Goal: Task Accomplishment & Management: Manage account settings

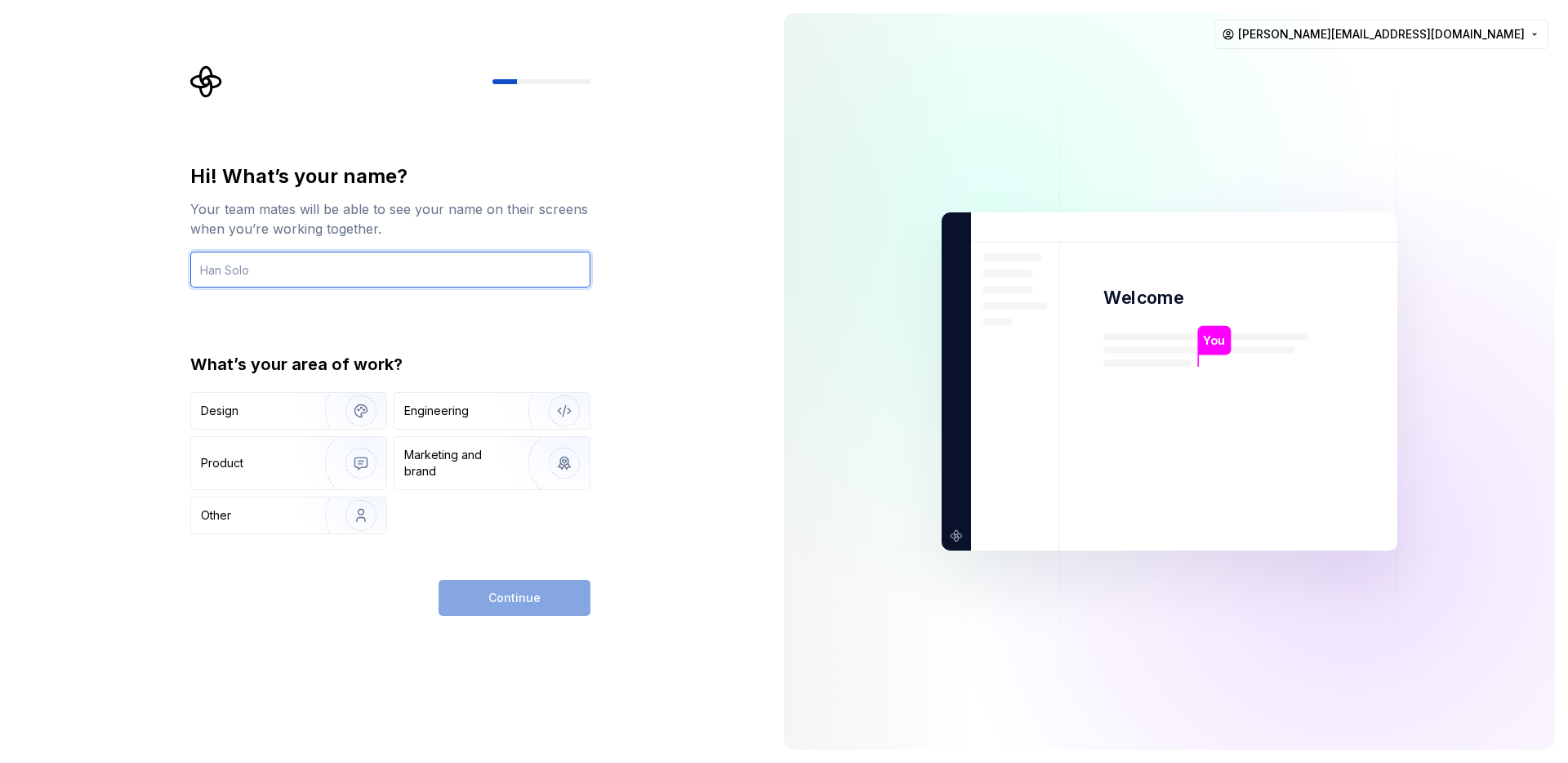
click at [293, 268] on input "text" at bounding box center [390, 270] width 400 height 36
type input "Boxgate"
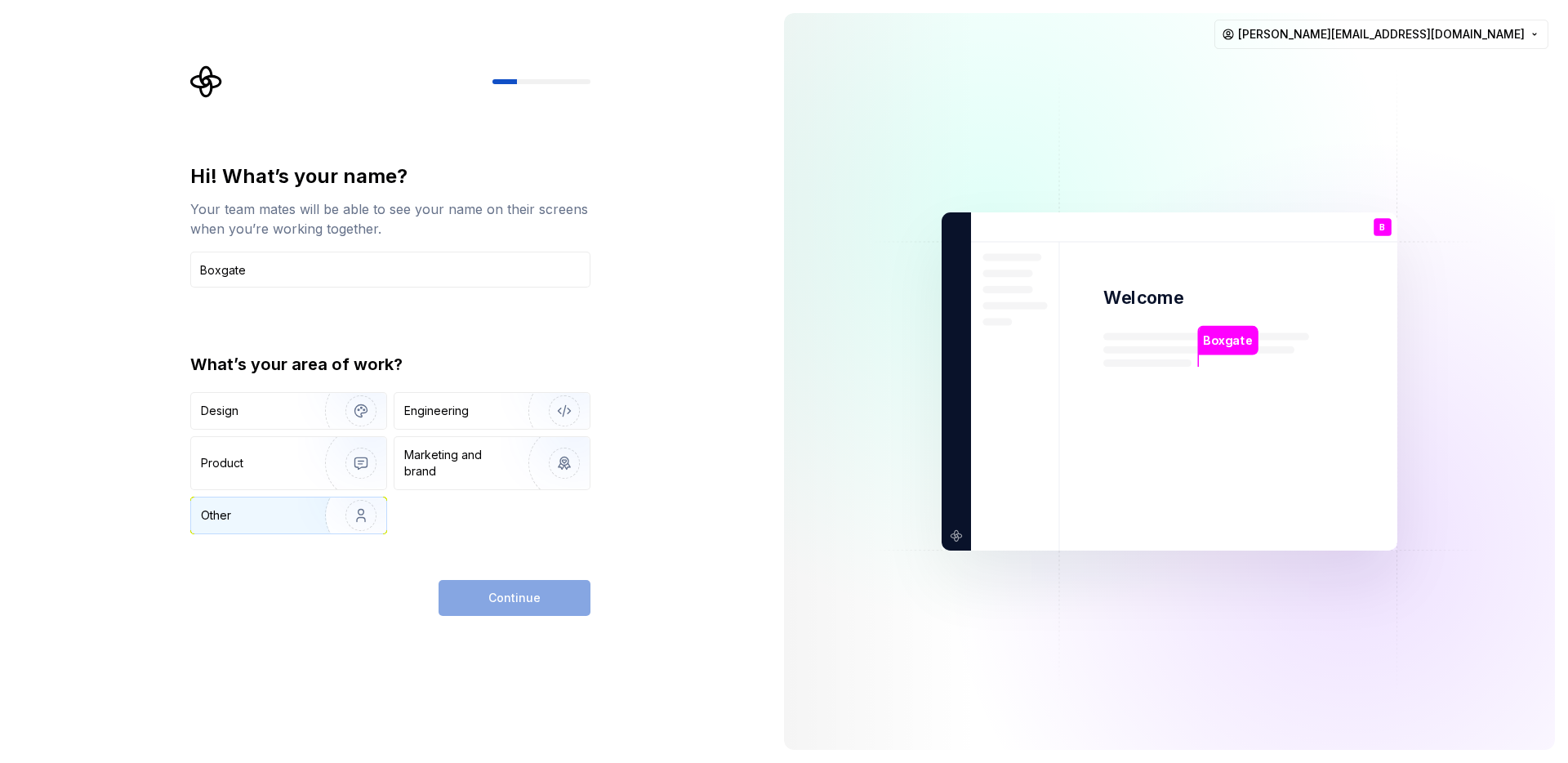
click at [281, 530] on div "Other" at bounding box center [289, 516] width 195 height 36
click at [542, 608] on button "Continue" at bounding box center [514, 598] width 152 height 36
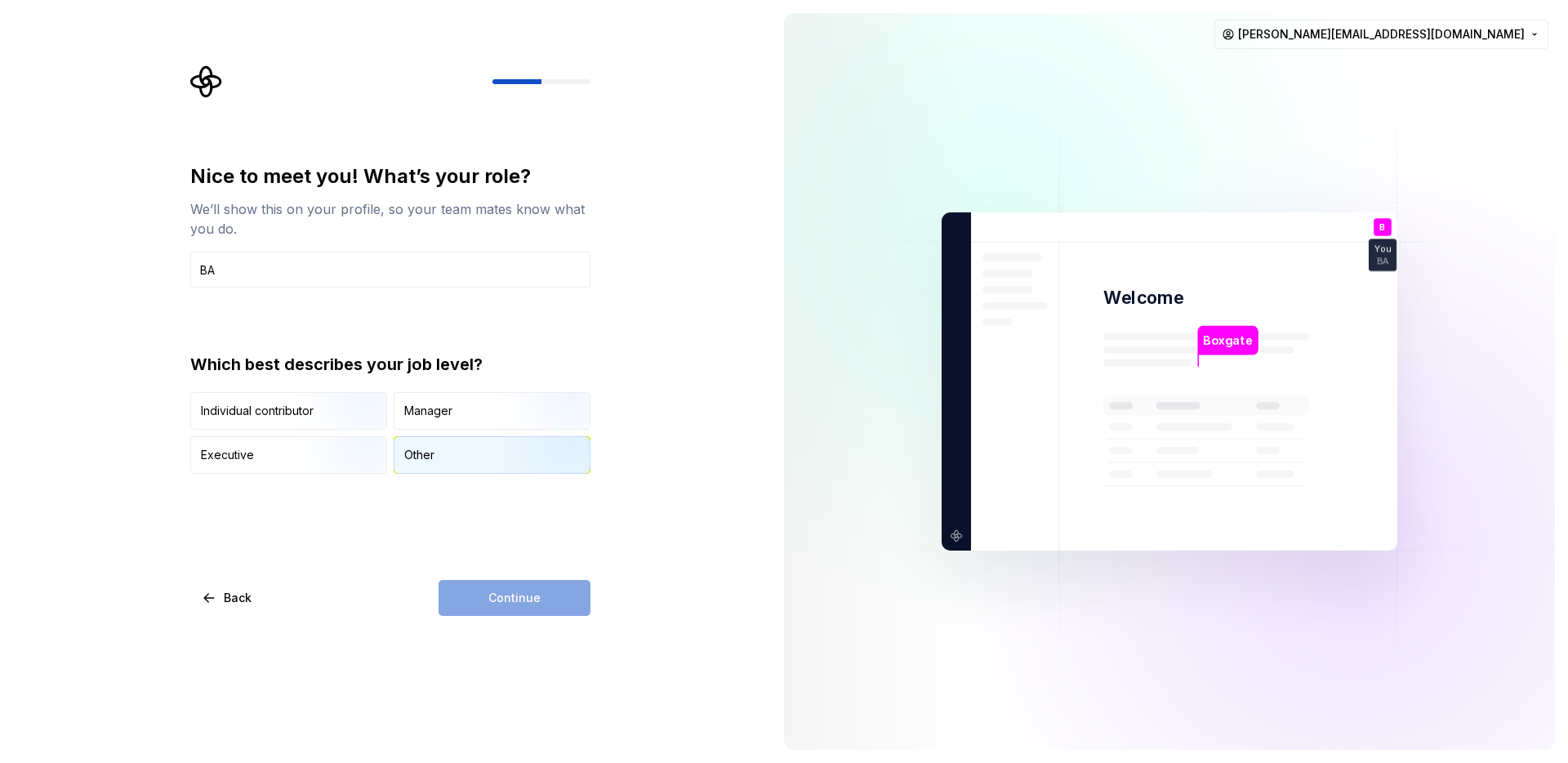
type input "BA"
click at [398, 444] on div "Other" at bounding box center [492, 455] width 195 height 36
click at [572, 603] on button "Continue" at bounding box center [514, 598] width 152 height 36
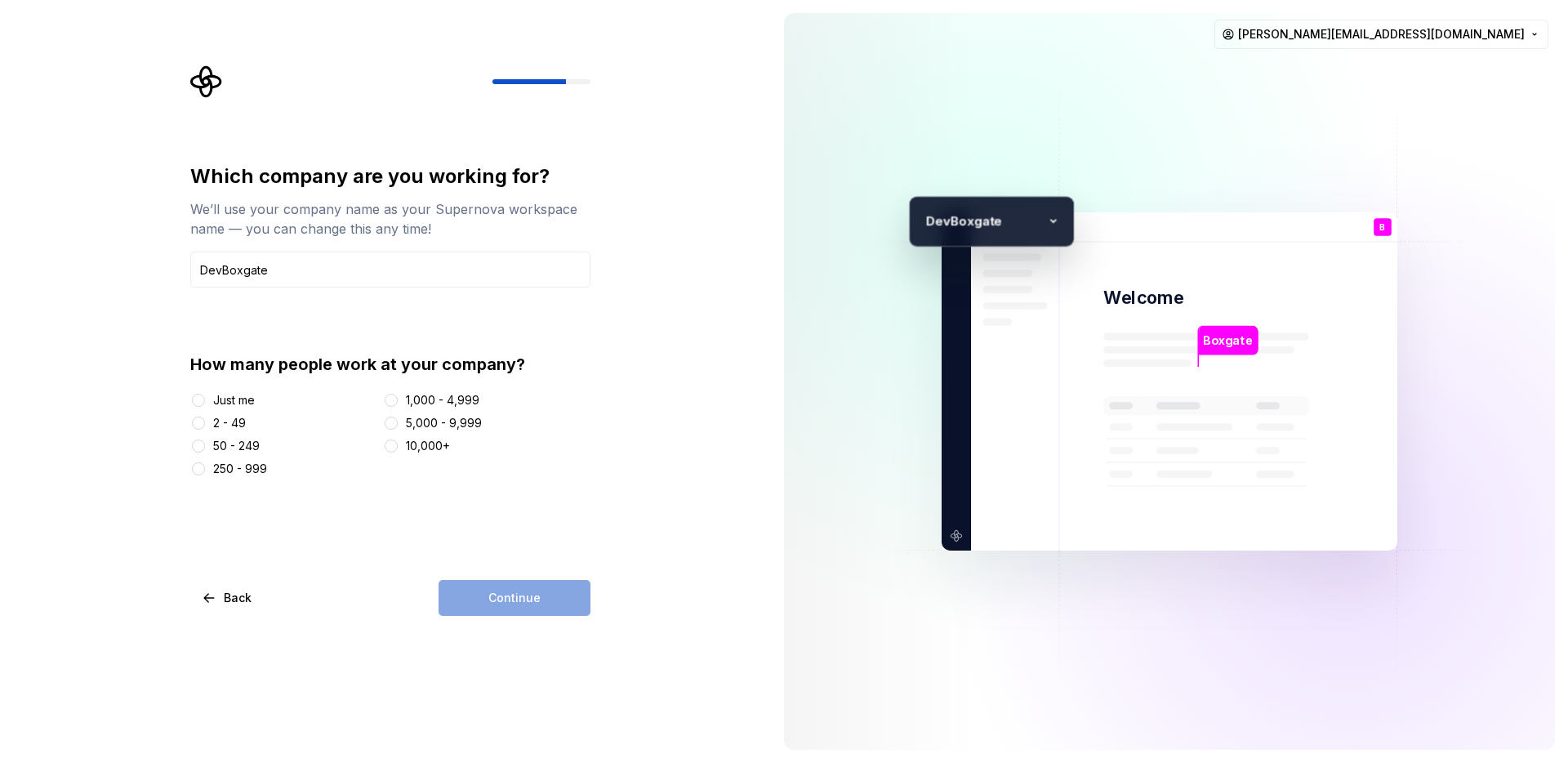
type input "DevBoxgate"
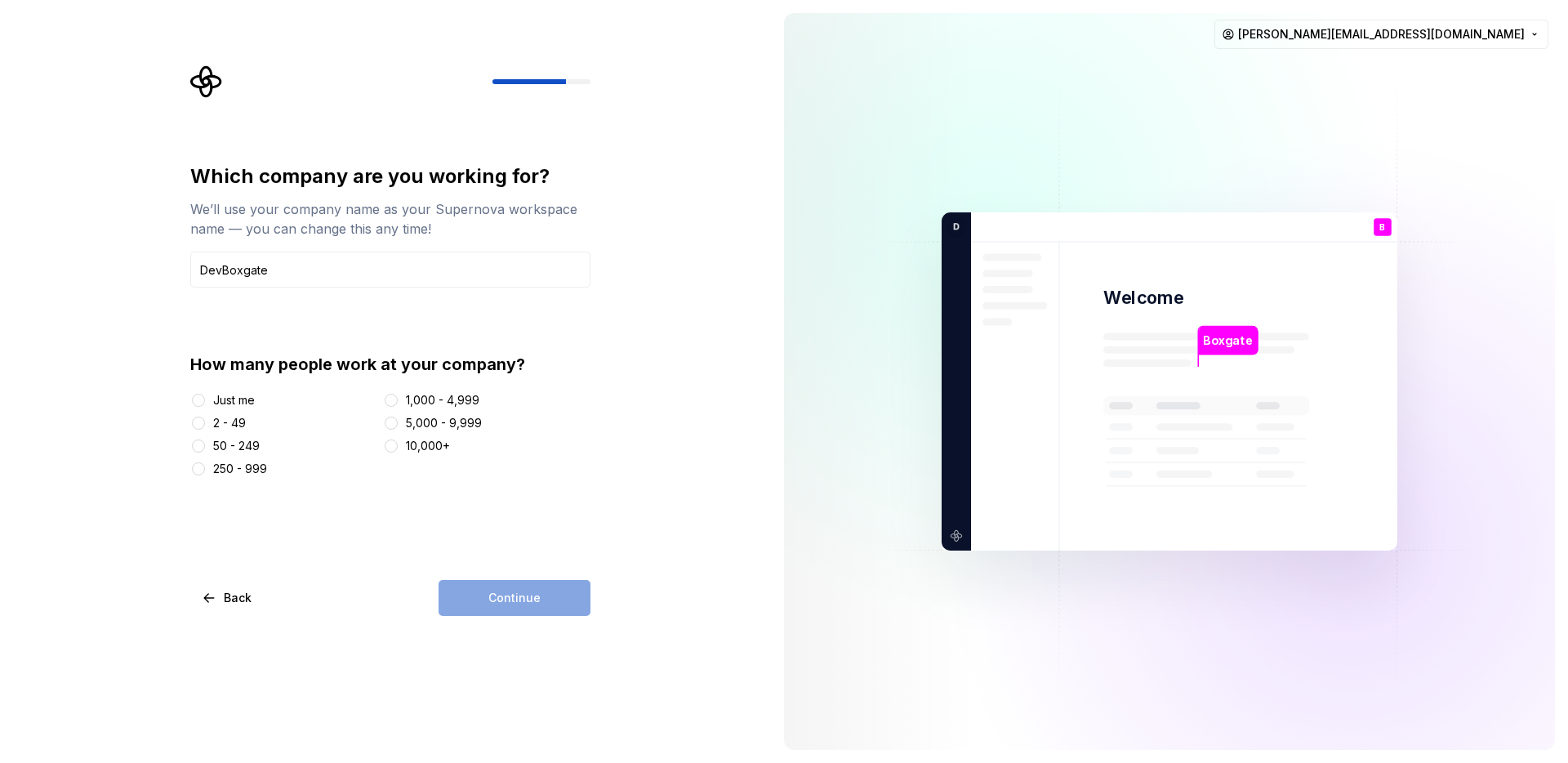
click at [251, 423] on div "2 - 49" at bounding box center [283, 423] width 186 height 16
click at [229, 425] on div "2 - 49" at bounding box center [230, 423] width 33 height 16
click at [205, 425] on button "2 - 49" at bounding box center [198, 423] width 13 height 13
click at [538, 608] on button "Continue" at bounding box center [514, 598] width 152 height 36
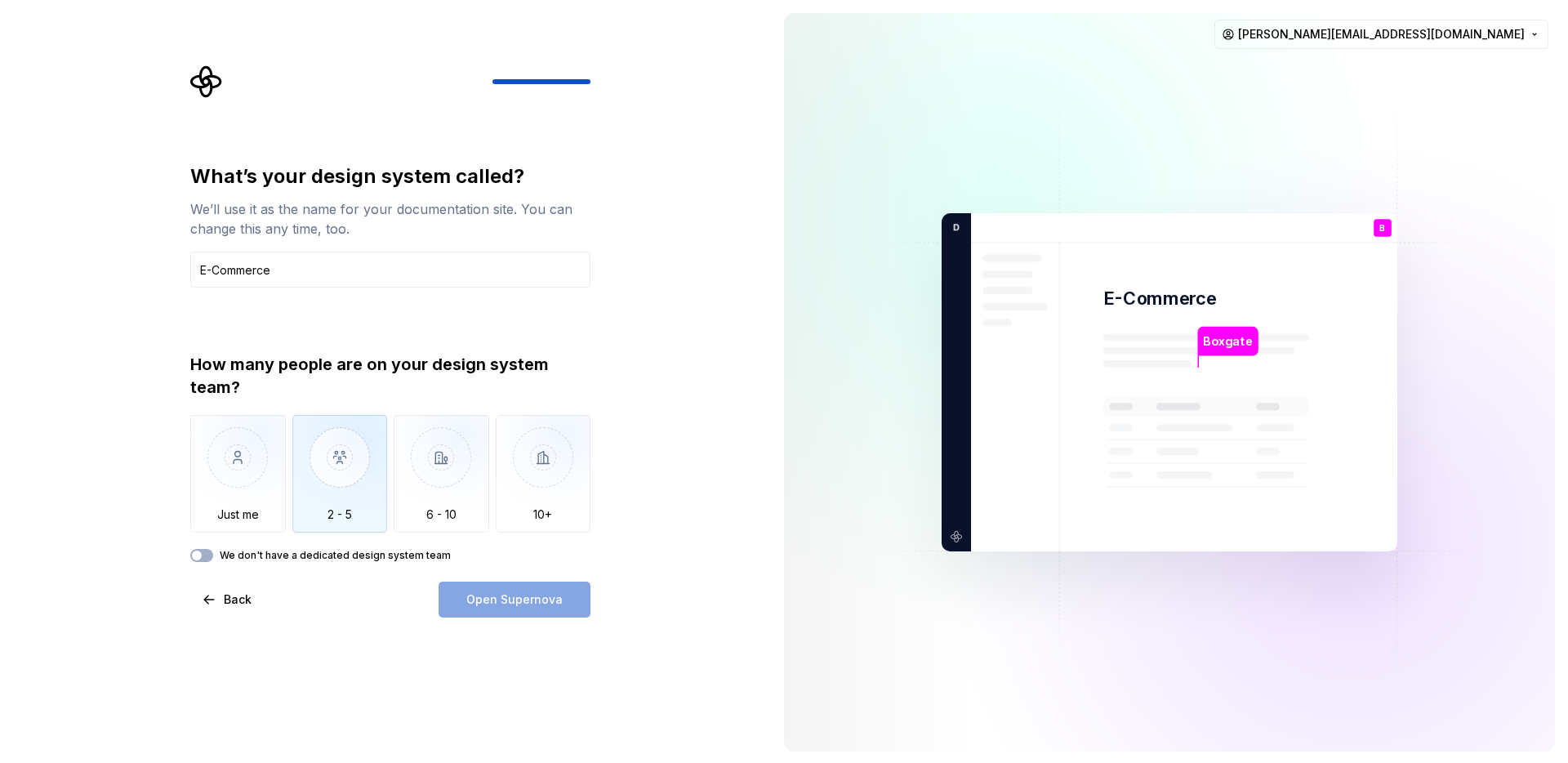
type input "E-Commerce"
click at [319, 487] on img "button" at bounding box center [340, 469] width 96 height 110
click at [574, 608] on button "Open Supernova" at bounding box center [514, 600] width 152 height 36
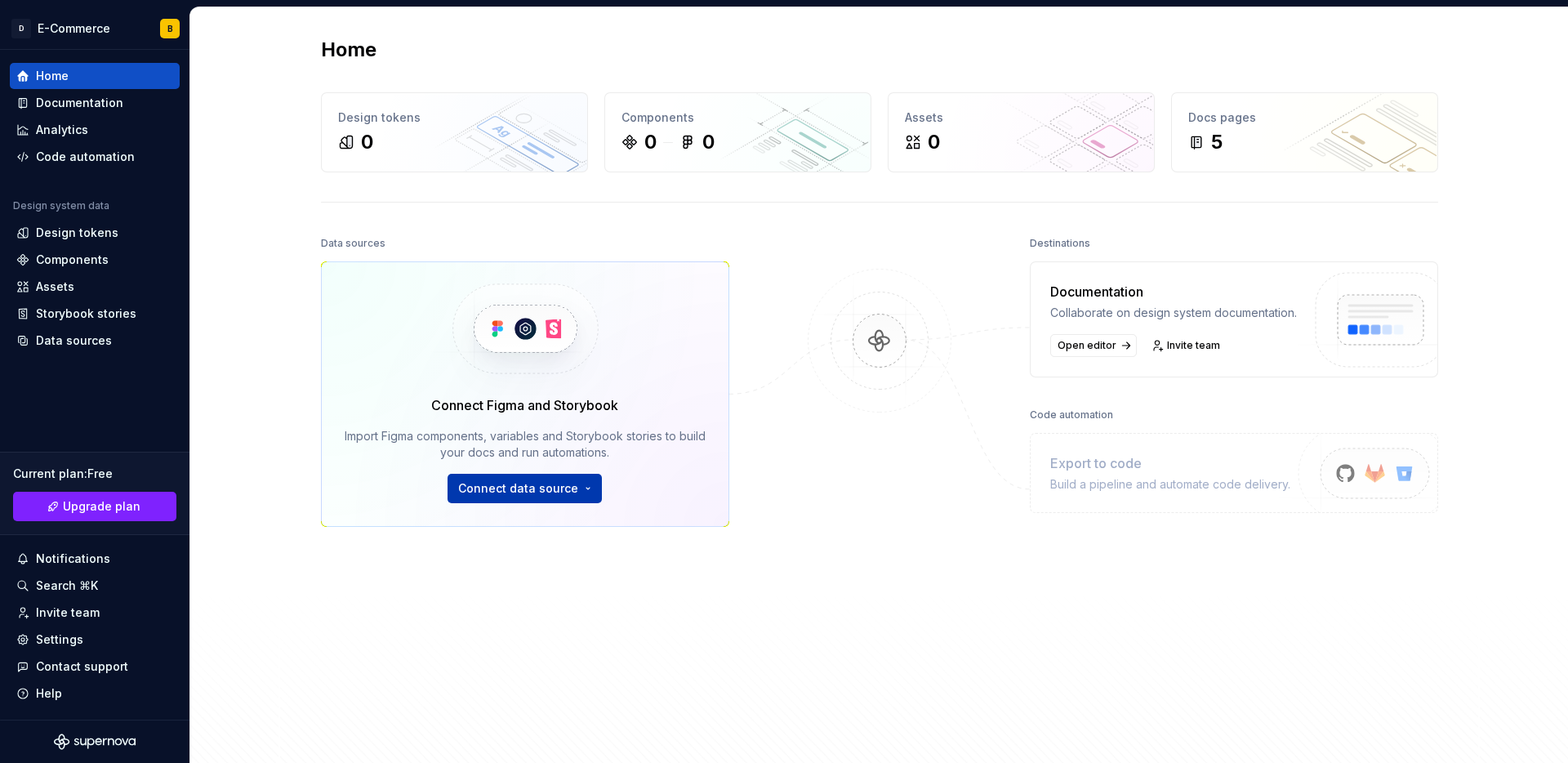
click at [576, 484] on html "D E-Commerce B Home Documentation Analytics Code automation Design system data …" at bounding box center [784, 381] width 1568 height 763
click at [743, 607] on html "D E-Commerce B Home Documentation Analytics Code automation Design system data …" at bounding box center [784, 381] width 1568 height 763
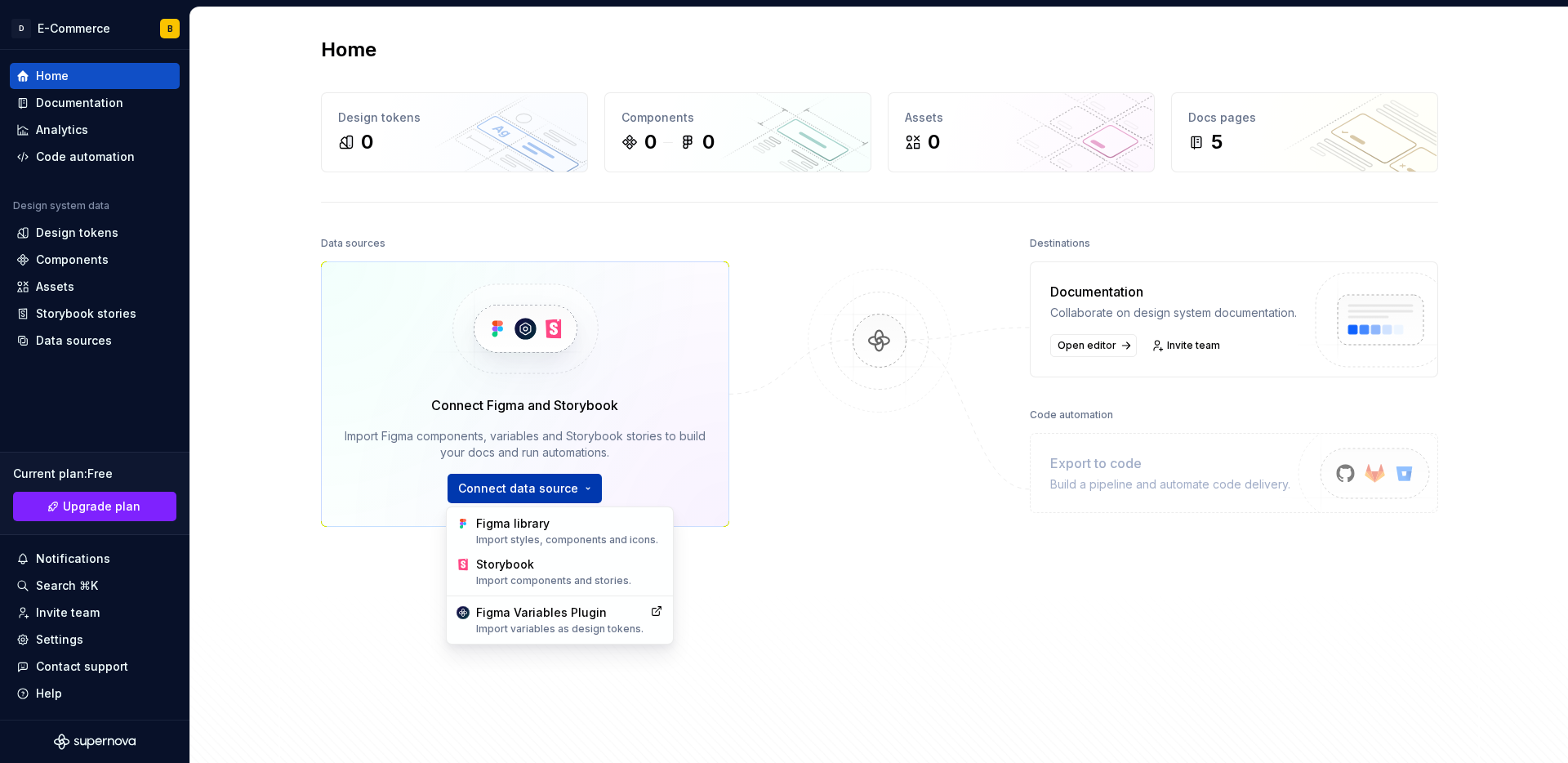
click at [532, 486] on html "D E-Commerce B Home Documentation Analytics Code automation Design system data …" at bounding box center [784, 381] width 1568 height 763
click at [543, 542] on div "Import styles, components and icons." at bounding box center [570, 539] width 187 height 13
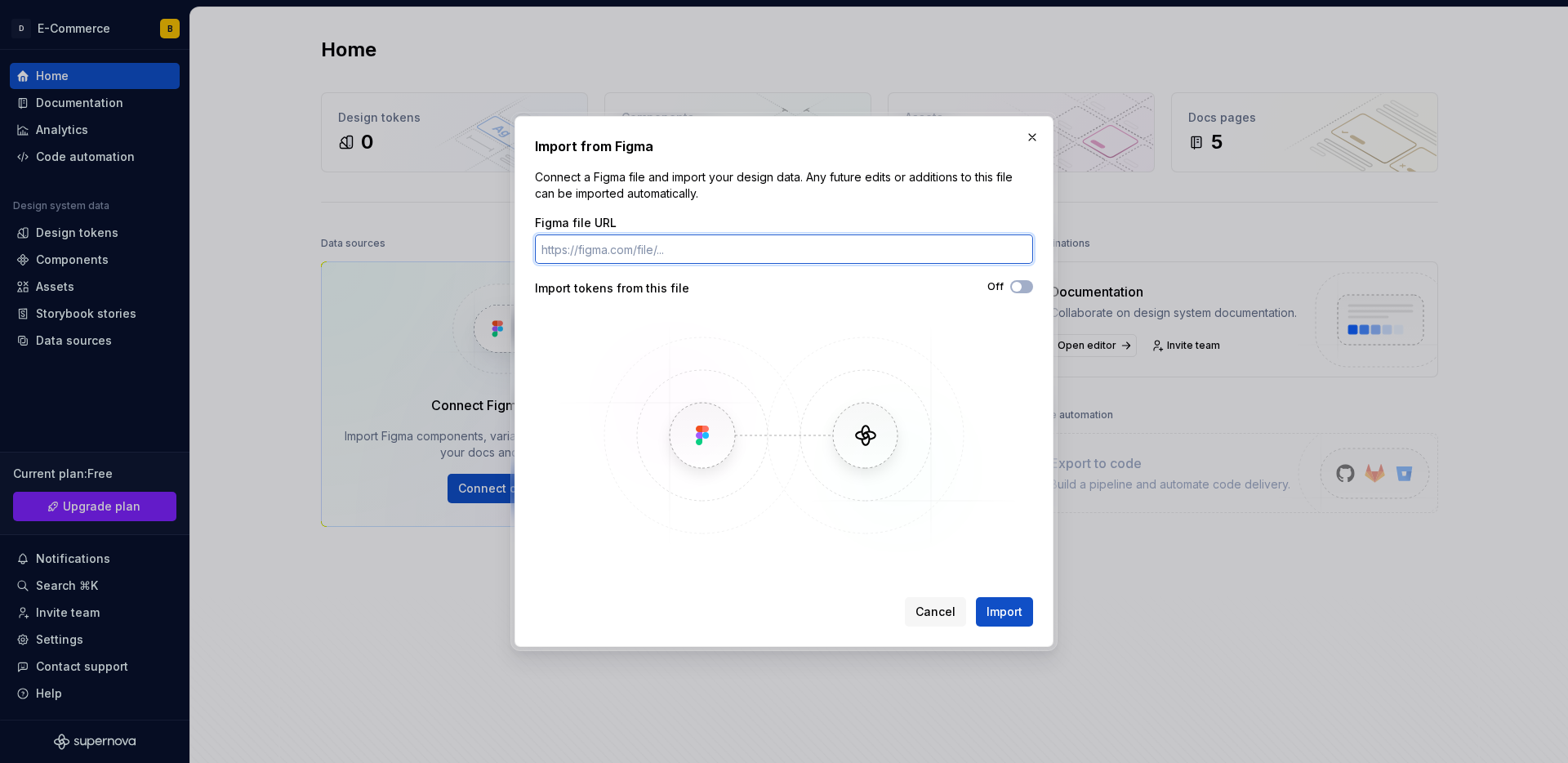
click at [721, 246] on input "Figma file URL" at bounding box center [784, 249] width 498 height 29
click at [938, 603] on span "Cancel" at bounding box center [935, 611] width 40 height 16
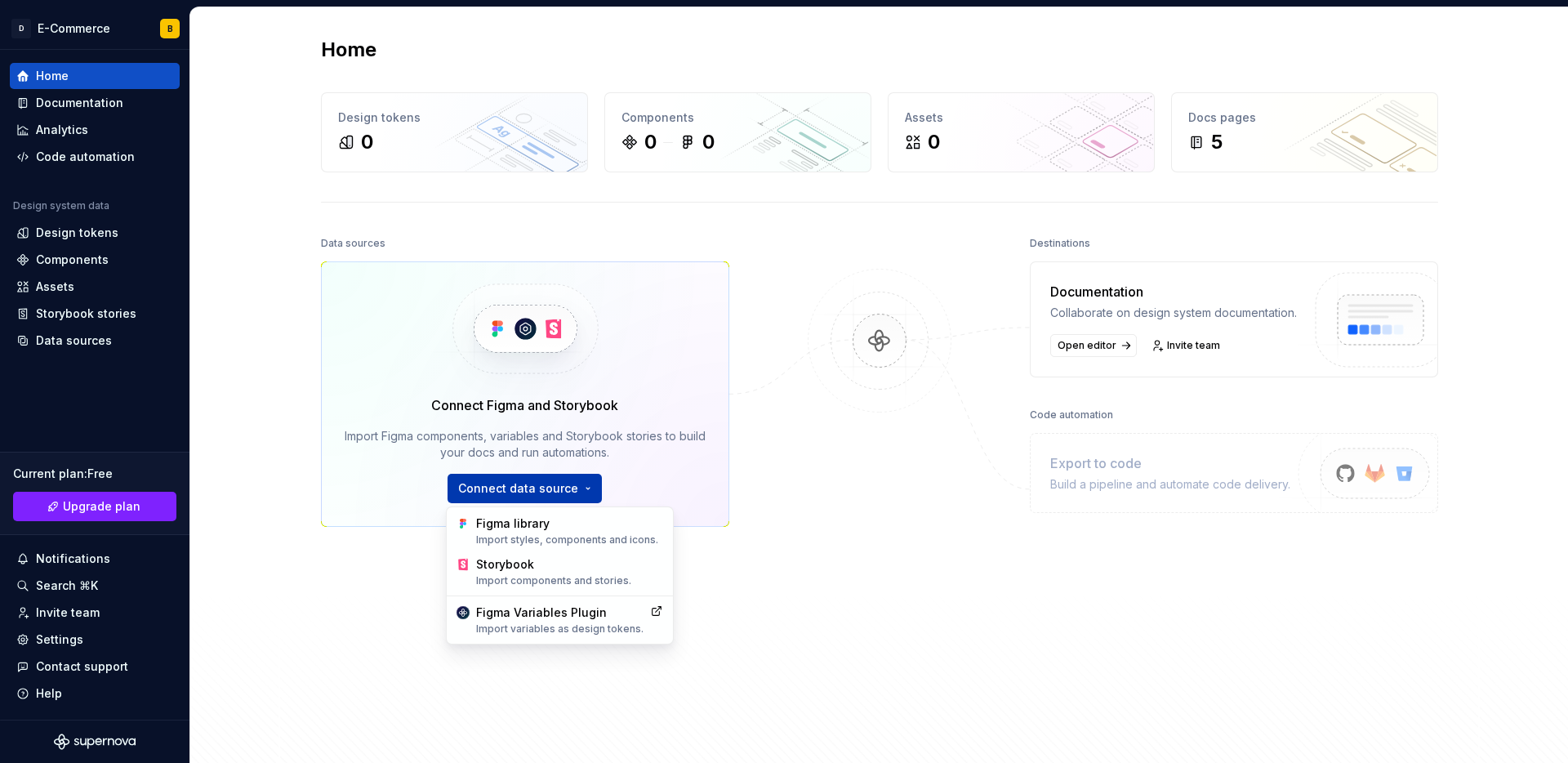
click at [529, 475] on html "D E-Commerce B Home Documentation Analytics Code automation Design system data …" at bounding box center [784, 381] width 1568 height 763
click at [549, 527] on div "Figma library Import styles, components and icons." at bounding box center [570, 531] width 187 height 31
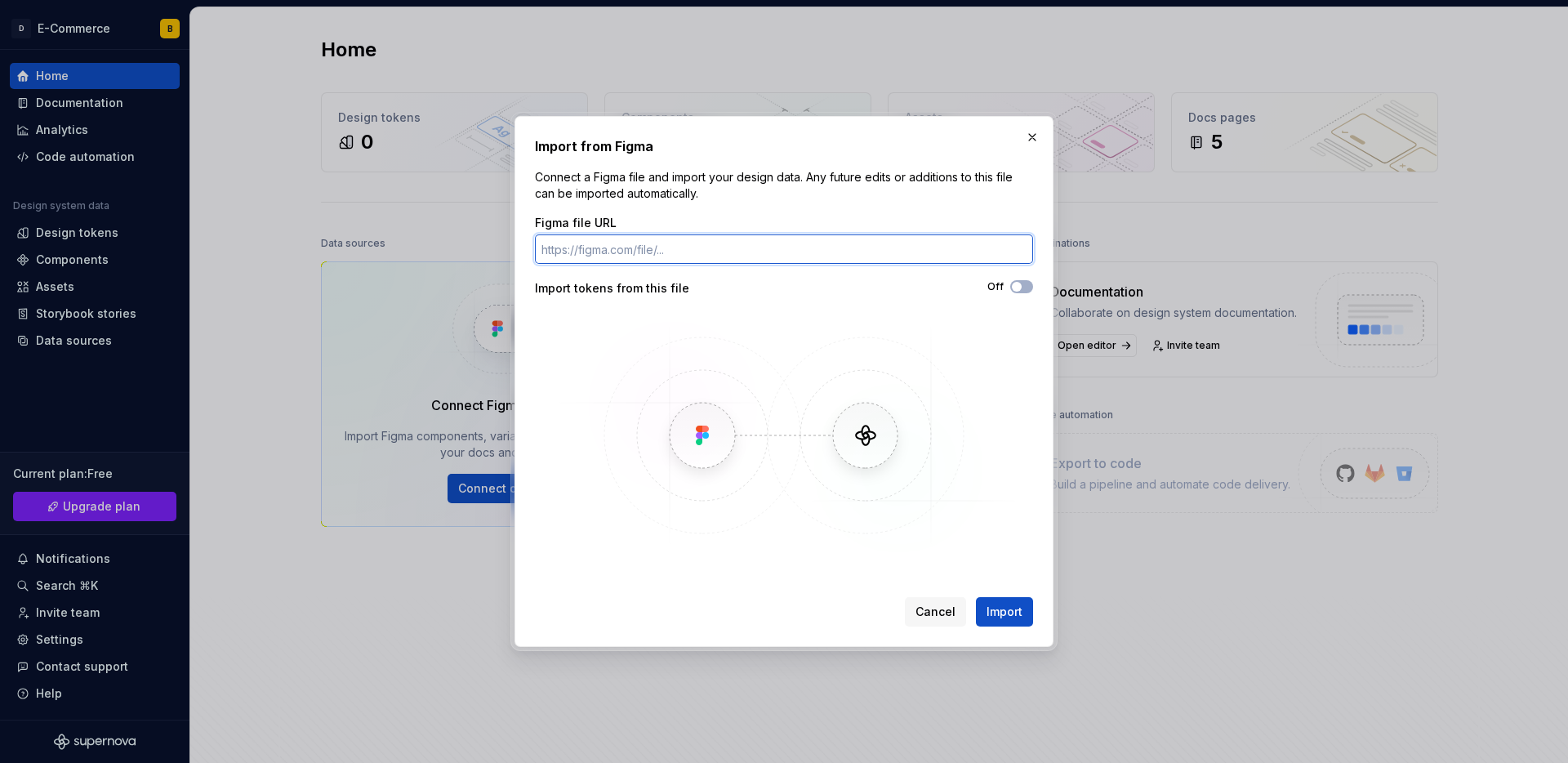
click at [680, 258] on input "Figma file URL" at bounding box center [784, 249] width 498 height 29
paste input "[URL][DOMAIN_NAME]"
type input "[URL][DOMAIN_NAME]"
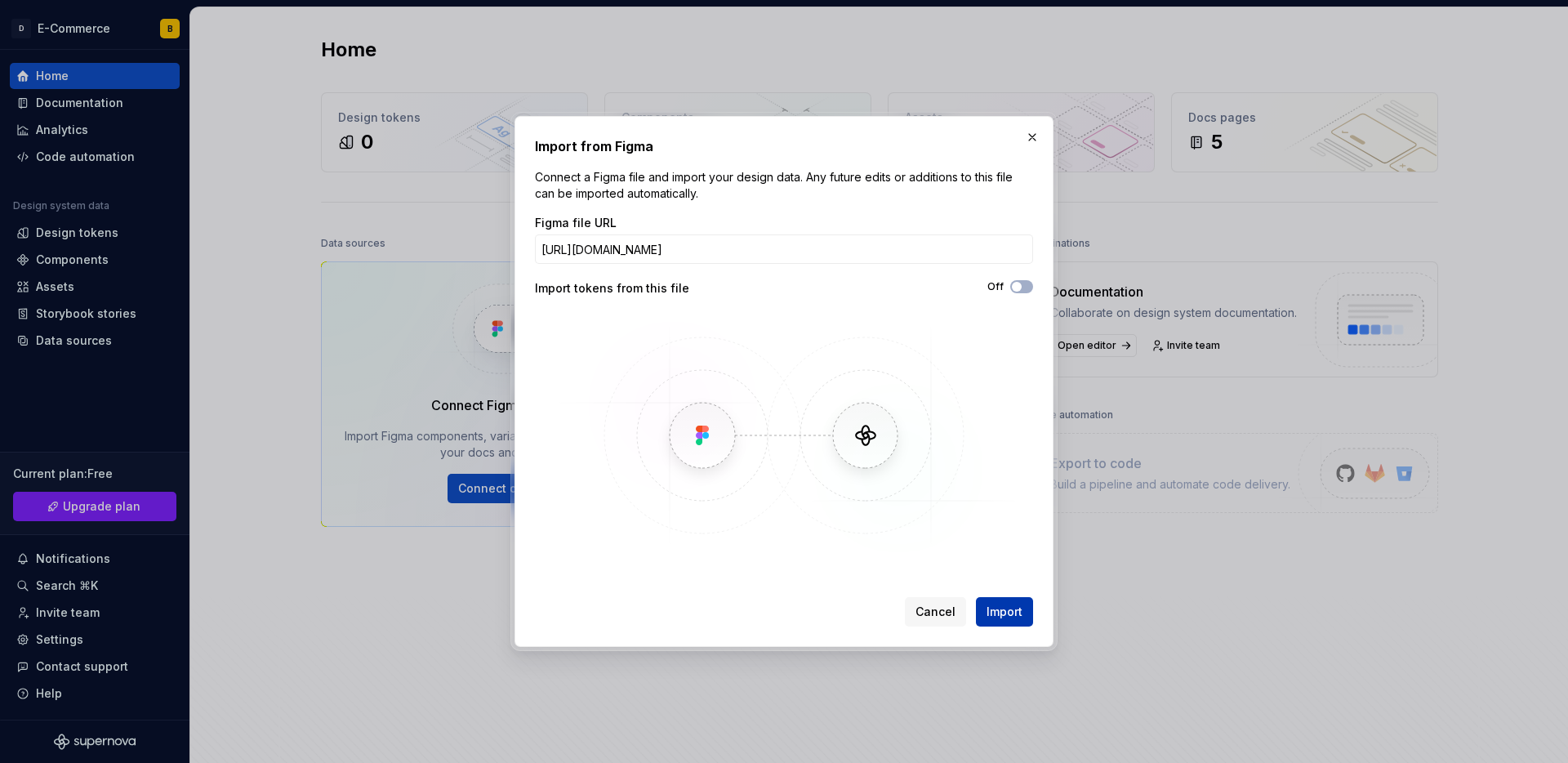
click at [1010, 607] on span "Import" at bounding box center [1005, 611] width 36 height 16
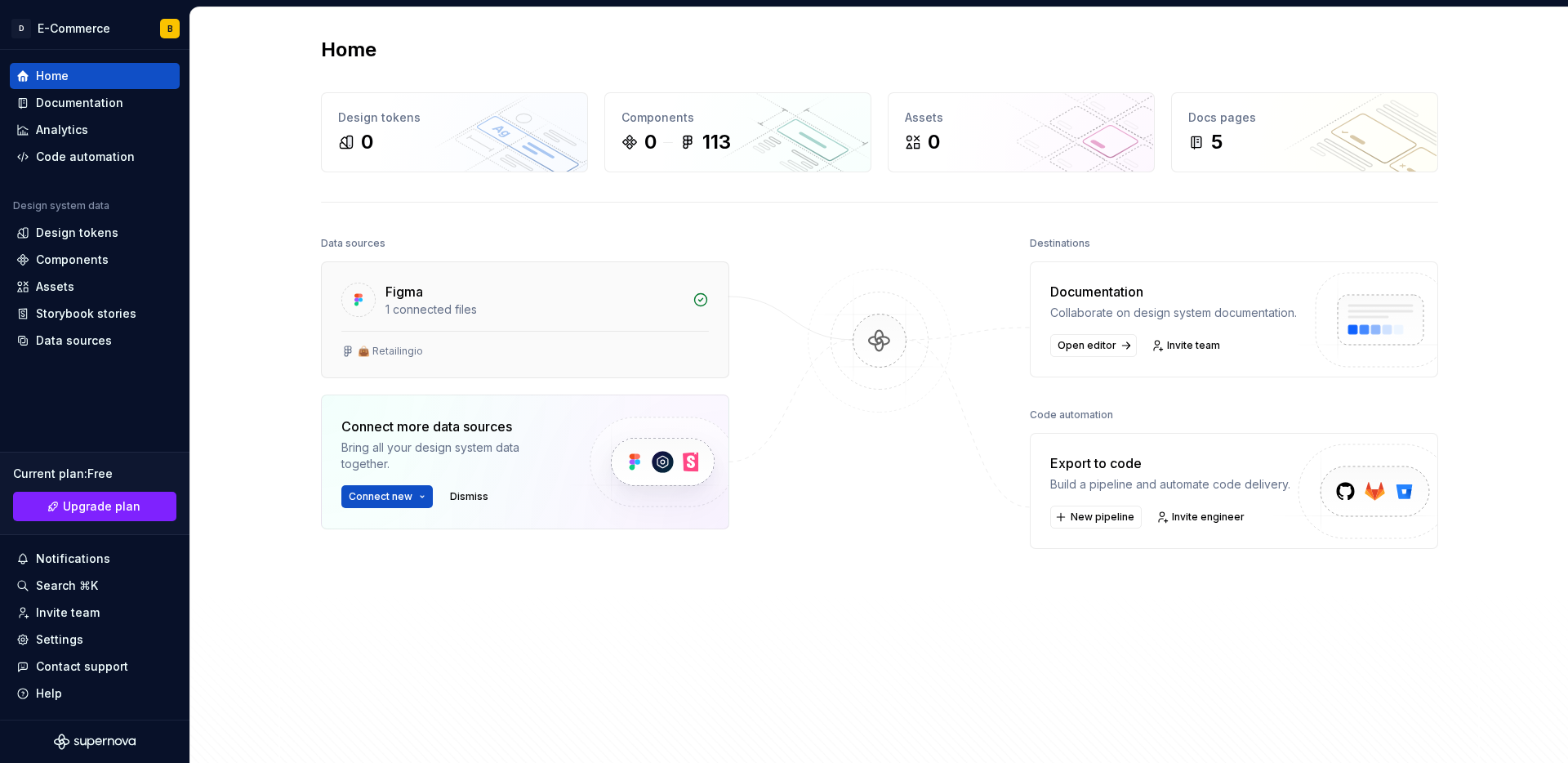
click at [546, 309] on div "1 connected files" at bounding box center [534, 309] width 297 height 16
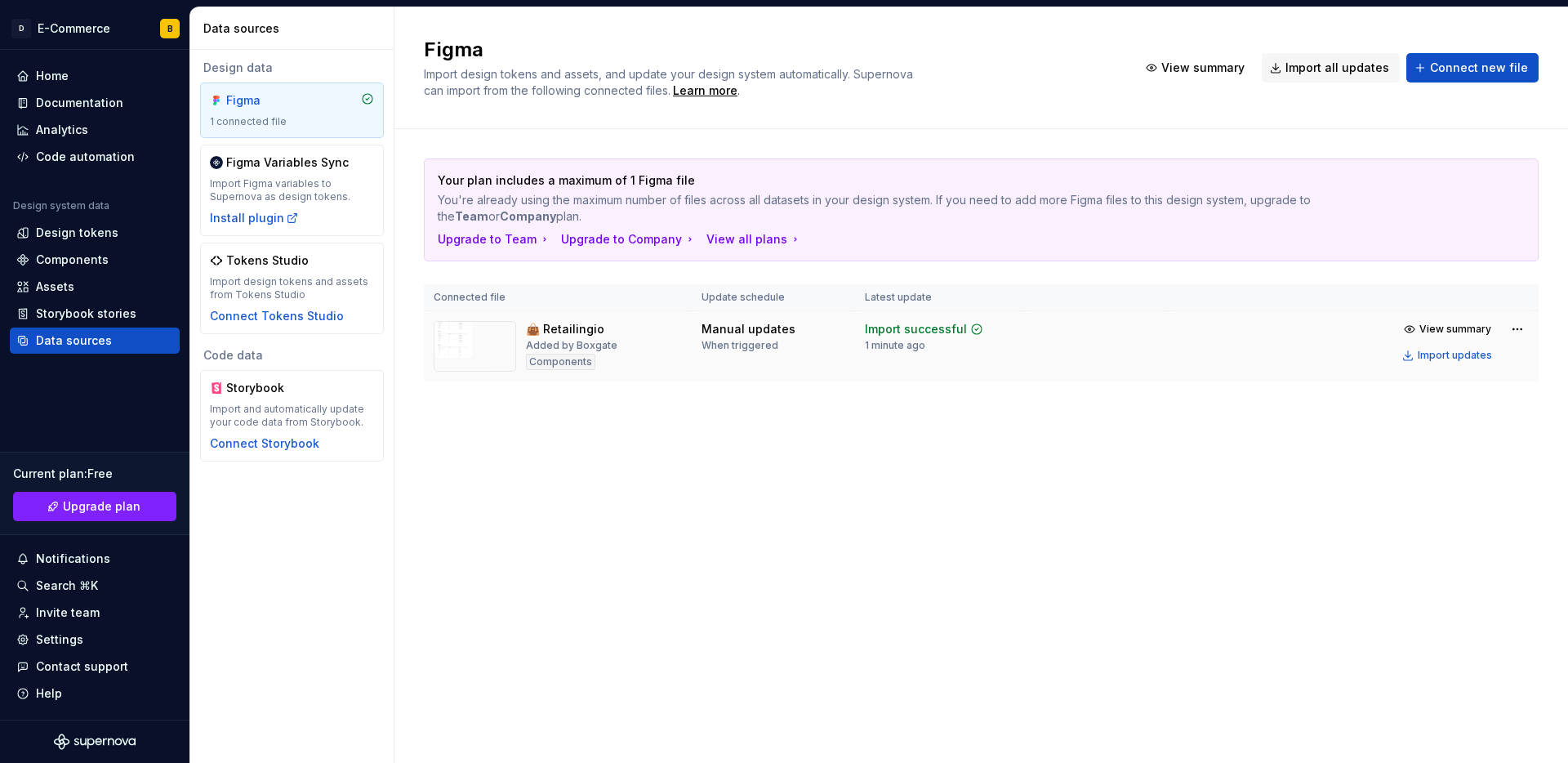
click at [565, 345] on div "Added by Boxgate" at bounding box center [572, 345] width 92 height 13
click at [88, 81] on div "Home" at bounding box center [94, 75] width 156 height 16
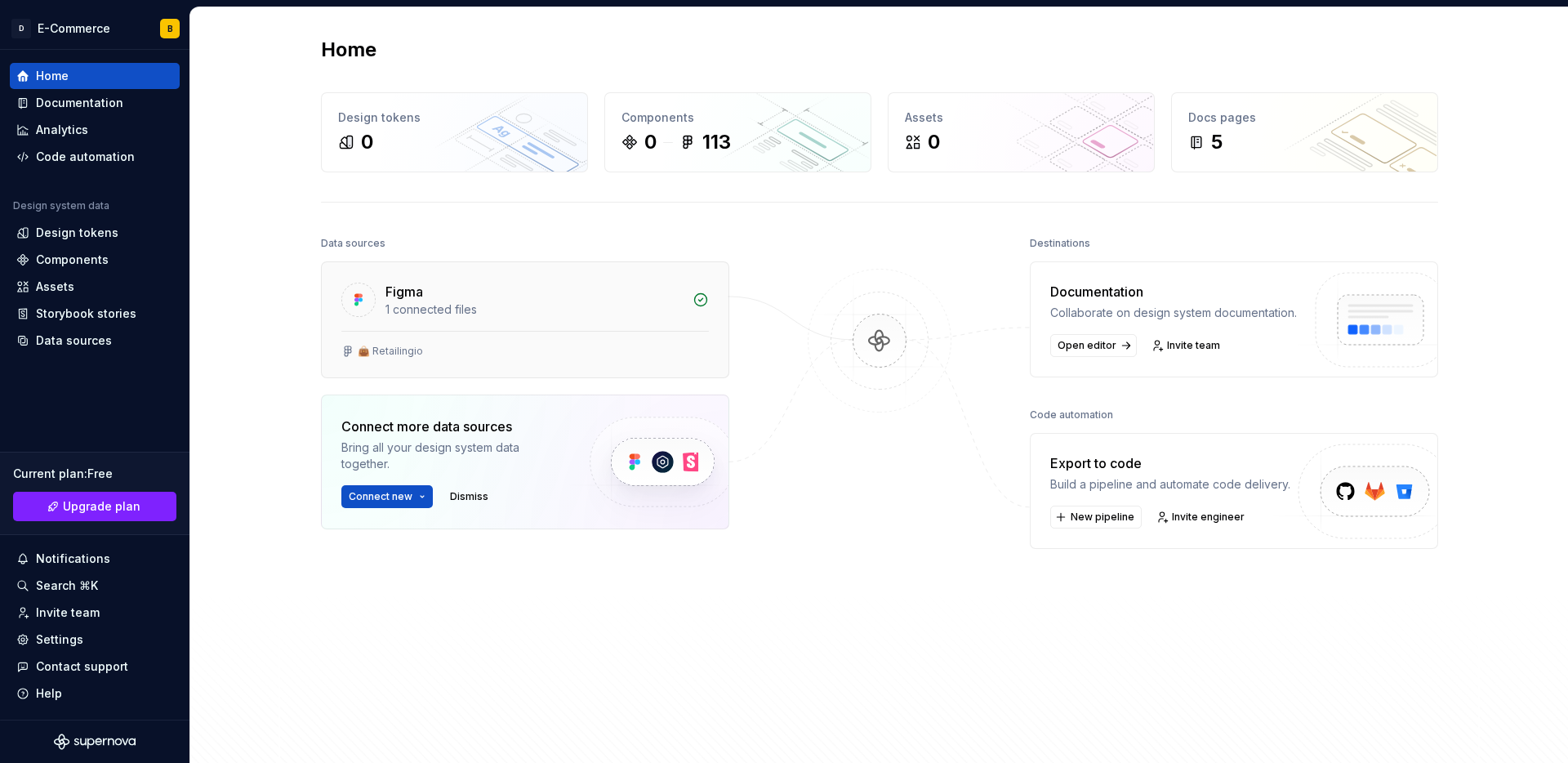
click at [552, 325] on div "Figma 1 connected files" at bounding box center [525, 296] width 407 height 68
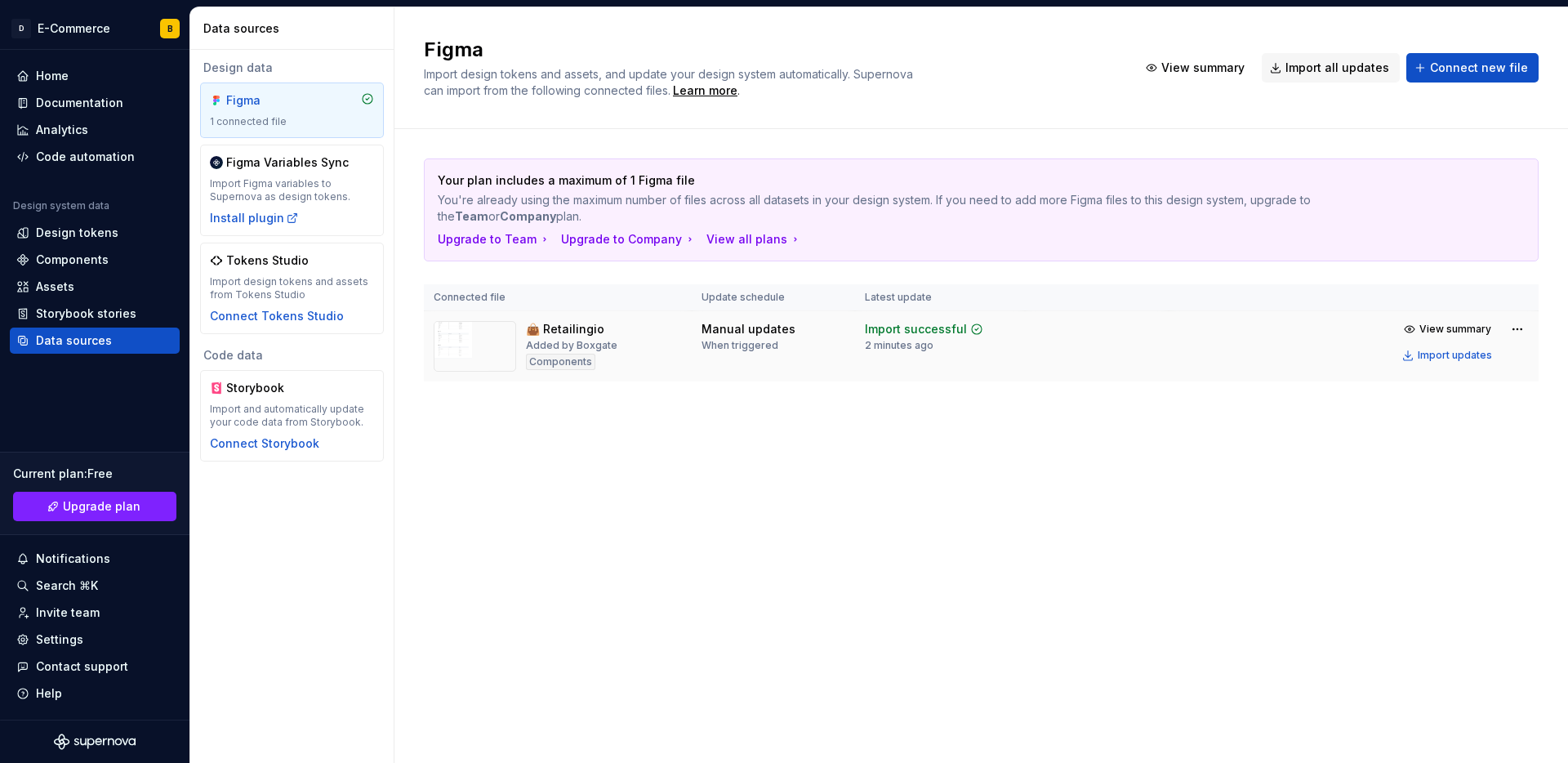
click at [553, 345] on div "Added by Boxgate" at bounding box center [572, 345] width 92 height 13
click at [1442, 333] on span "View summary" at bounding box center [1455, 328] width 72 height 13
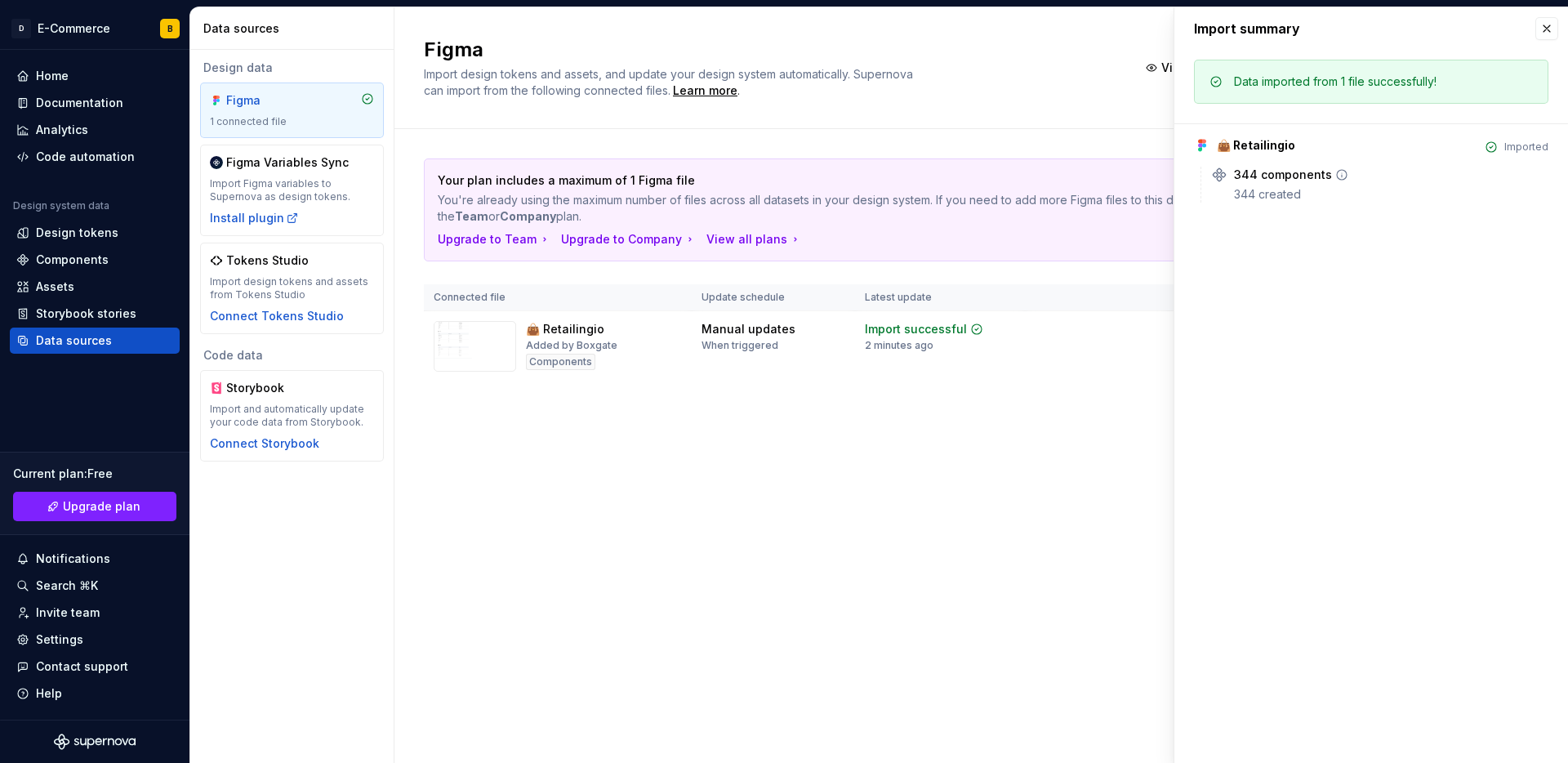
click at [1291, 195] on div "344 created" at bounding box center [1392, 194] width 315 height 16
click at [1547, 29] on button "button" at bounding box center [1547, 29] width 22 height 22
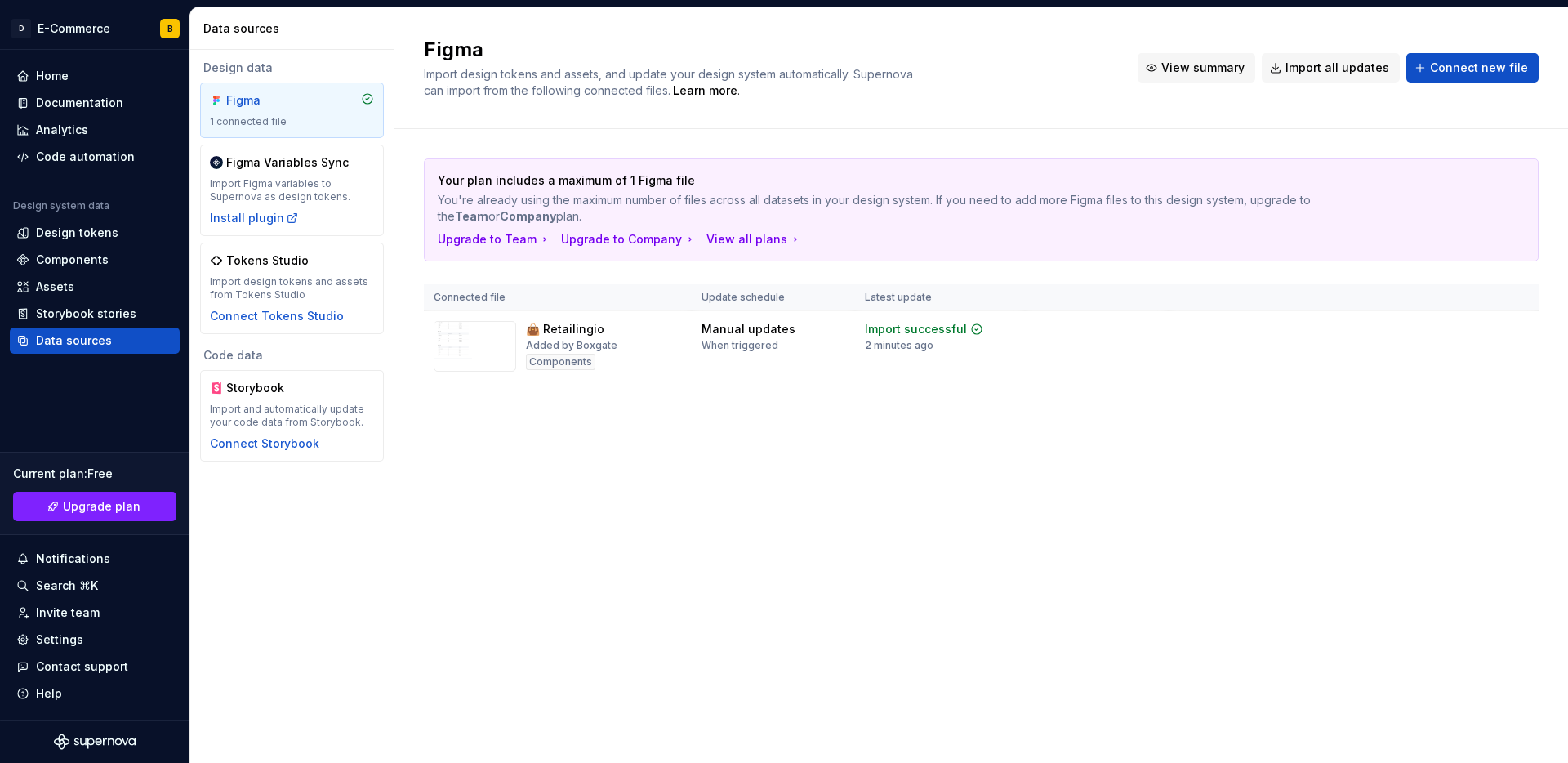
click at [1235, 68] on span "View summary" at bounding box center [1203, 67] width 83 height 16
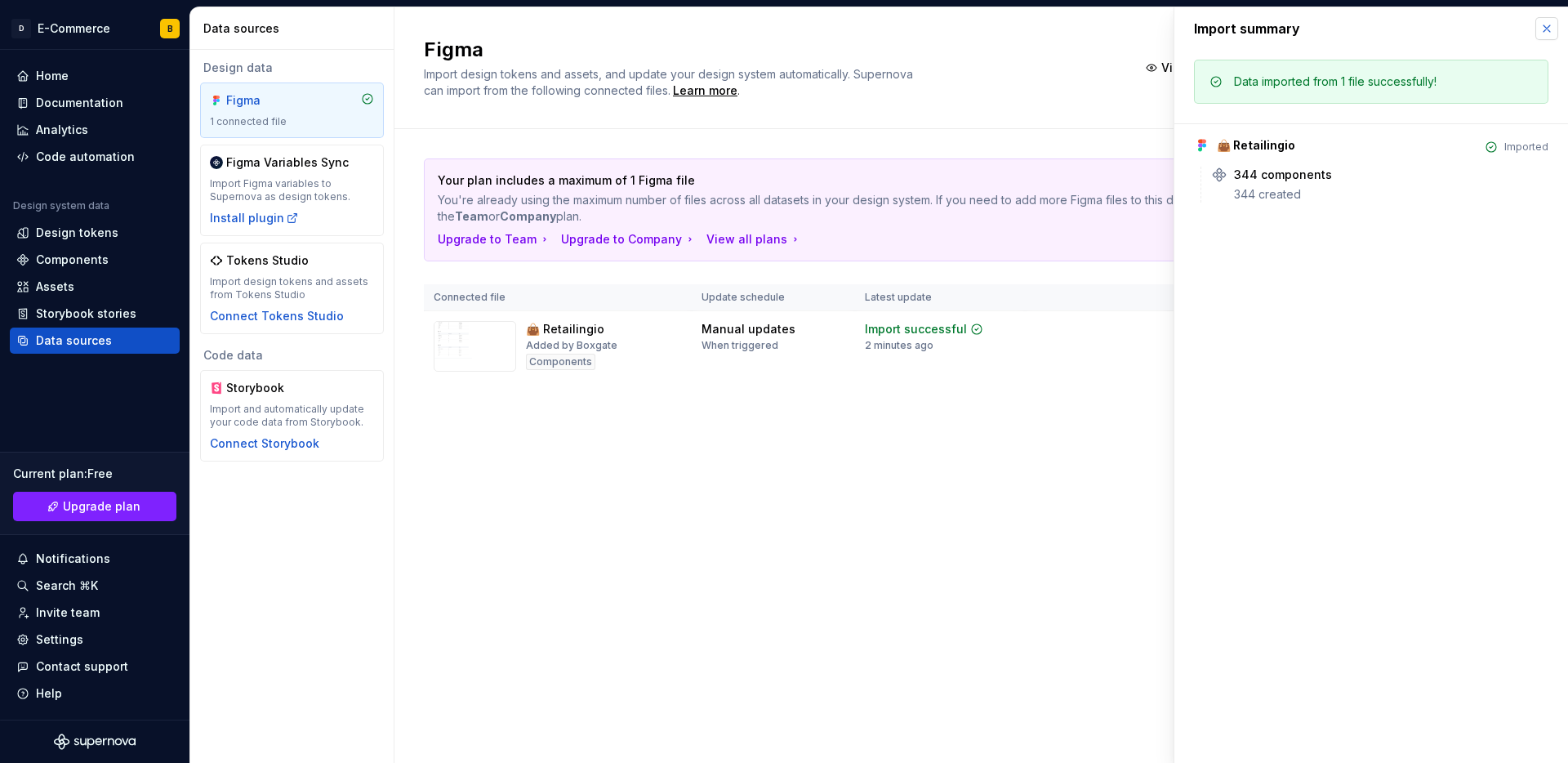
click at [1555, 31] on button "button" at bounding box center [1547, 29] width 22 height 22
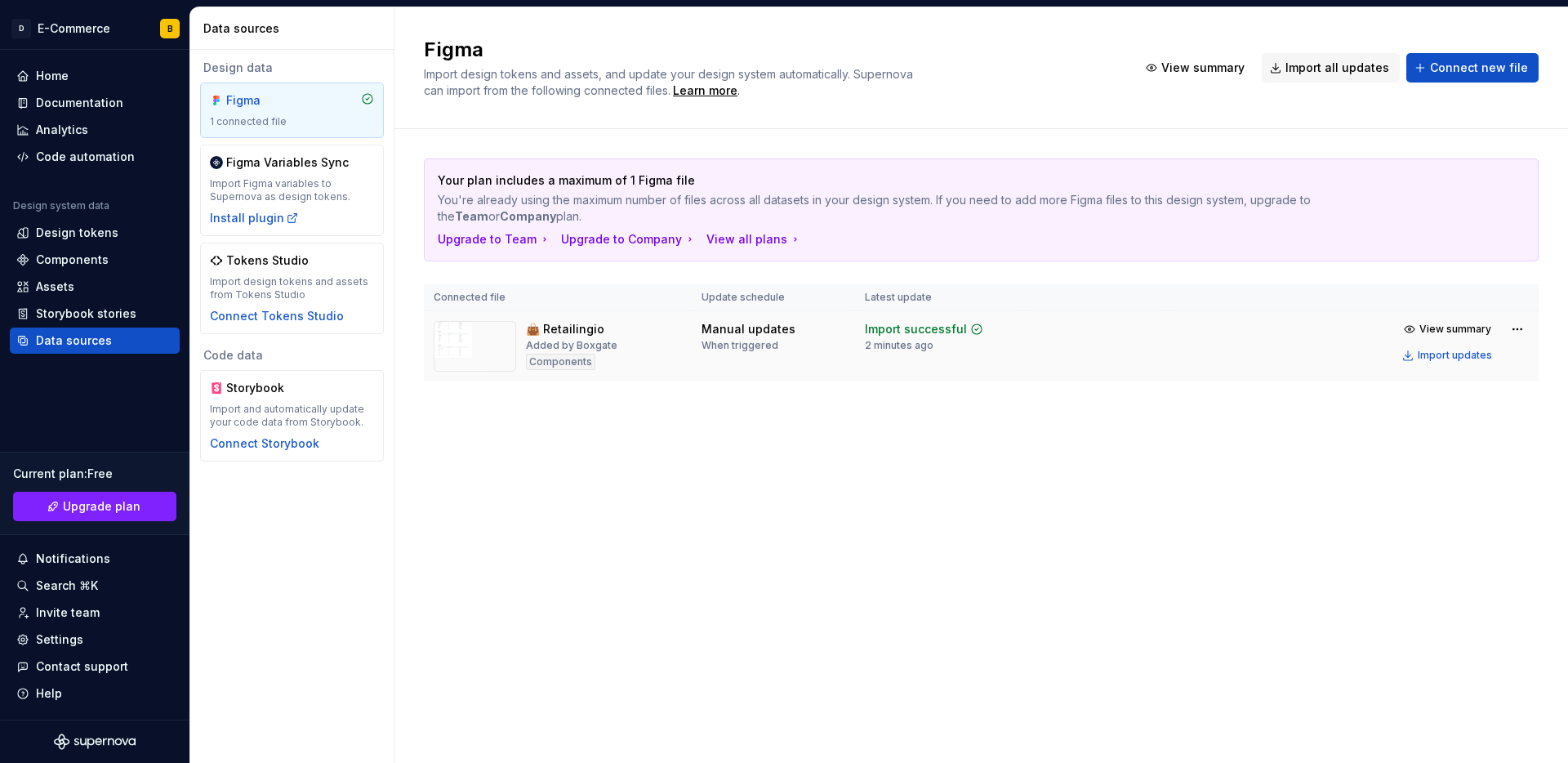
click at [563, 335] on div "👜 Retailingio" at bounding box center [565, 328] width 79 height 16
click at [98, 69] on div "Home" at bounding box center [94, 75] width 156 height 16
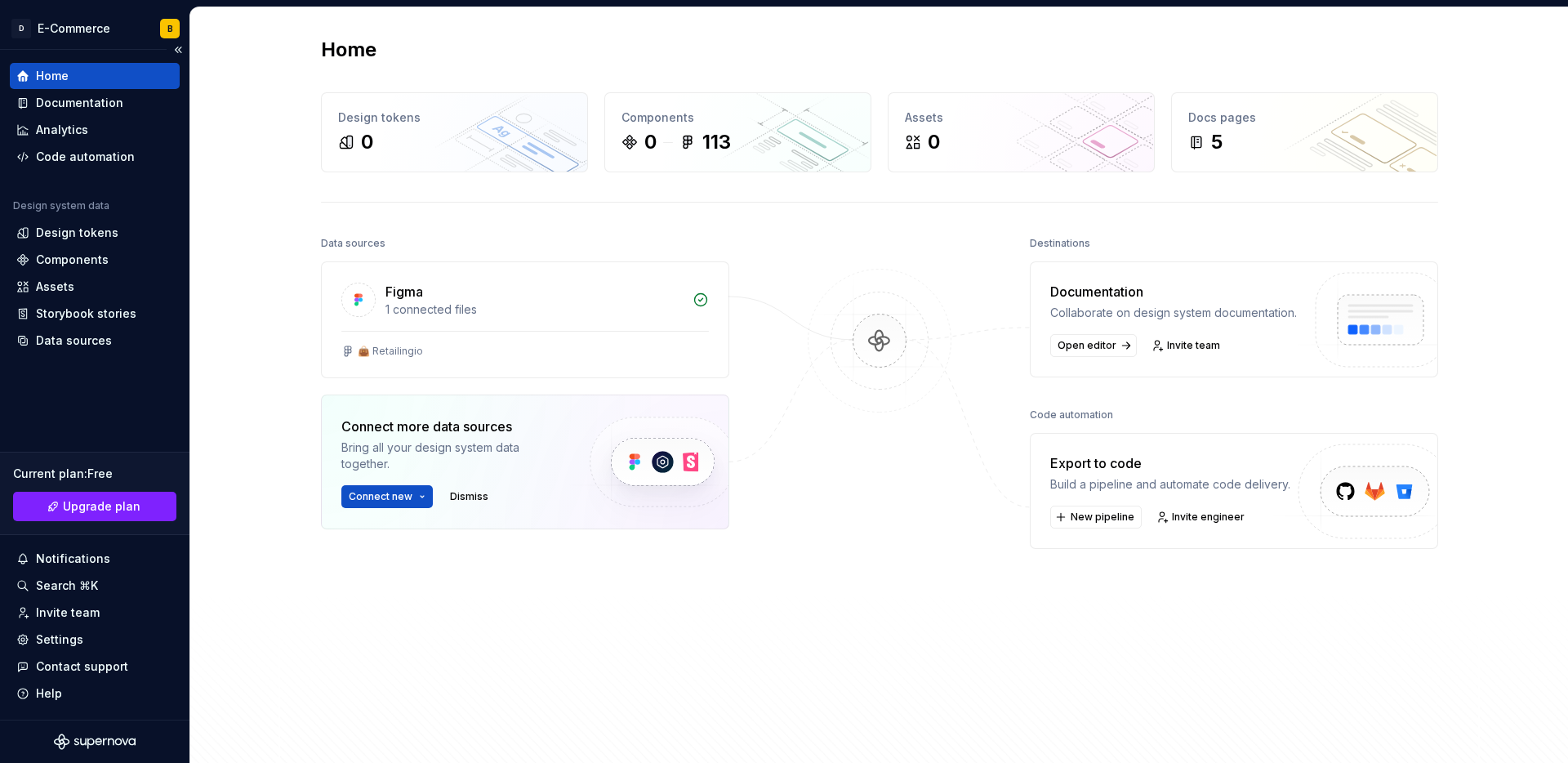
click at [98, 69] on div "Home" at bounding box center [94, 75] width 156 height 16
click at [772, 125] on div "Components" at bounding box center [737, 118] width 233 height 16
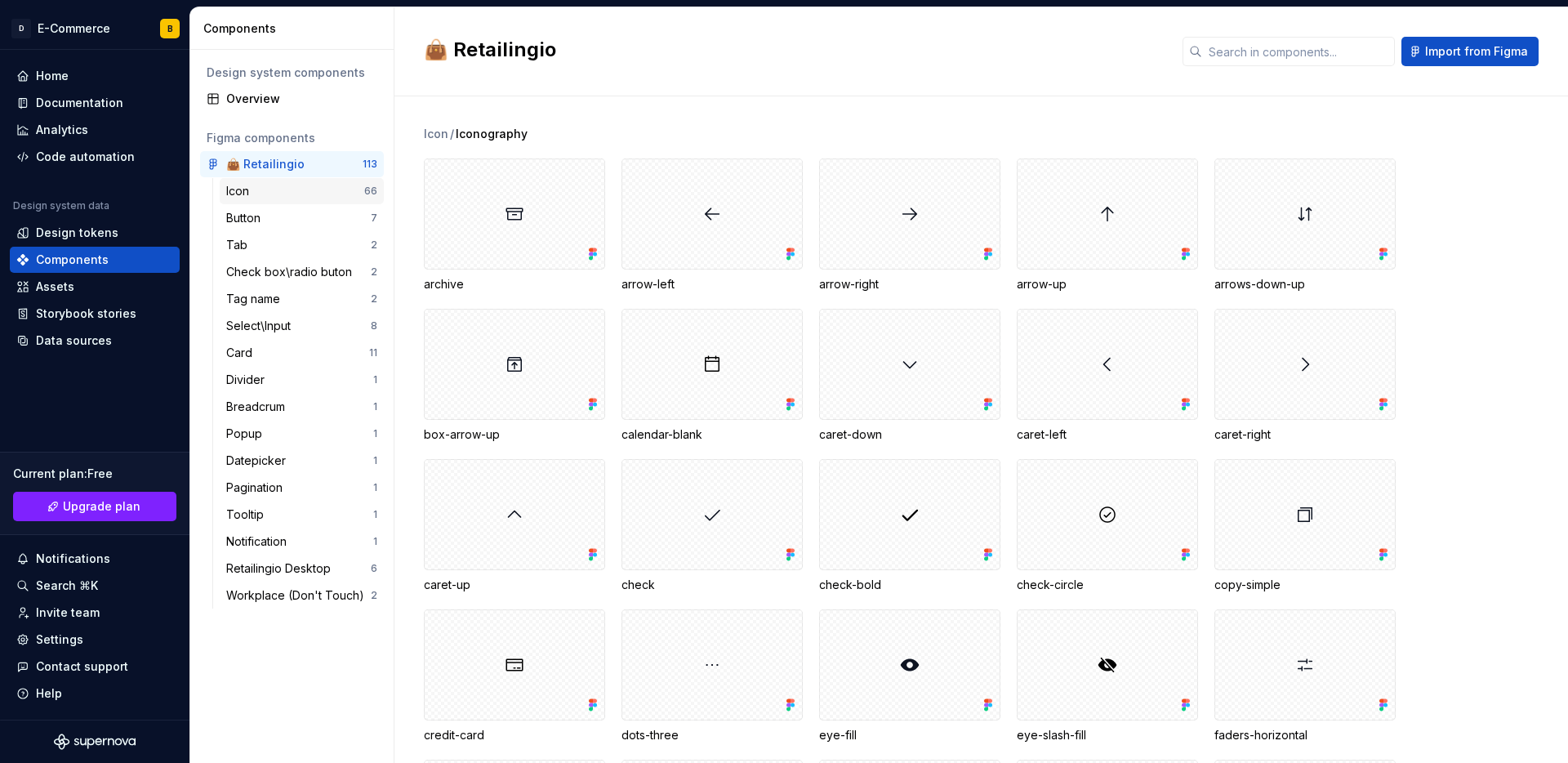
click at [304, 200] on div "Icon 66" at bounding box center [302, 191] width 164 height 26
click at [309, 218] on div "Button" at bounding box center [298, 218] width 144 height 16
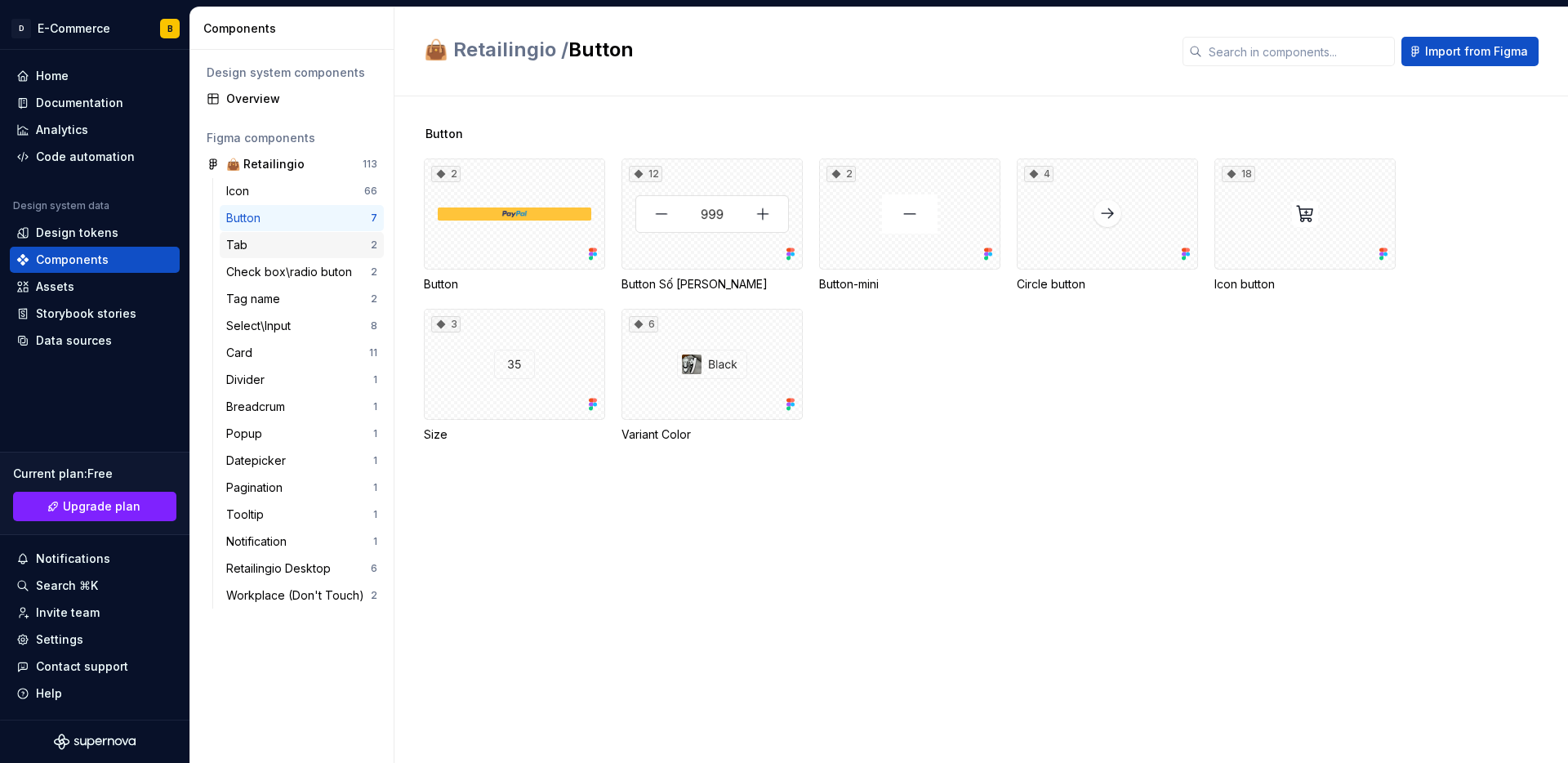
click at [316, 251] on div "Tab" at bounding box center [298, 245] width 144 height 16
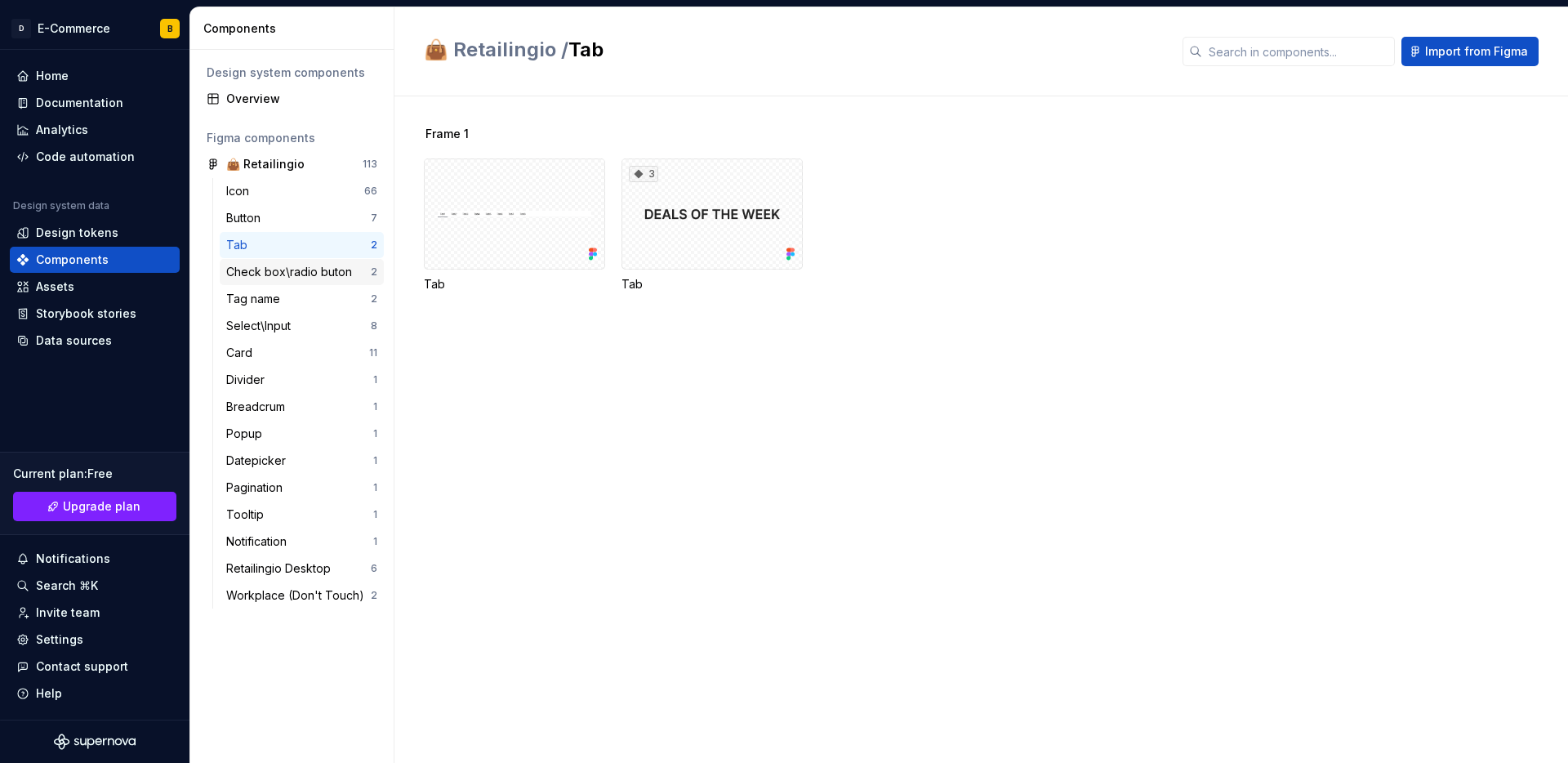
click at [311, 267] on div "Check box\radio buton" at bounding box center [292, 271] width 132 height 16
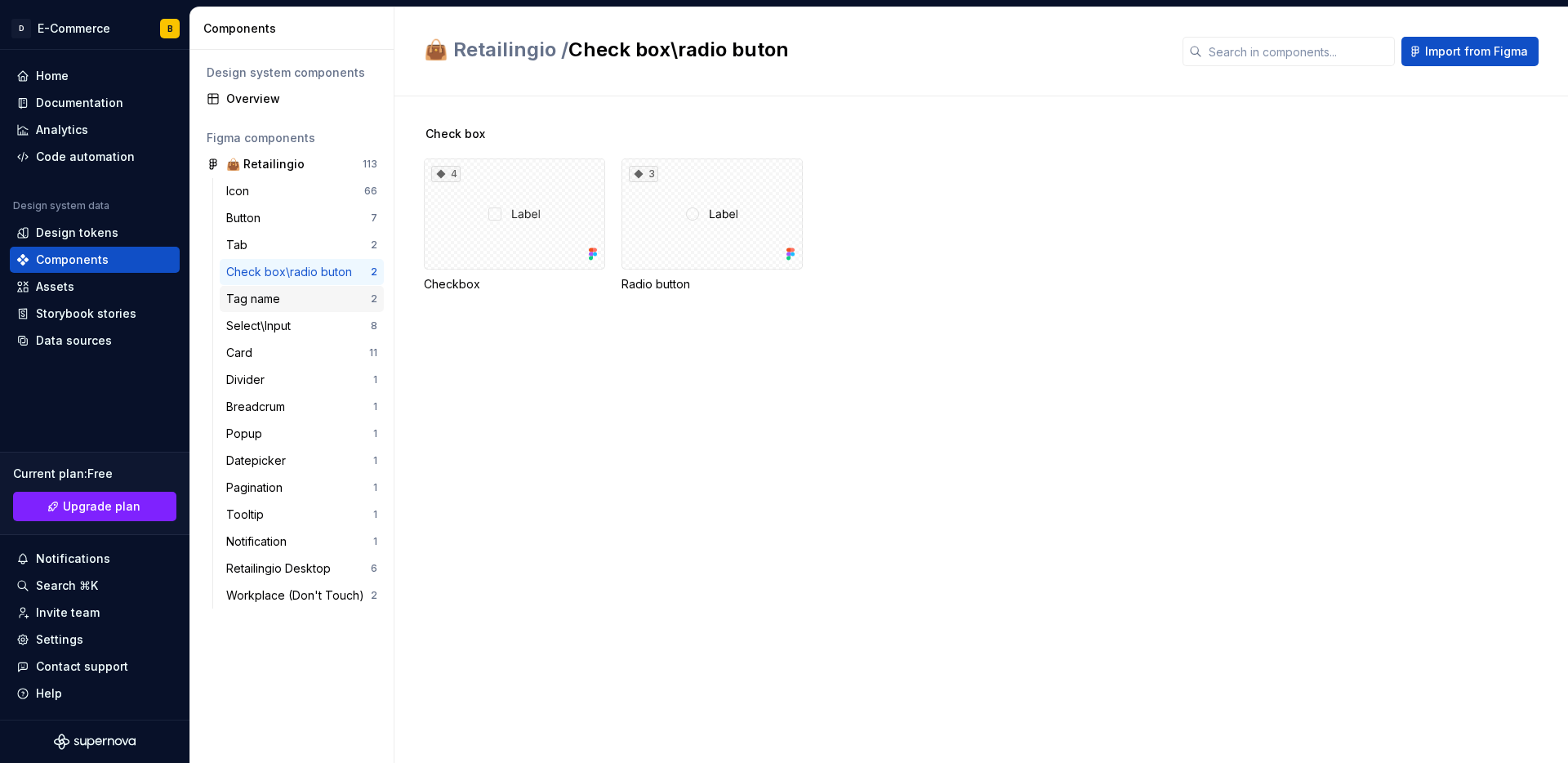
click at [283, 291] on div "Tag name" at bounding box center [257, 298] width 61 height 16
click at [287, 326] on div "Select\Input" at bounding box center [262, 326] width 71 height 16
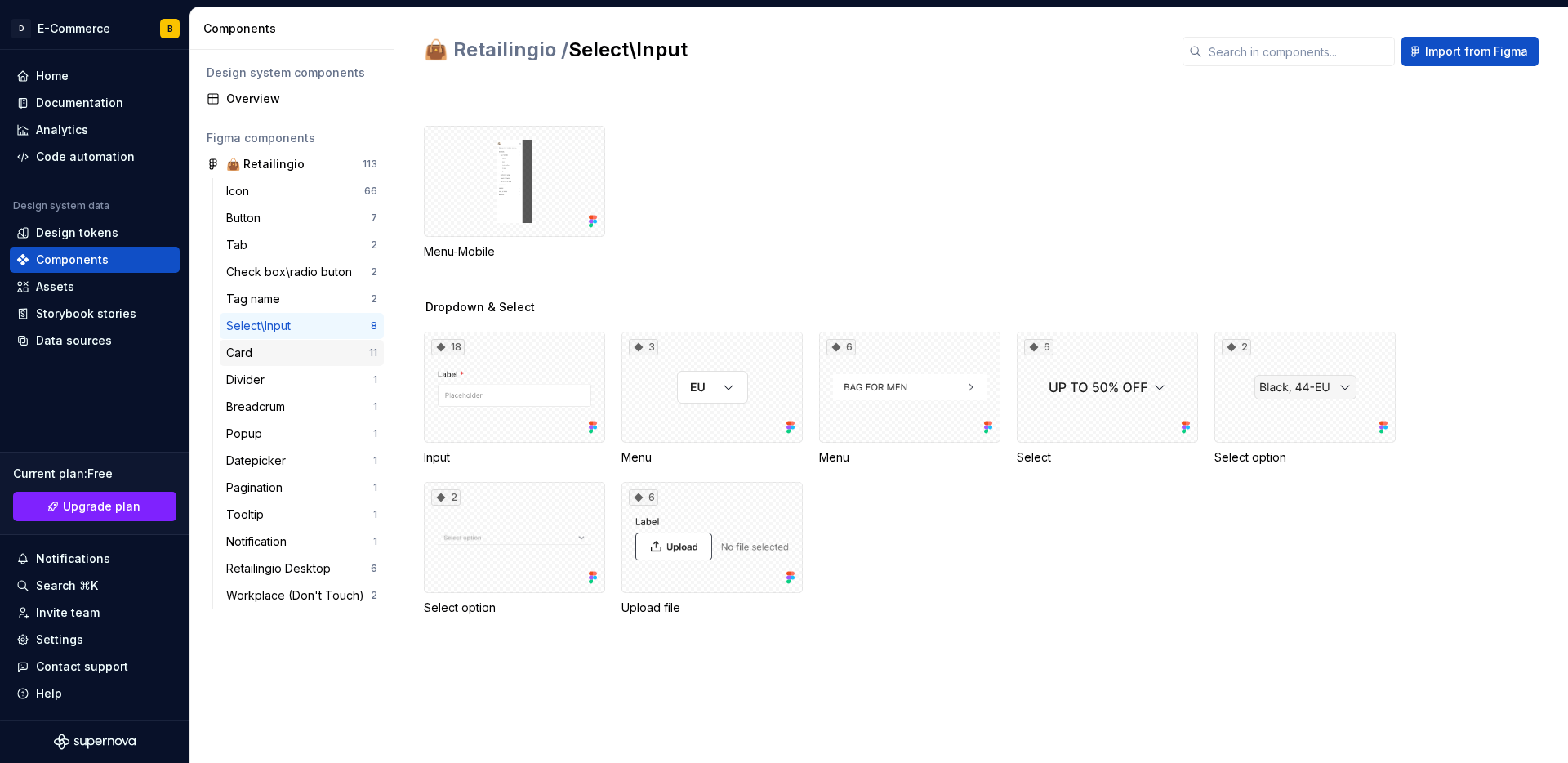
click at [259, 361] on div "Card 11" at bounding box center [302, 353] width 164 height 26
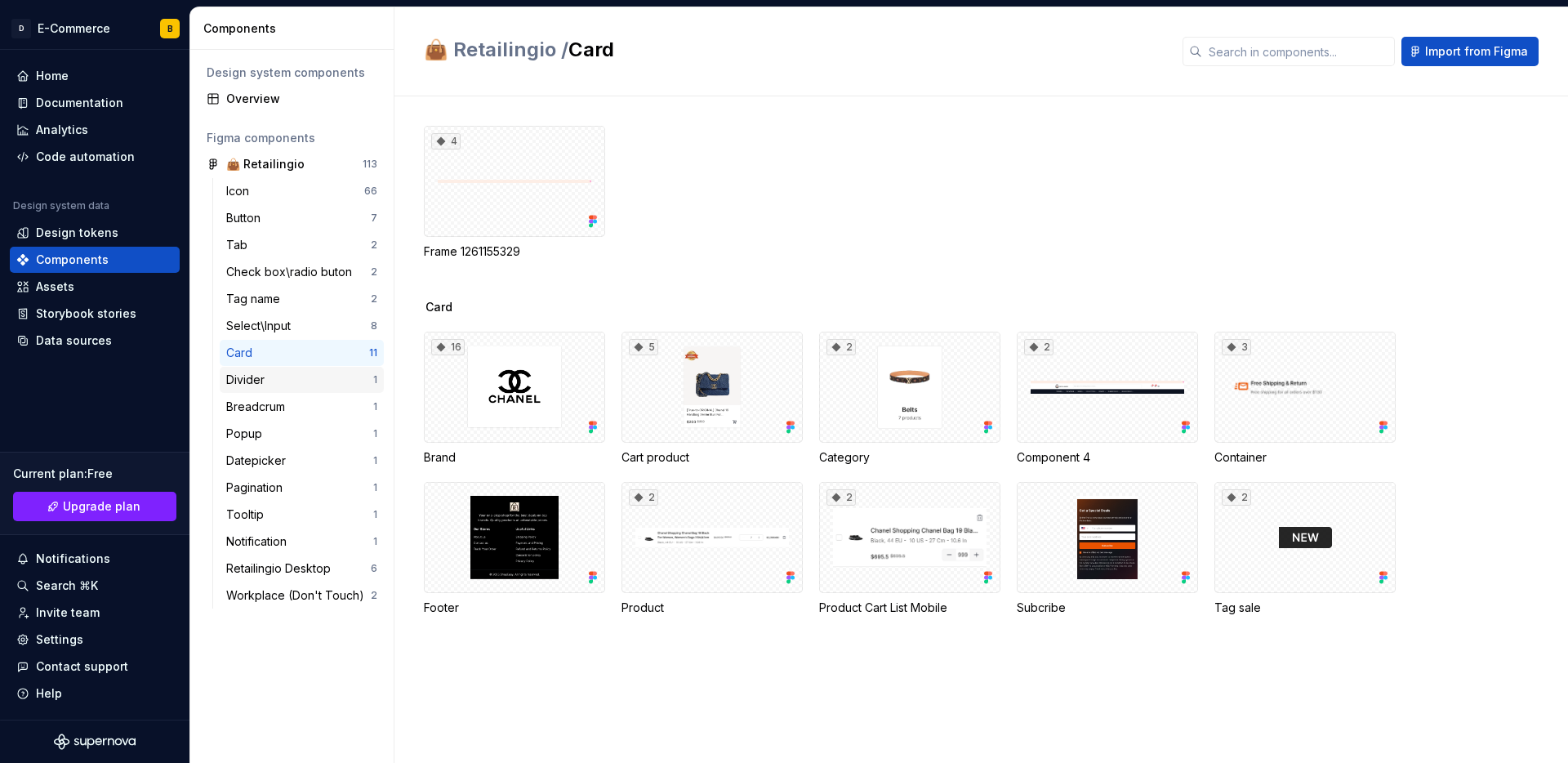
click at [279, 381] on div "Divider" at bounding box center [300, 379] width 147 height 16
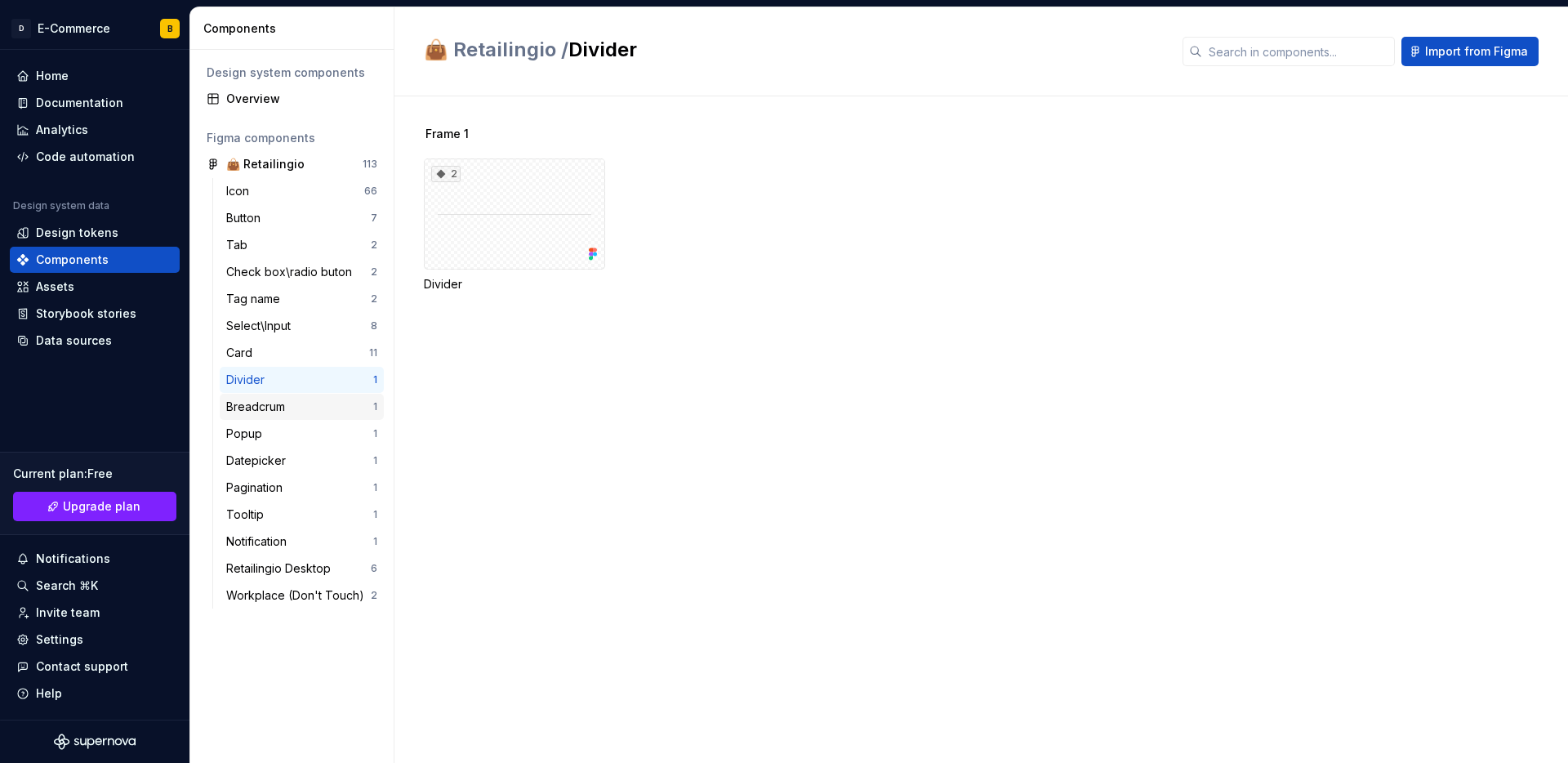
click at [289, 415] on div "Breadcrum 1" at bounding box center [302, 407] width 164 height 26
click at [262, 196] on div "Icon" at bounding box center [296, 191] width 138 height 16
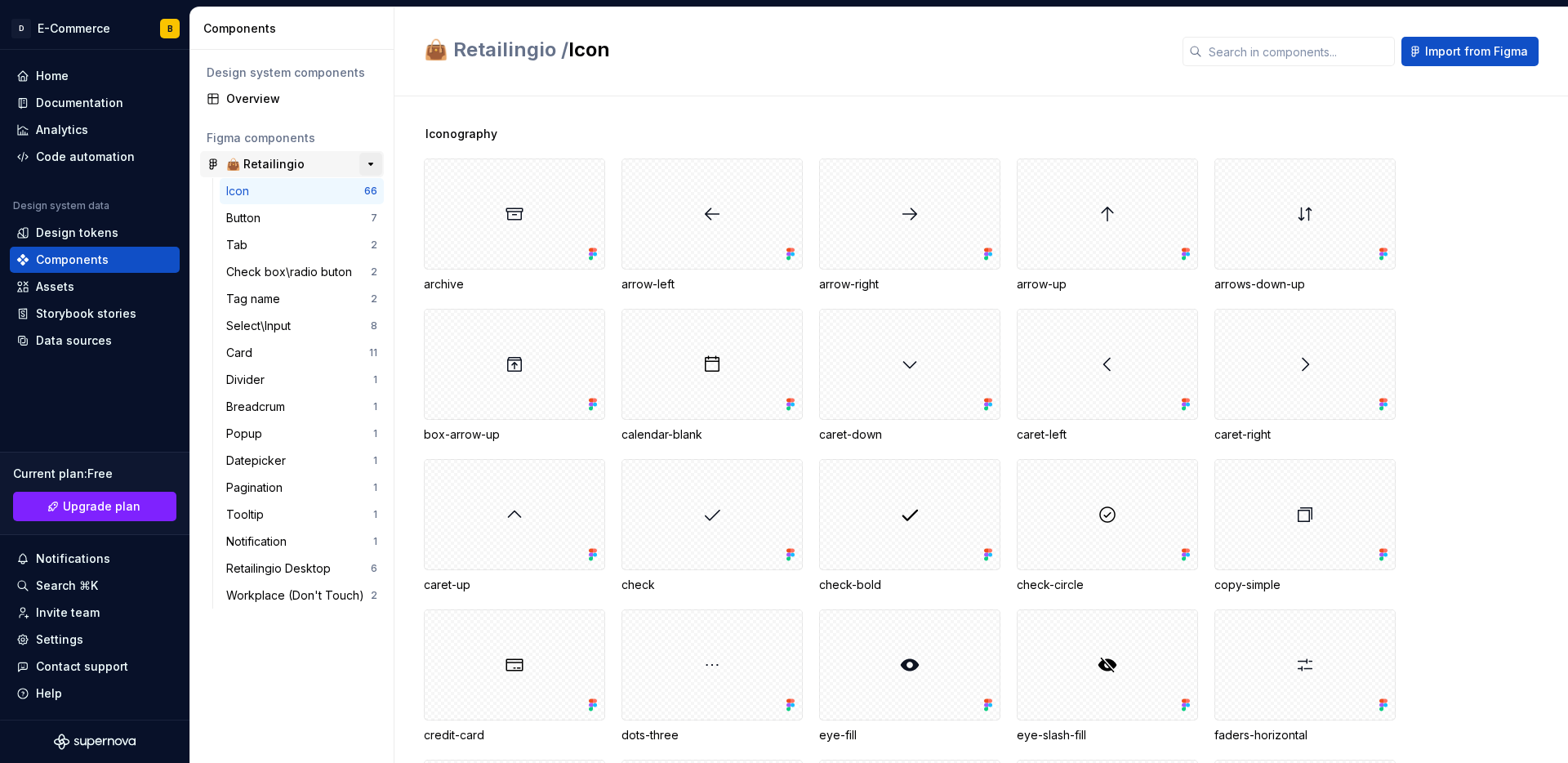
click at [370, 163] on button "button" at bounding box center [371, 164] width 22 height 22
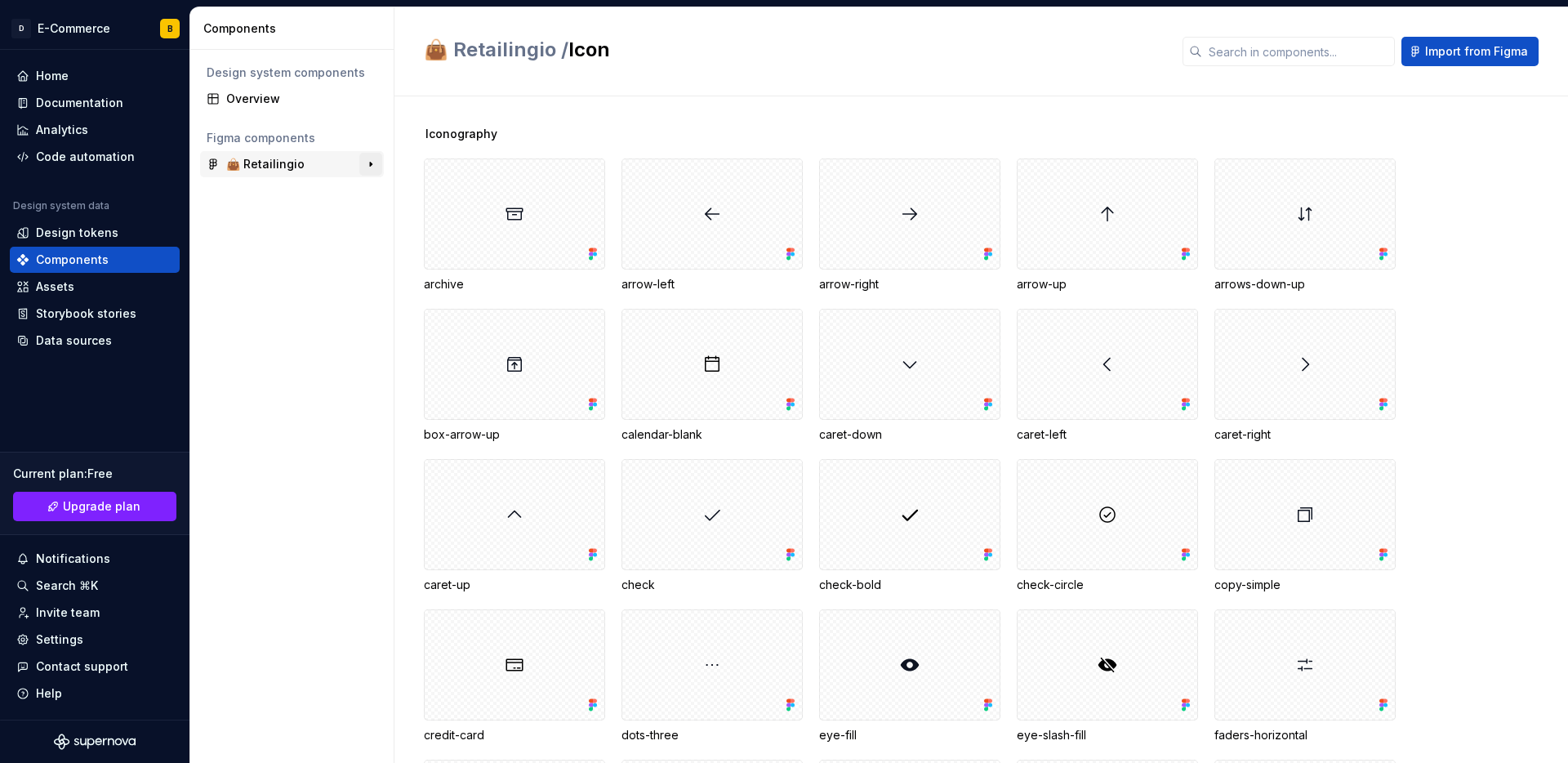
click at [370, 163] on button "button" at bounding box center [371, 164] width 22 height 22
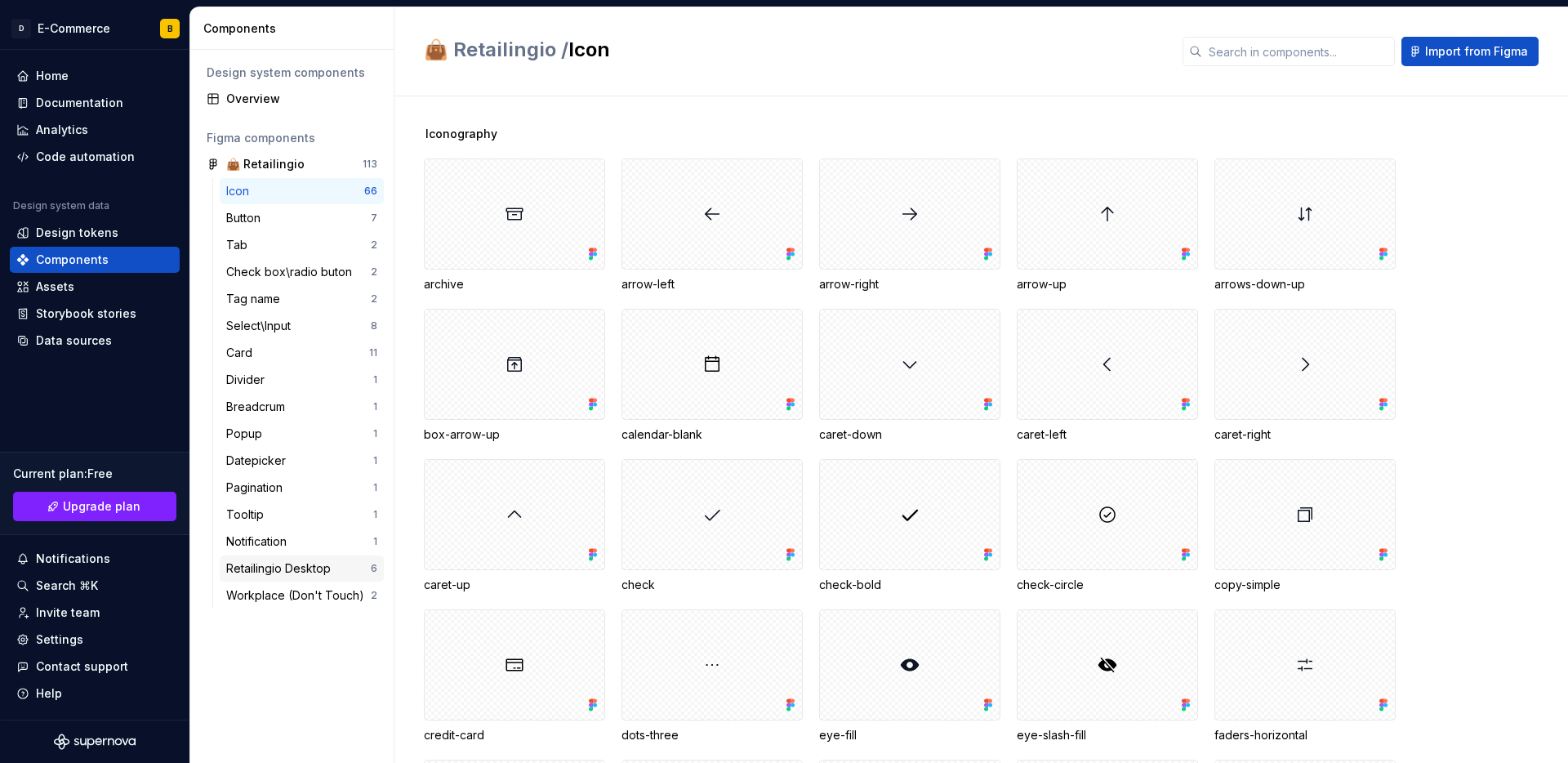
click at [333, 563] on div "Retailingio Desktop" at bounding box center [282, 568] width 112 height 16
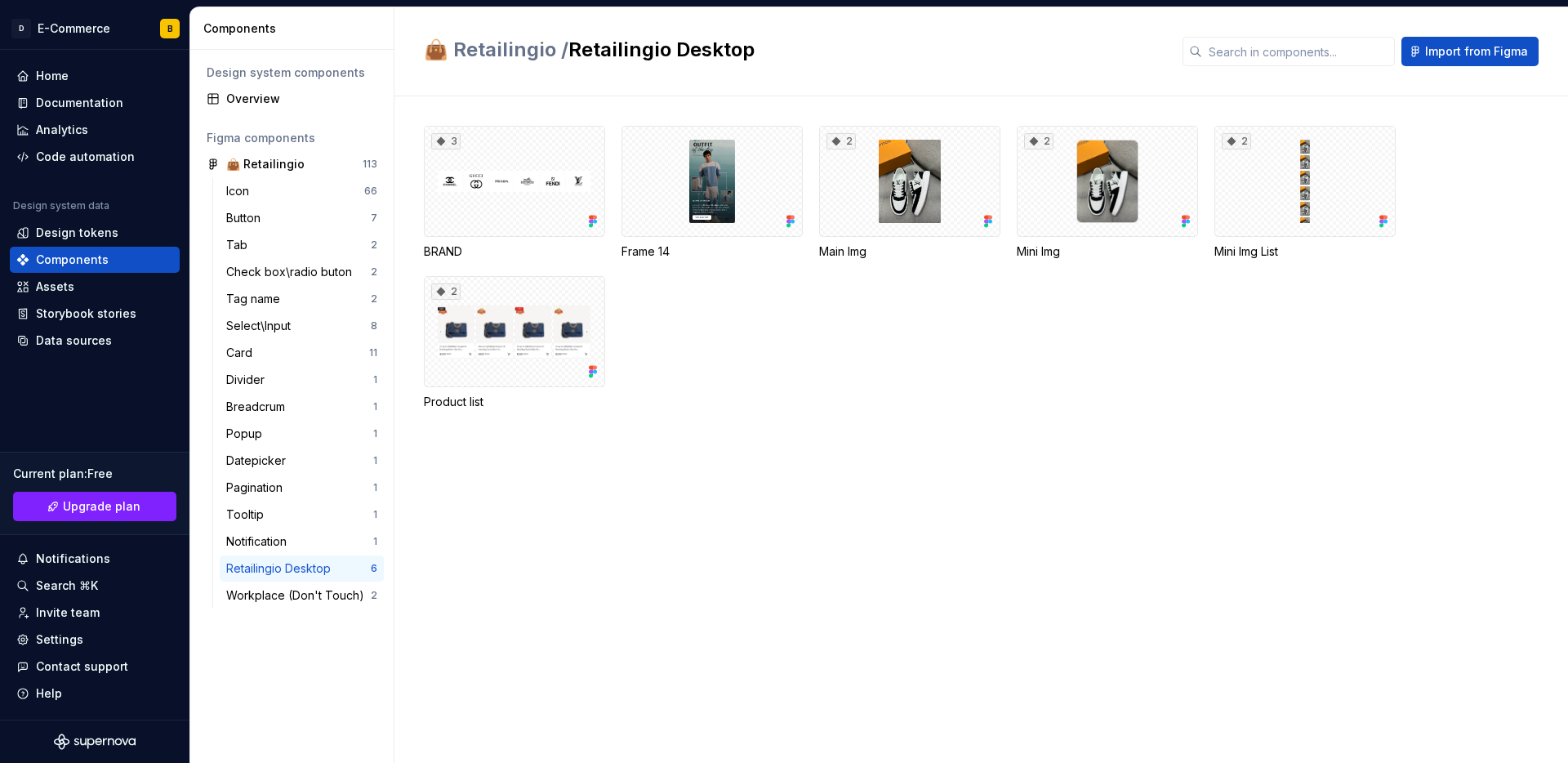
click at [333, 563] on div "Retailingio Desktop" at bounding box center [282, 568] width 112 height 16
click at [313, 598] on div "Workplace (Don't Touch)" at bounding box center [298, 595] width 144 height 16
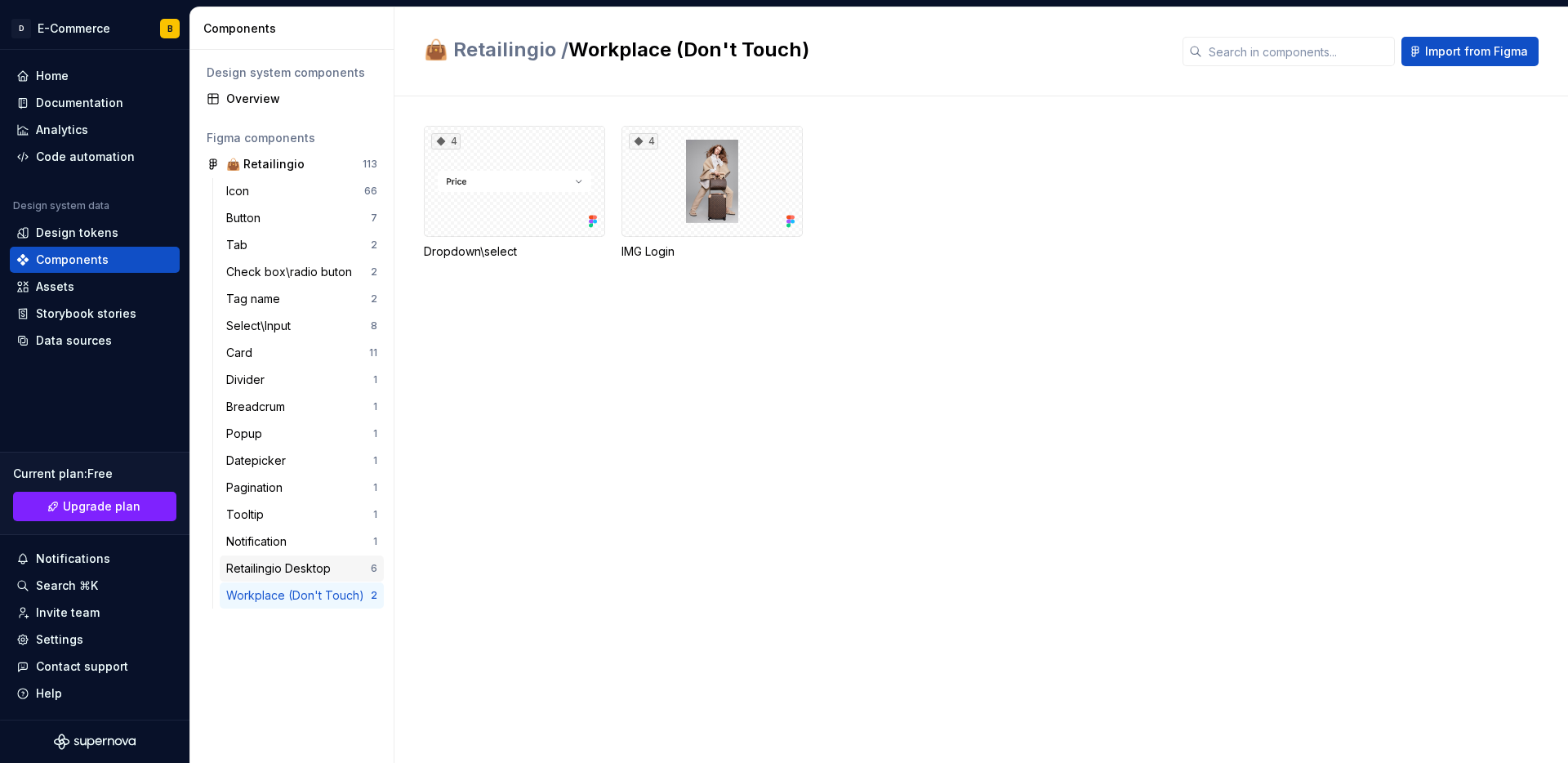
click at [351, 567] on div "Retailingio Desktop" at bounding box center [298, 568] width 144 height 16
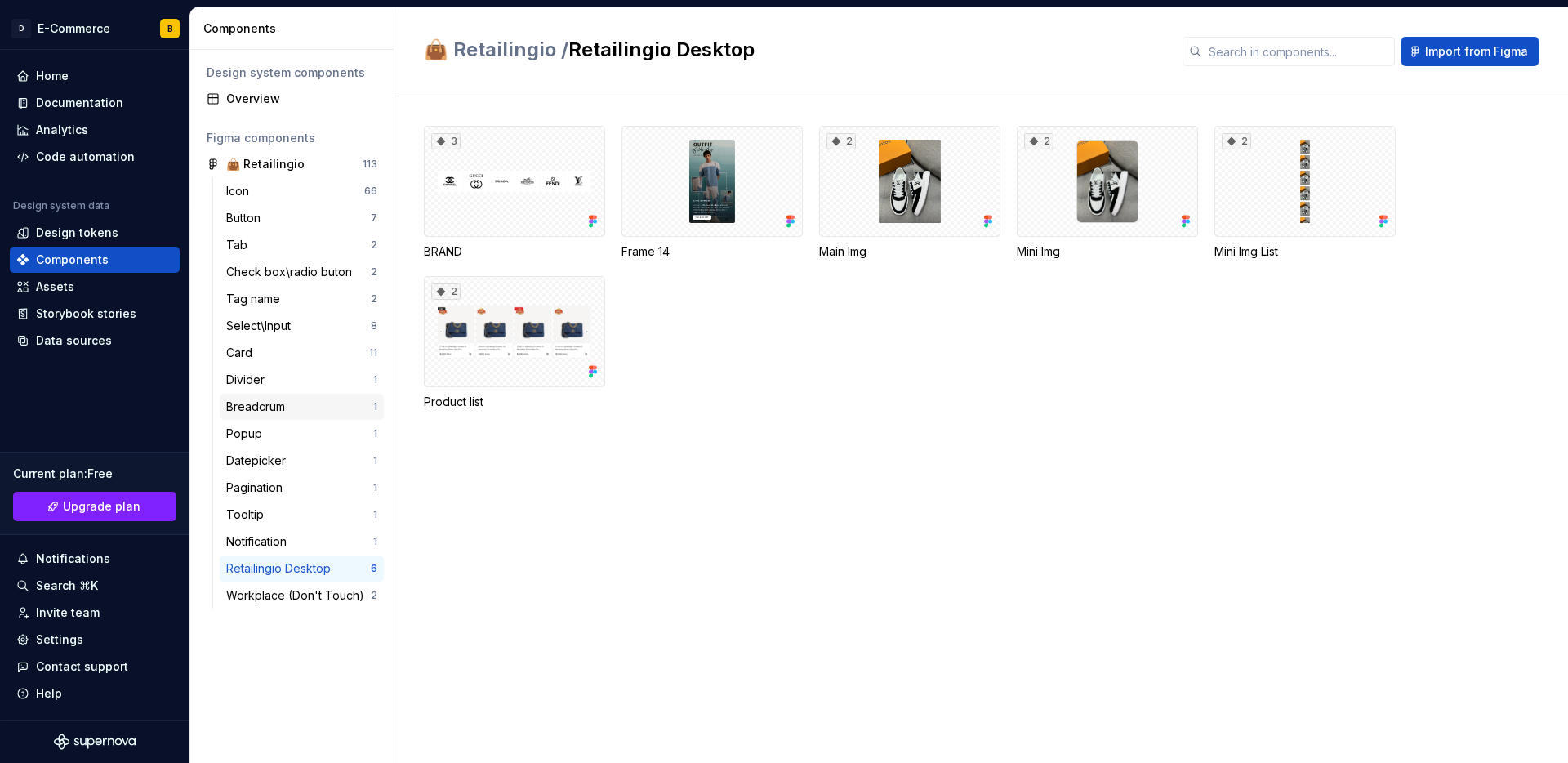
click at [304, 404] on div "Breadcrum" at bounding box center [300, 406] width 147 height 16
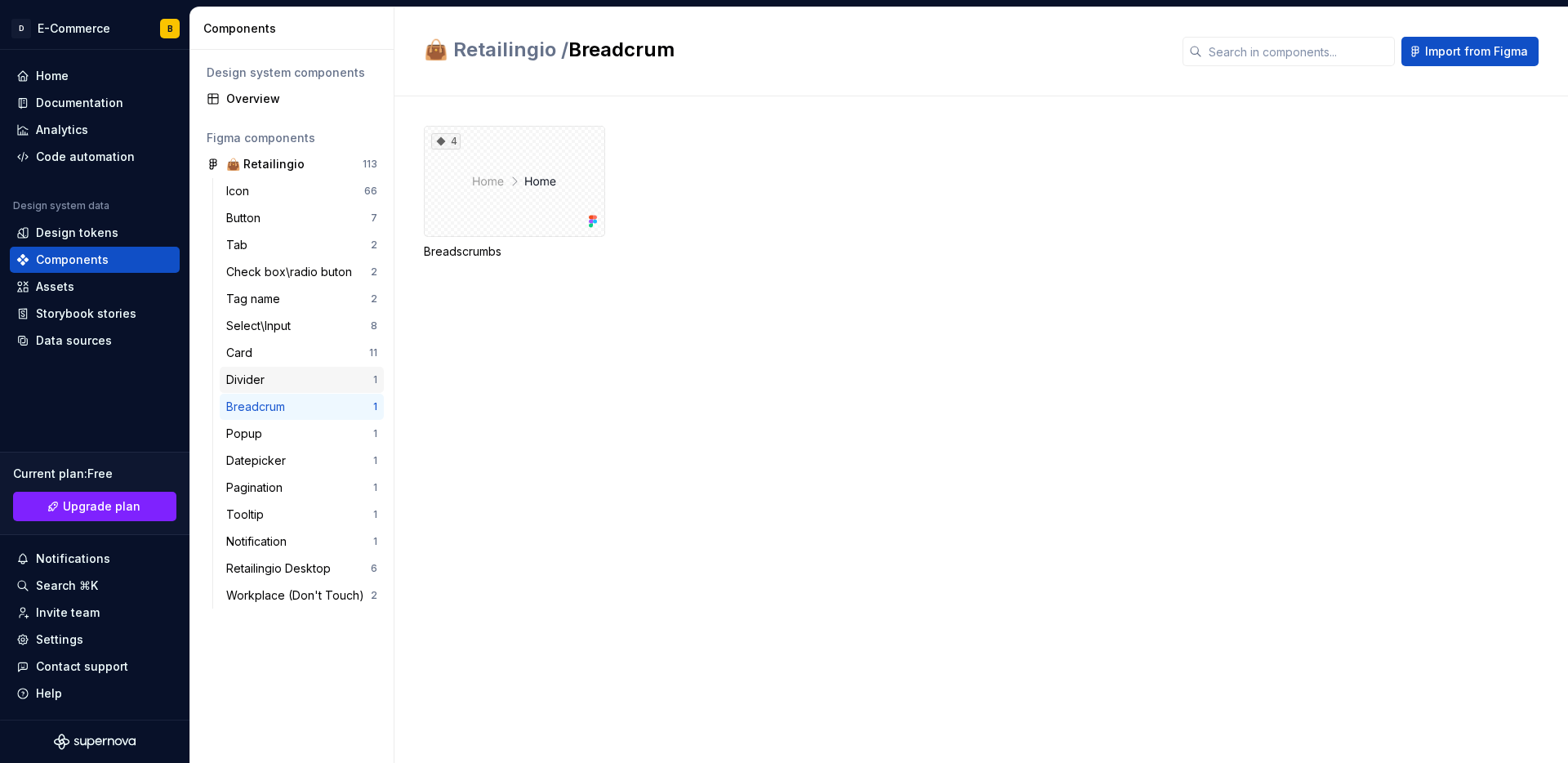
click at [302, 372] on div "Divider" at bounding box center [300, 379] width 147 height 16
click at [120, 249] on div "Components" at bounding box center [94, 259] width 170 height 26
click at [298, 178] on div "Icon 66" at bounding box center [302, 191] width 164 height 26
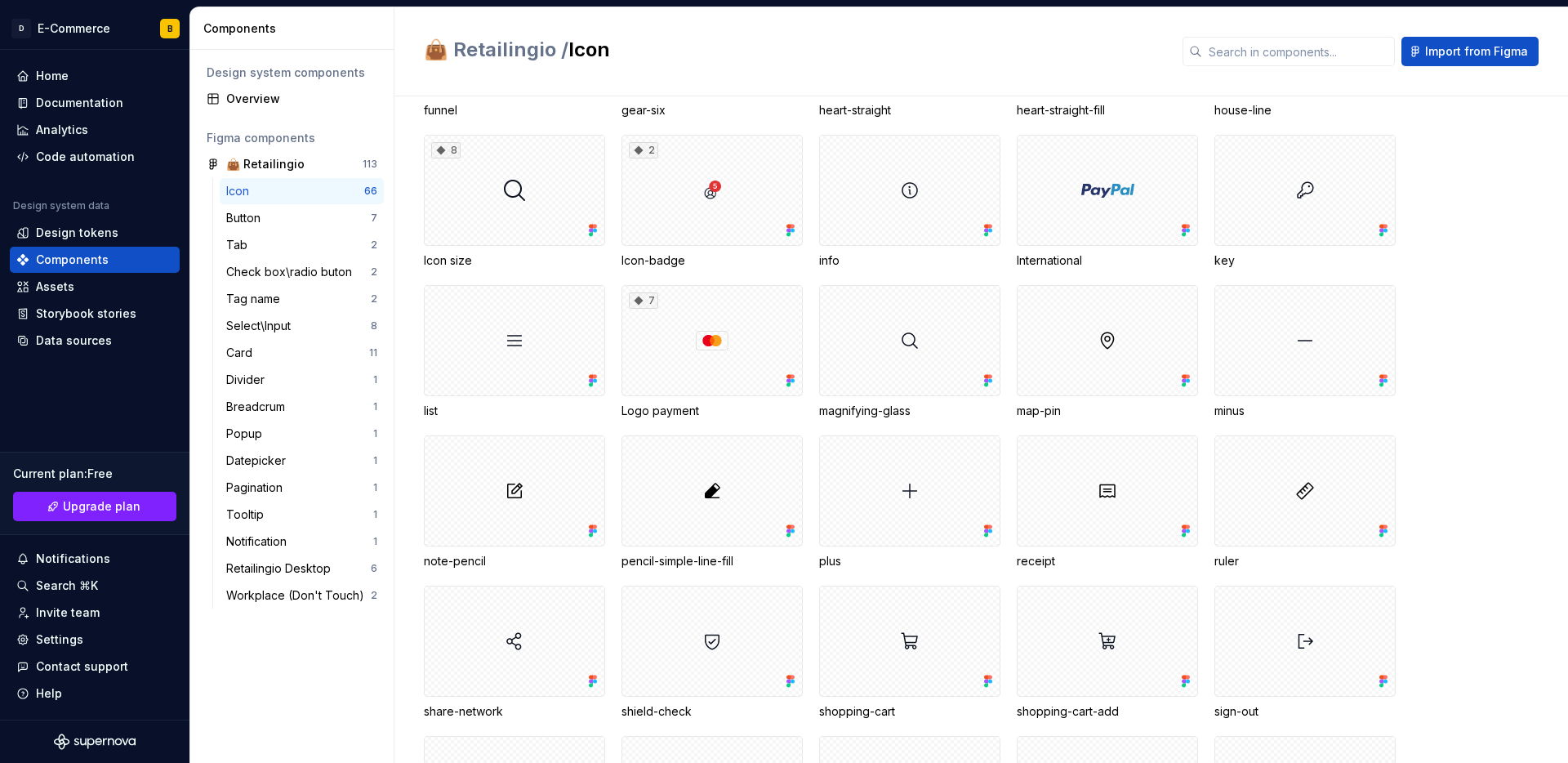
scroll to position [776, 0]
click at [873, 350] on div at bounding box center [910, 340] width 182 height 111
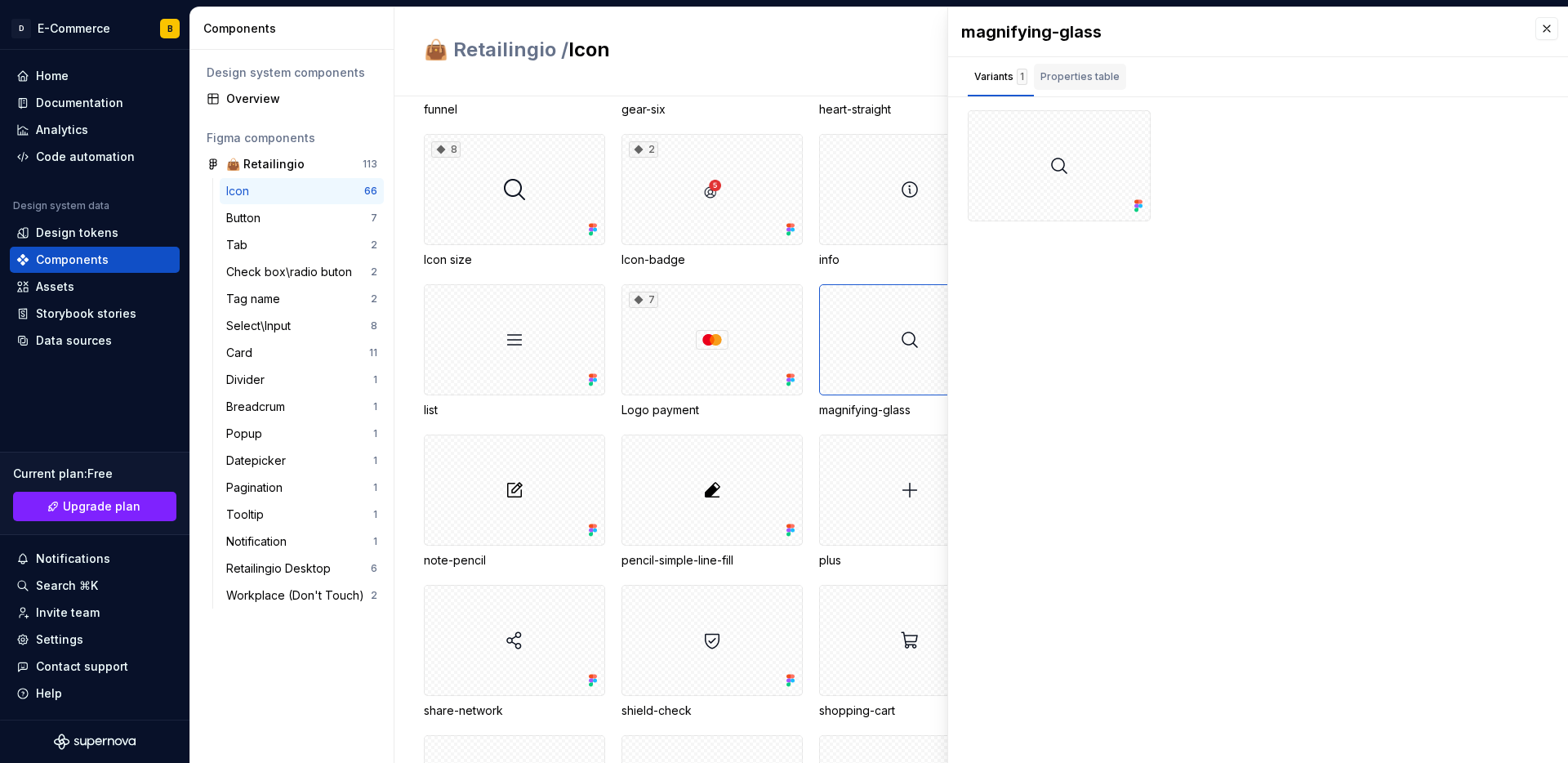
click at [1062, 83] on div "Properties table" at bounding box center [1080, 76] width 80 height 16
click at [984, 82] on div "Variants 1" at bounding box center [1000, 76] width 53 height 16
click at [1550, 26] on button "button" at bounding box center [1547, 29] width 22 height 22
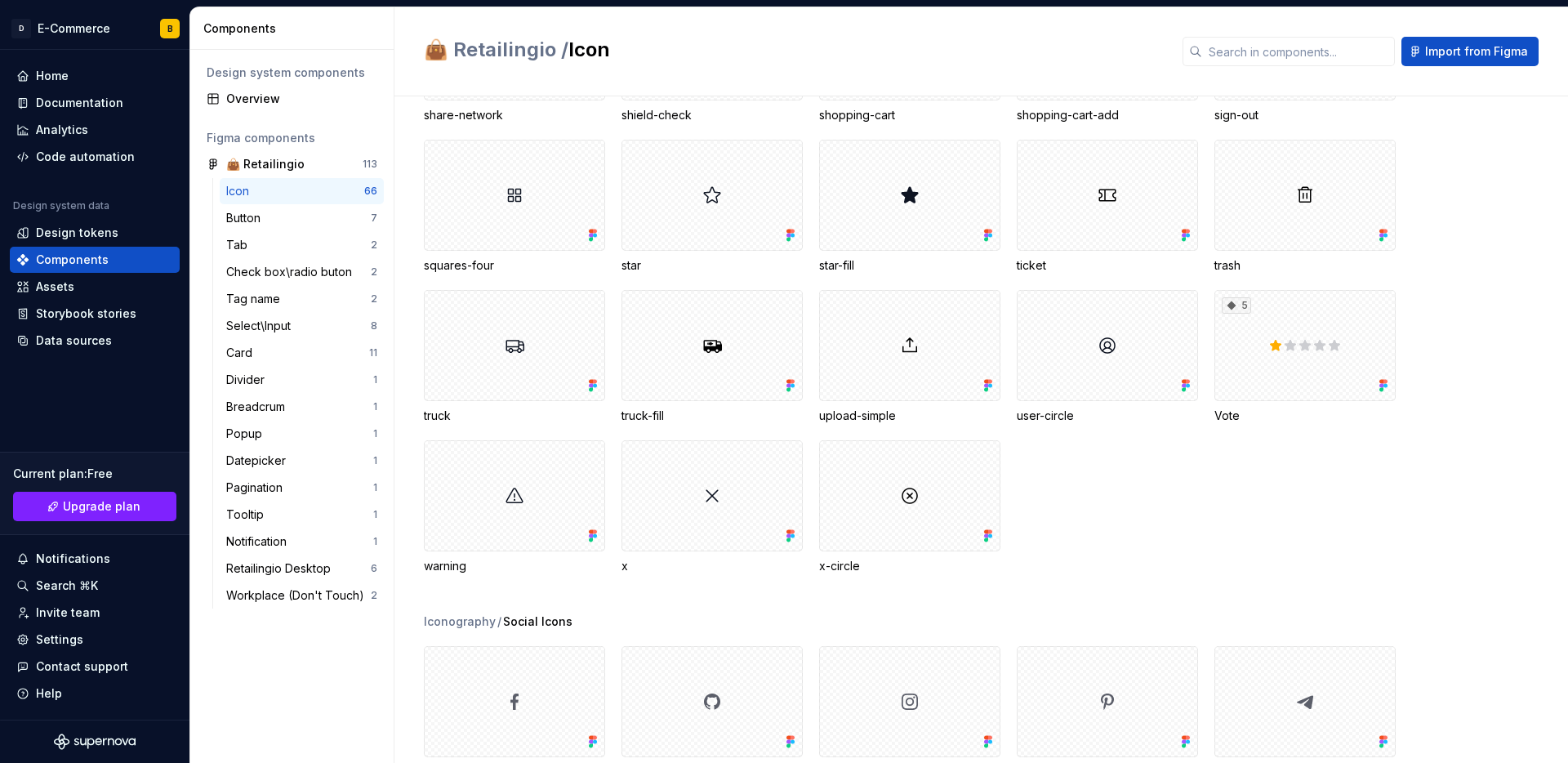
scroll to position [1578, 0]
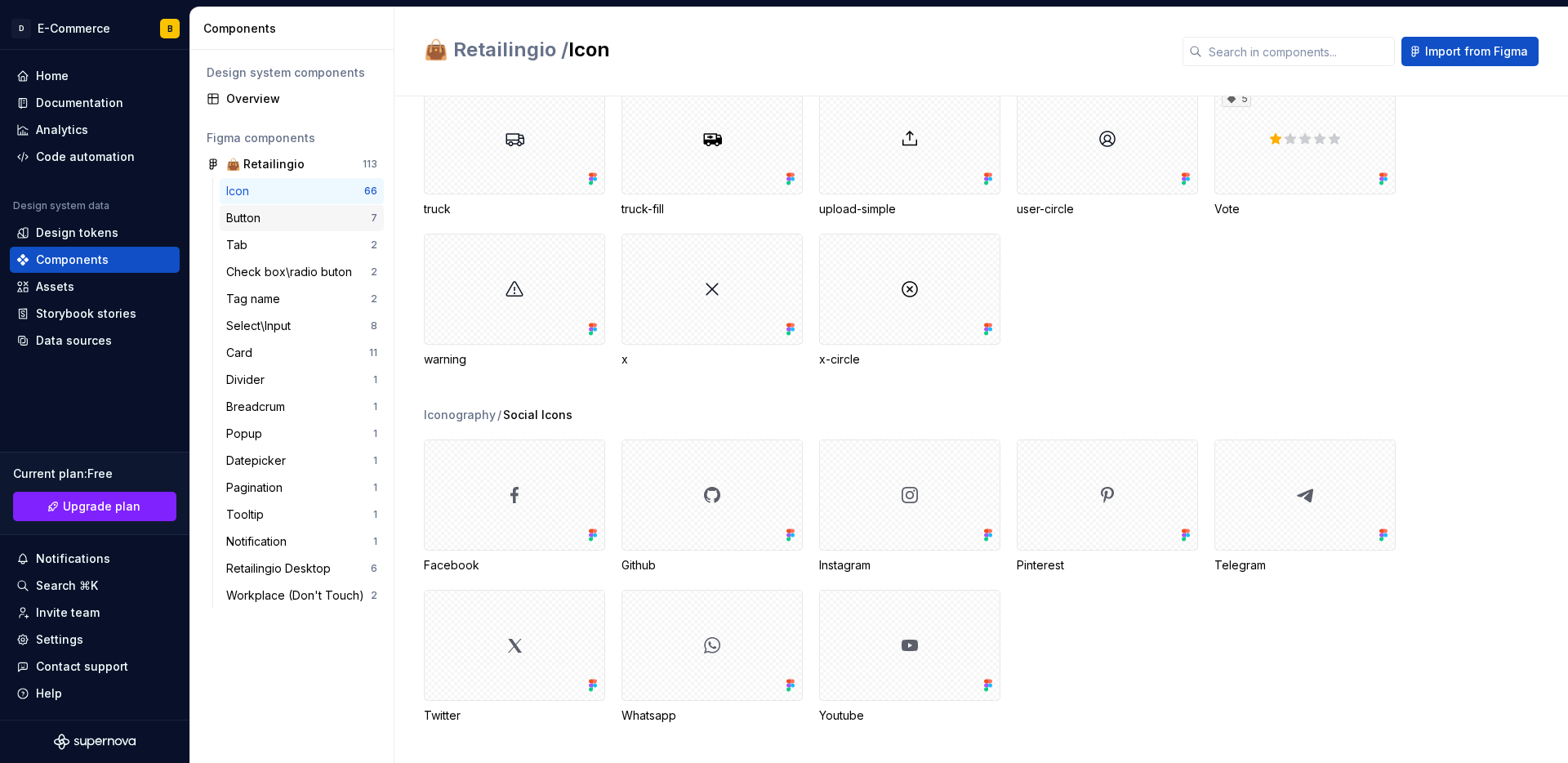
click at [326, 210] on div "Button" at bounding box center [298, 218] width 144 height 16
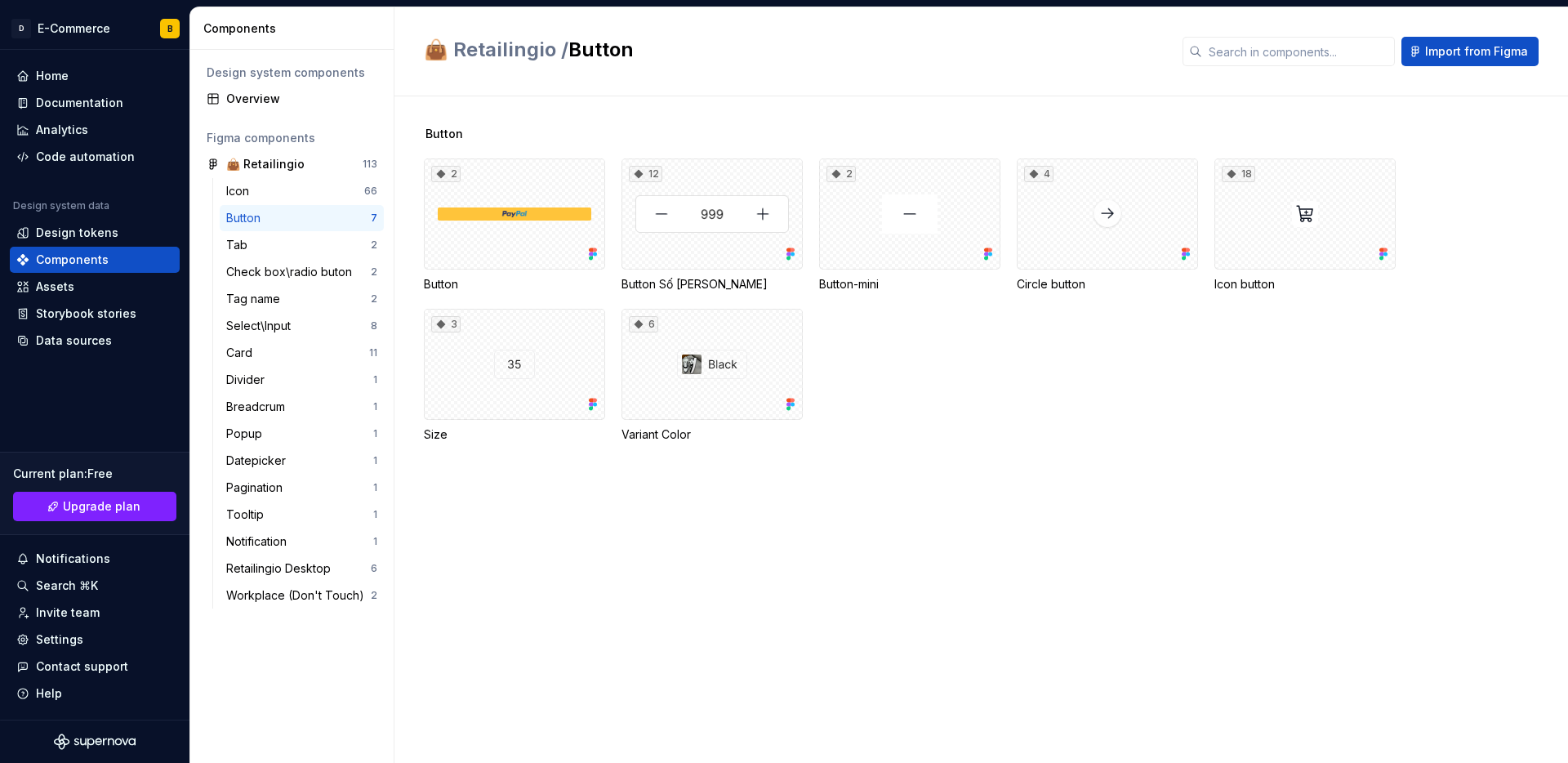
click at [325, 210] on div "Button" at bounding box center [298, 218] width 144 height 16
click at [320, 254] on div "Tab 2" at bounding box center [302, 245] width 164 height 26
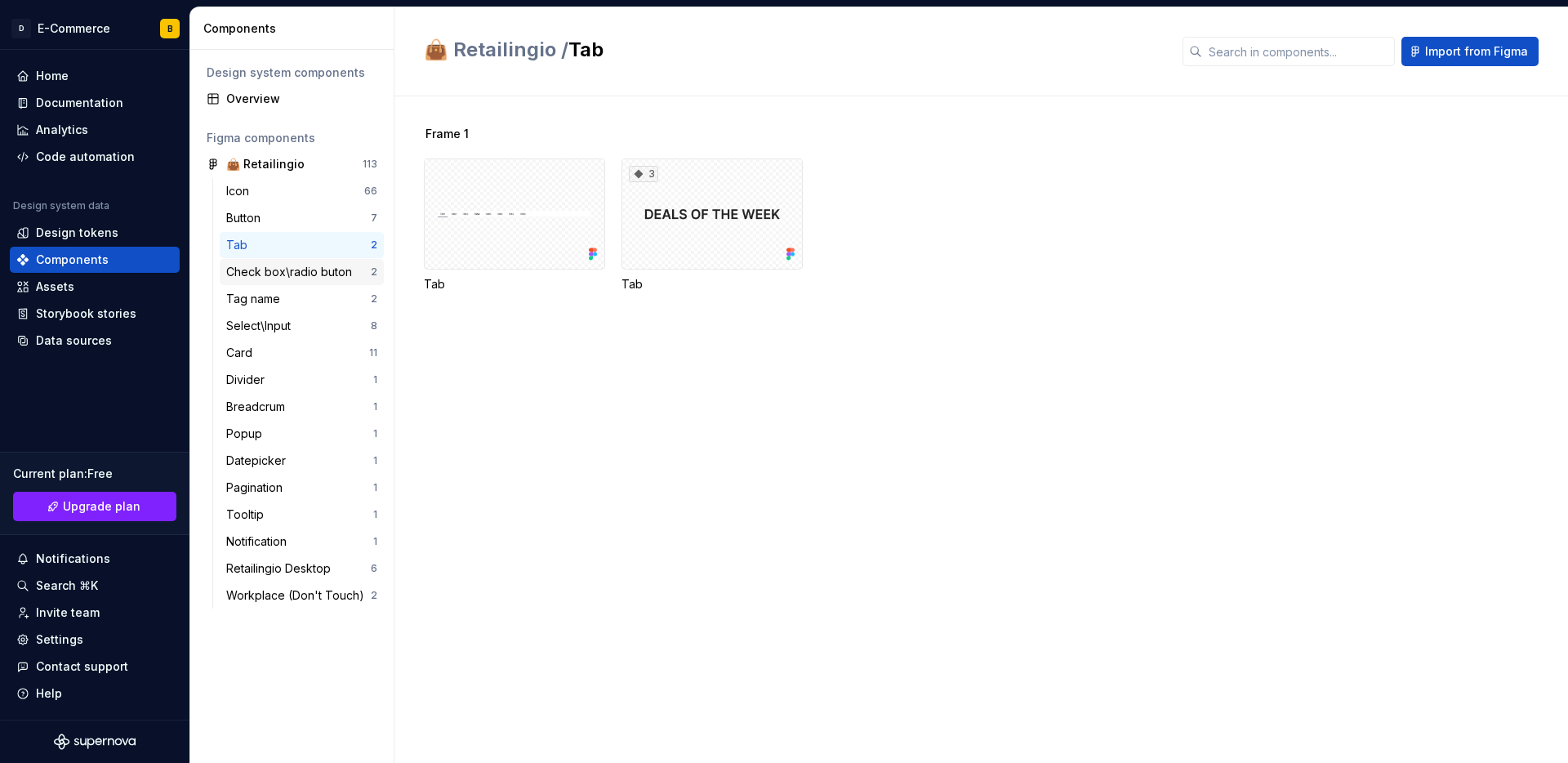
click at [328, 270] on div "Check box\radio buton" at bounding box center [292, 271] width 132 height 16
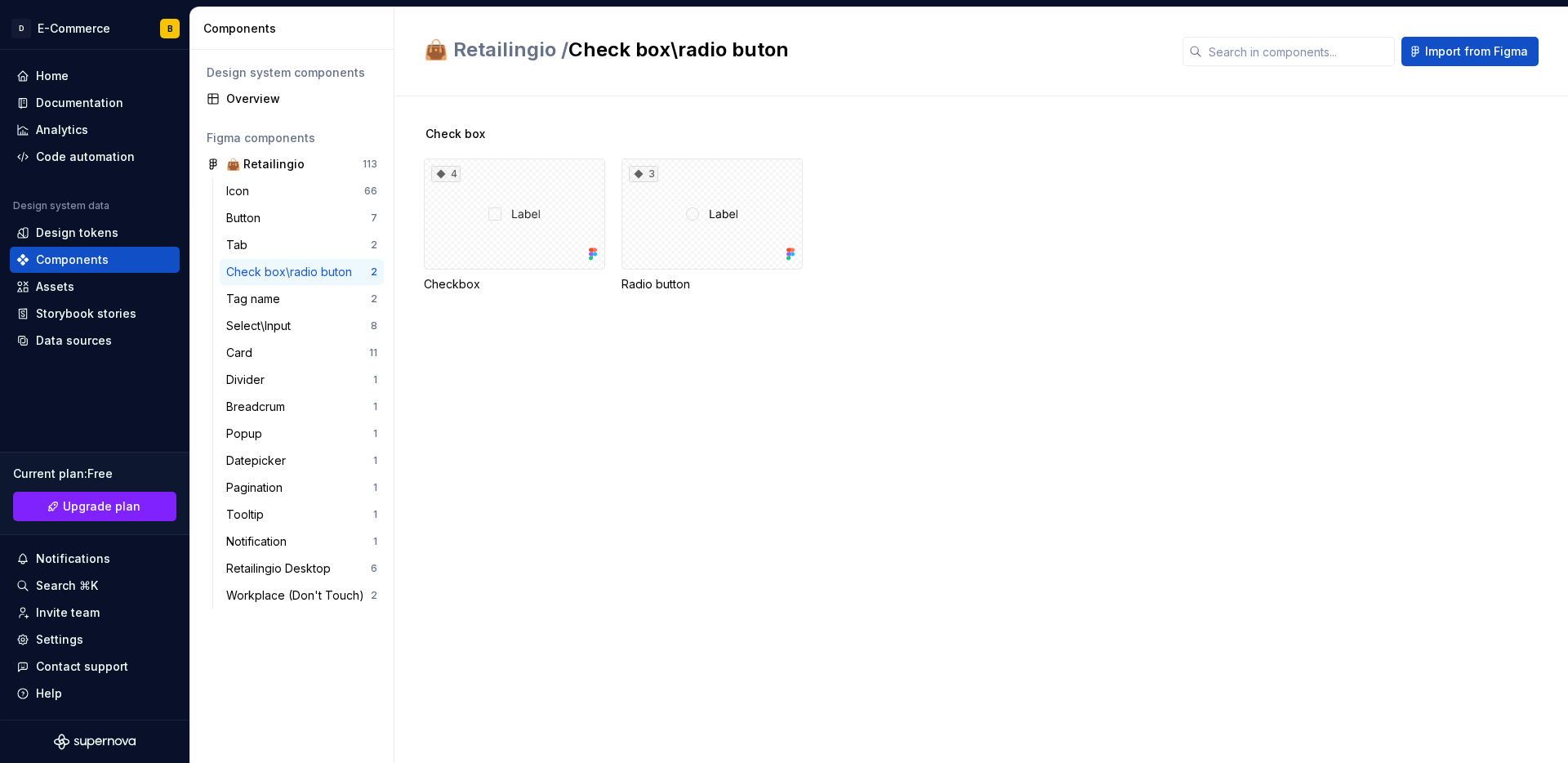
click at [326, 269] on div "Check box\radio buton" at bounding box center [292, 271] width 132 height 16
click at [309, 298] on div "Tag name" at bounding box center [298, 298] width 144 height 16
click at [260, 196] on div "Icon" at bounding box center [296, 191] width 138 height 16
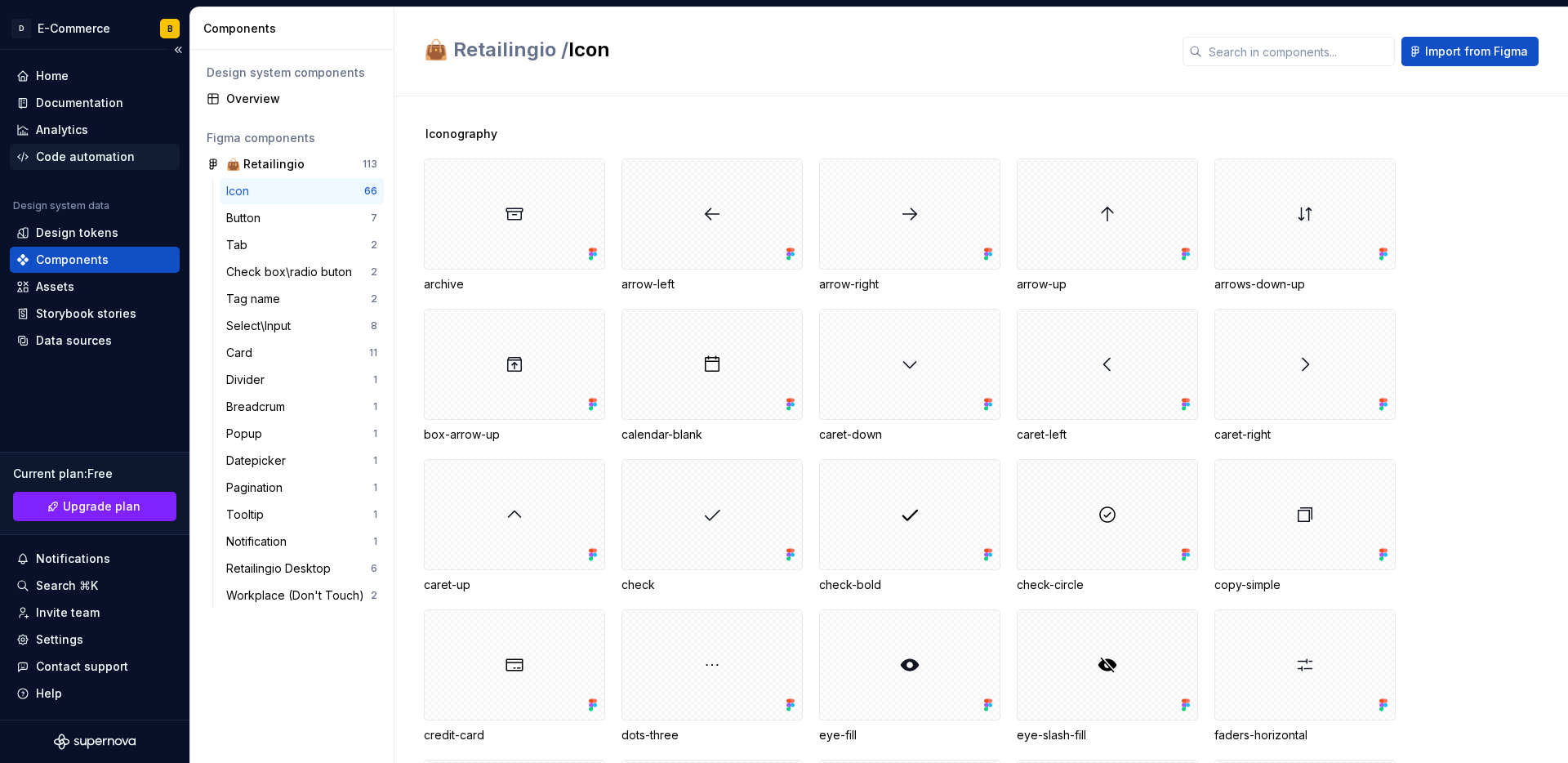
click at [81, 154] on div "Code automation" at bounding box center [86, 156] width 99 height 16
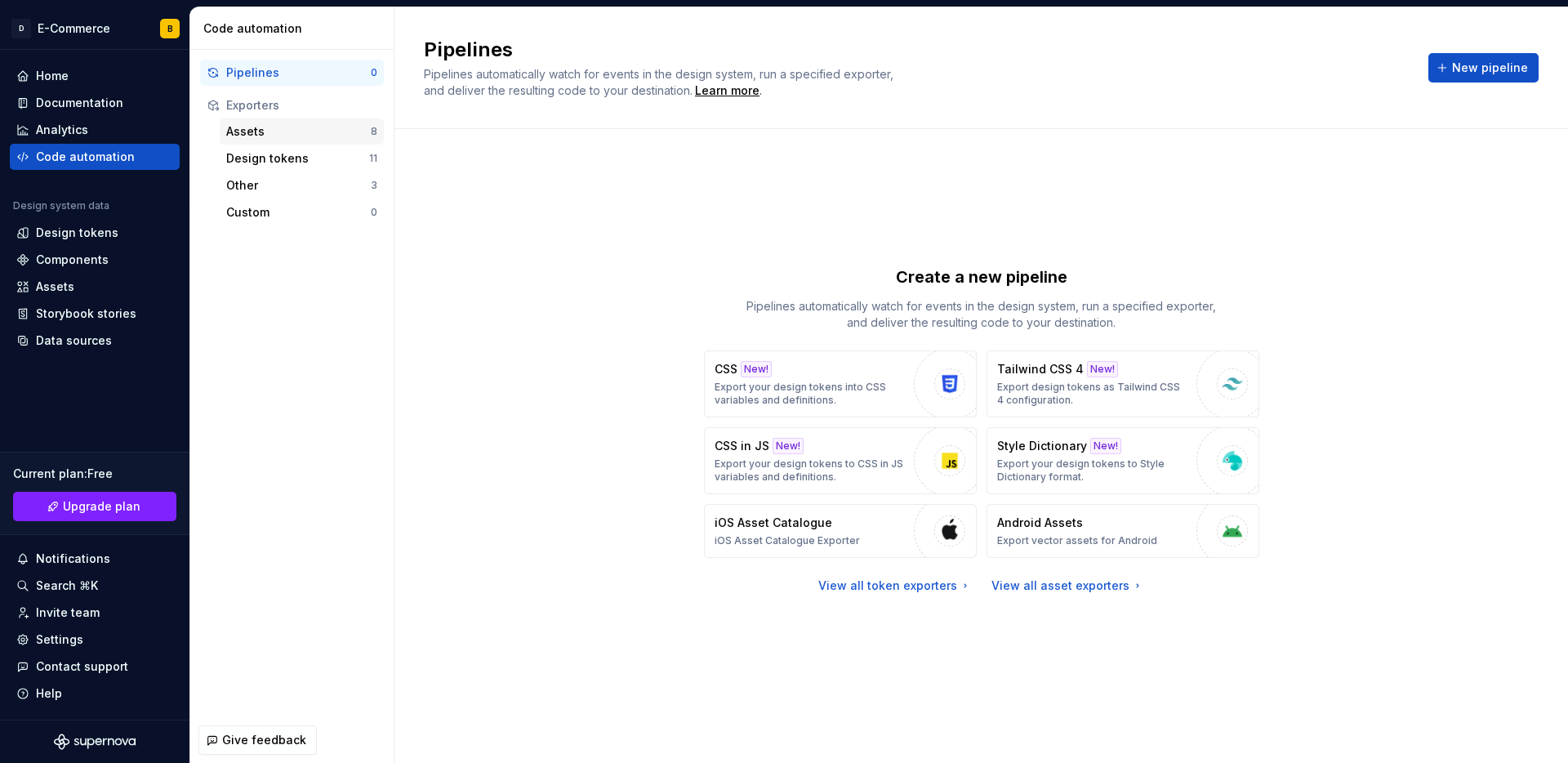
click at [297, 128] on div "Assets" at bounding box center [298, 131] width 144 height 16
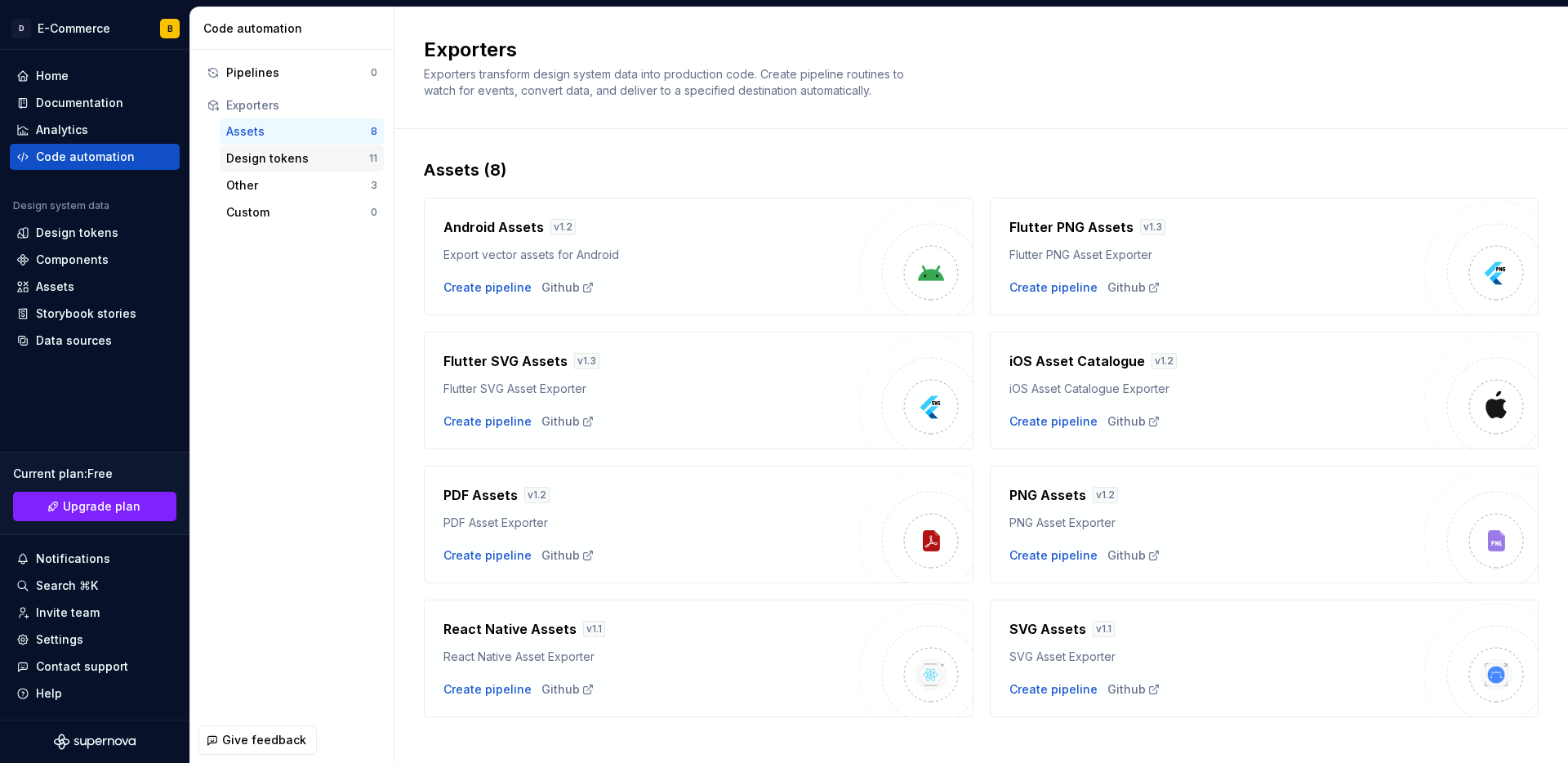
click at [304, 162] on div "Design tokens" at bounding box center [297, 158] width 143 height 16
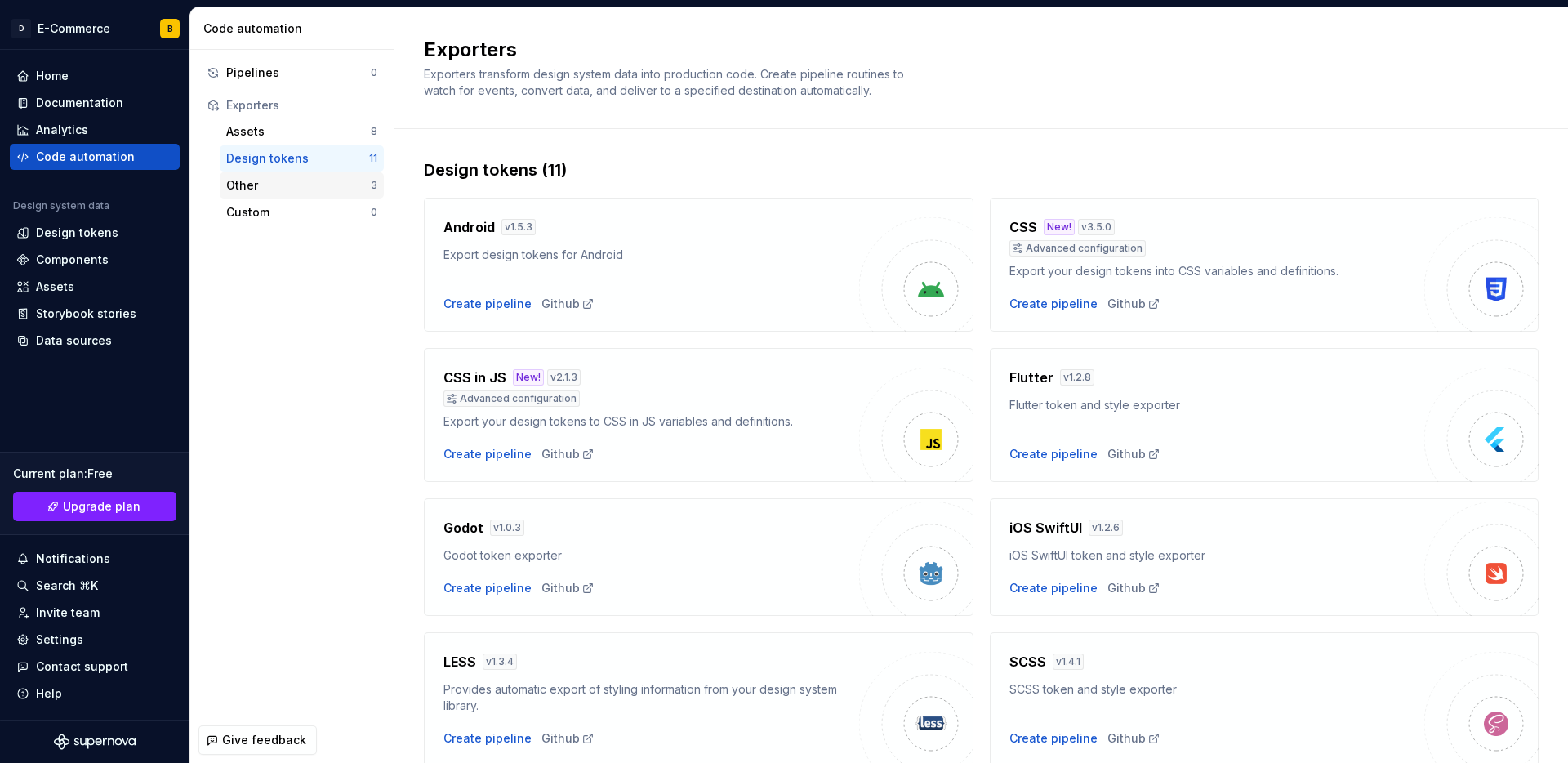
click at [292, 181] on div "Other" at bounding box center [298, 185] width 144 height 16
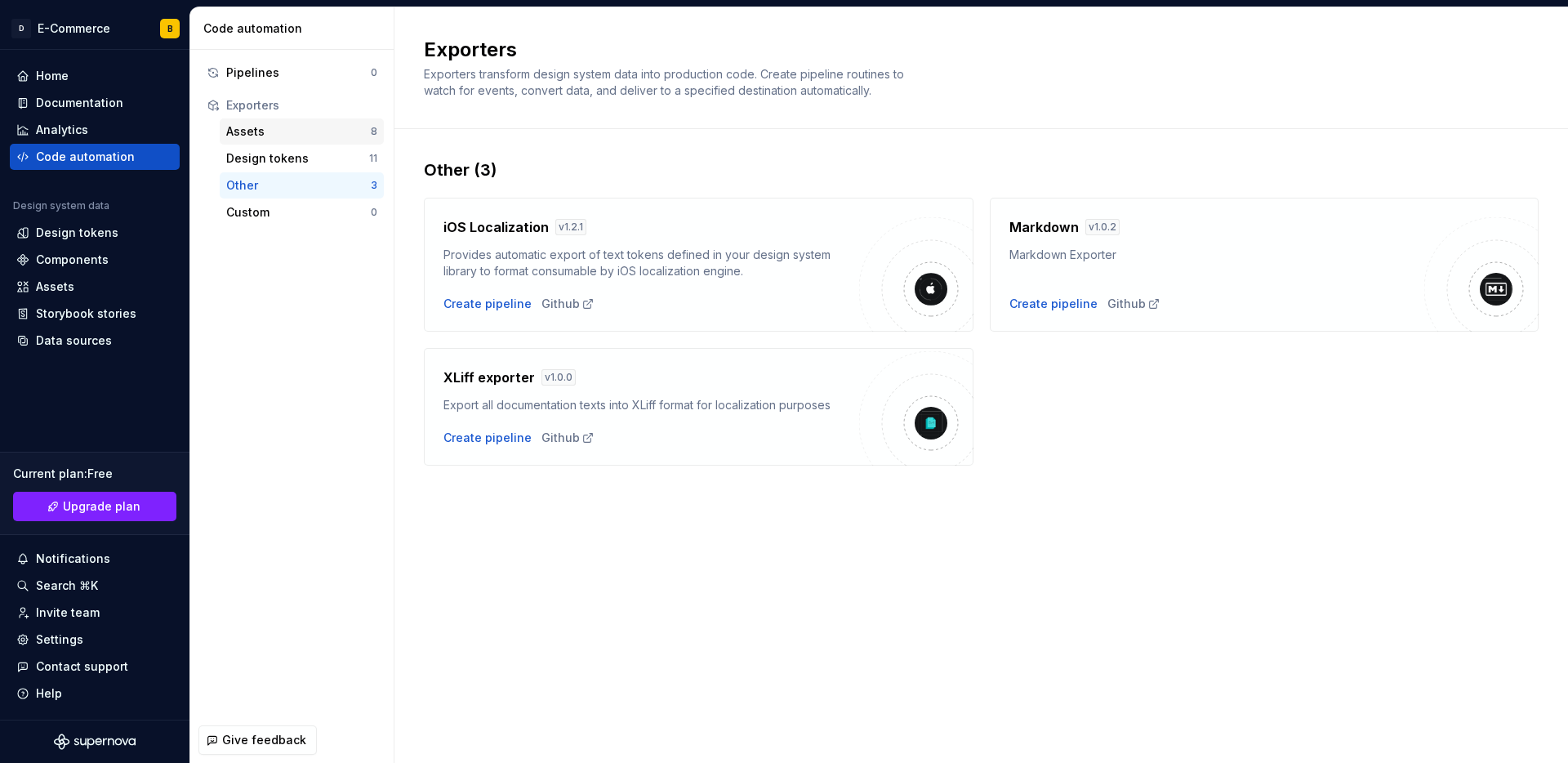
click at [349, 132] on div "Assets" at bounding box center [298, 131] width 144 height 16
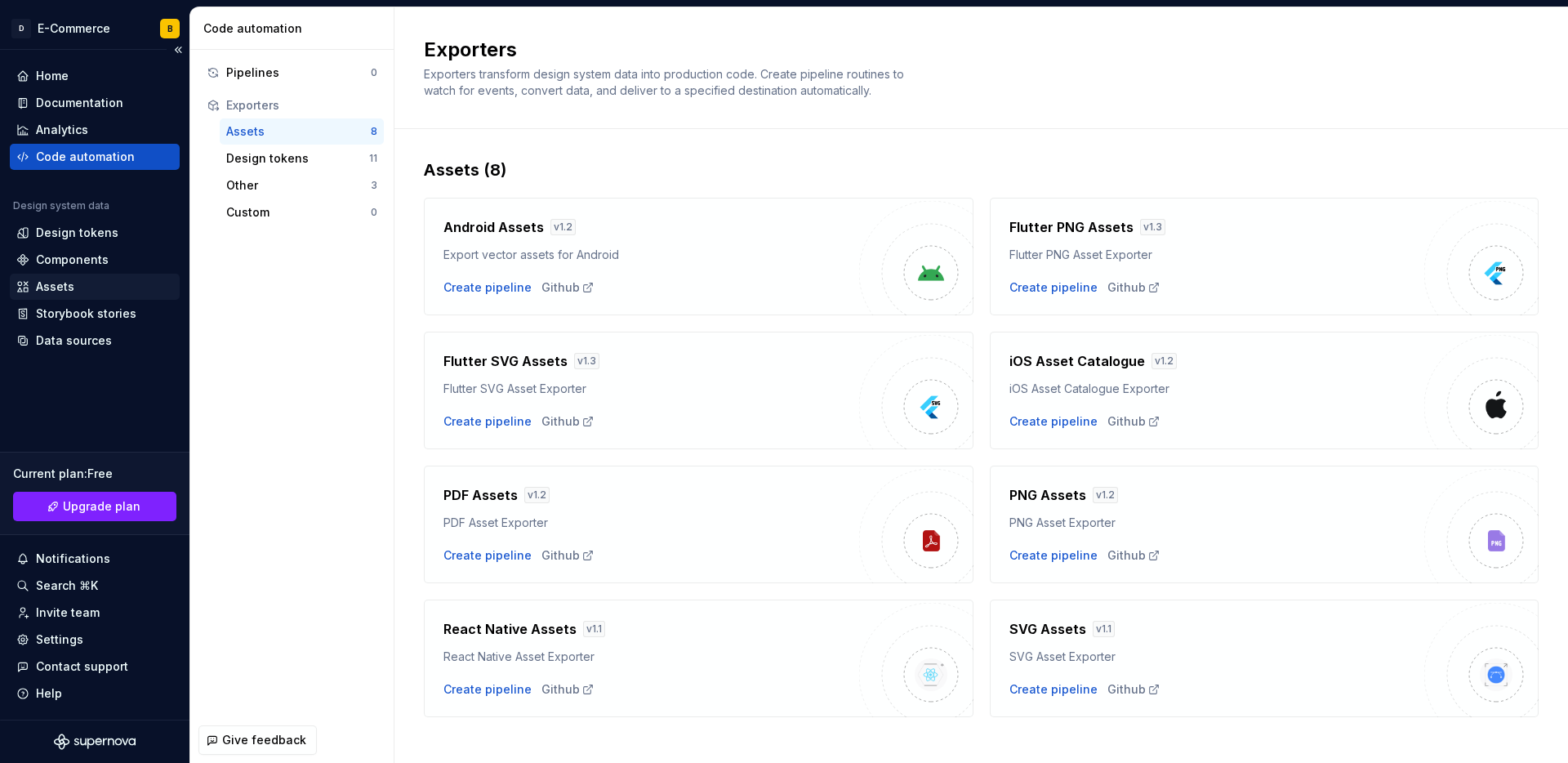
click at [106, 290] on div "Assets" at bounding box center [94, 286] width 156 height 16
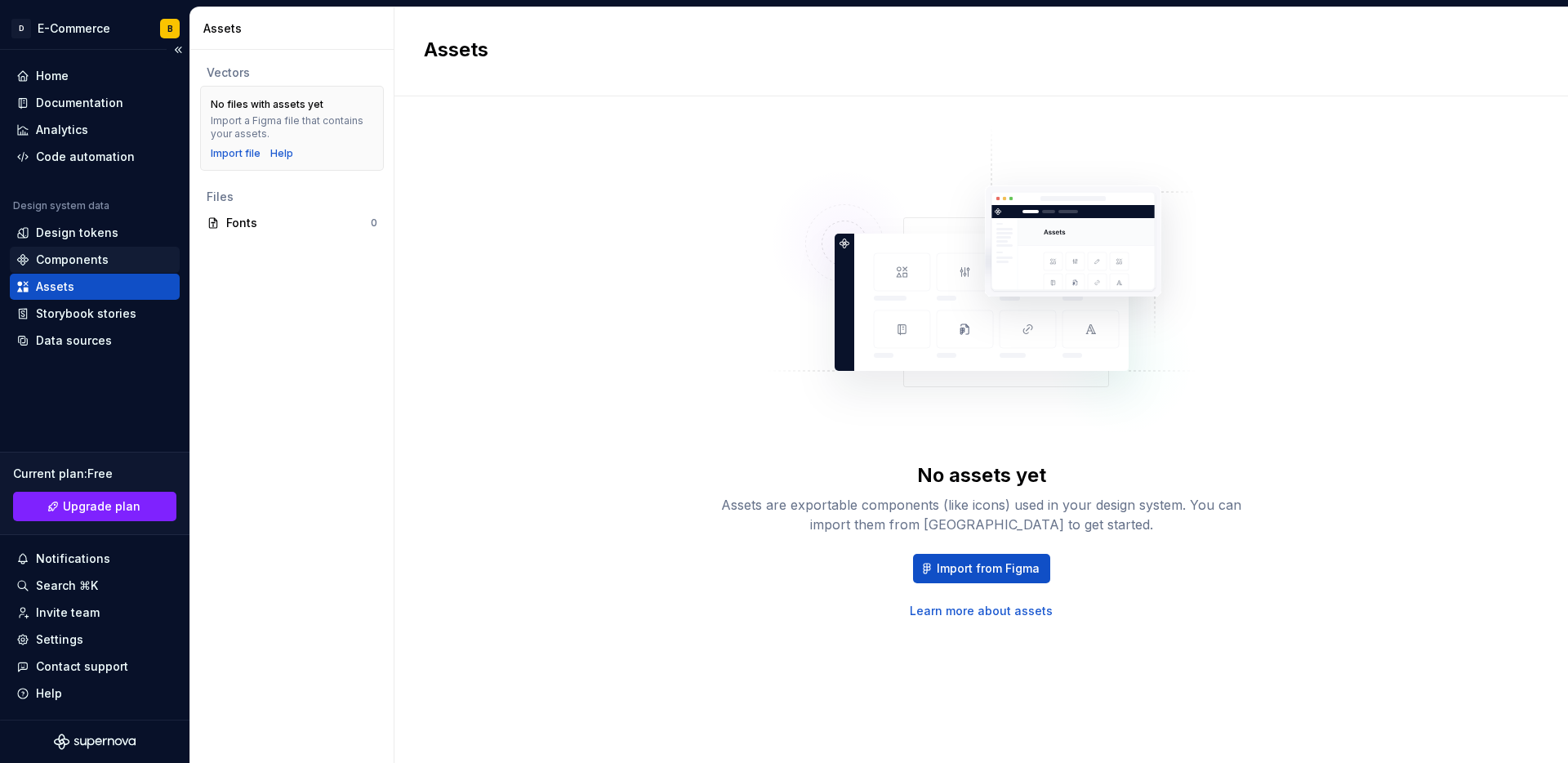
click at [94, 251] on div "Components" at bounding box center [94, 259] width 170 height 26
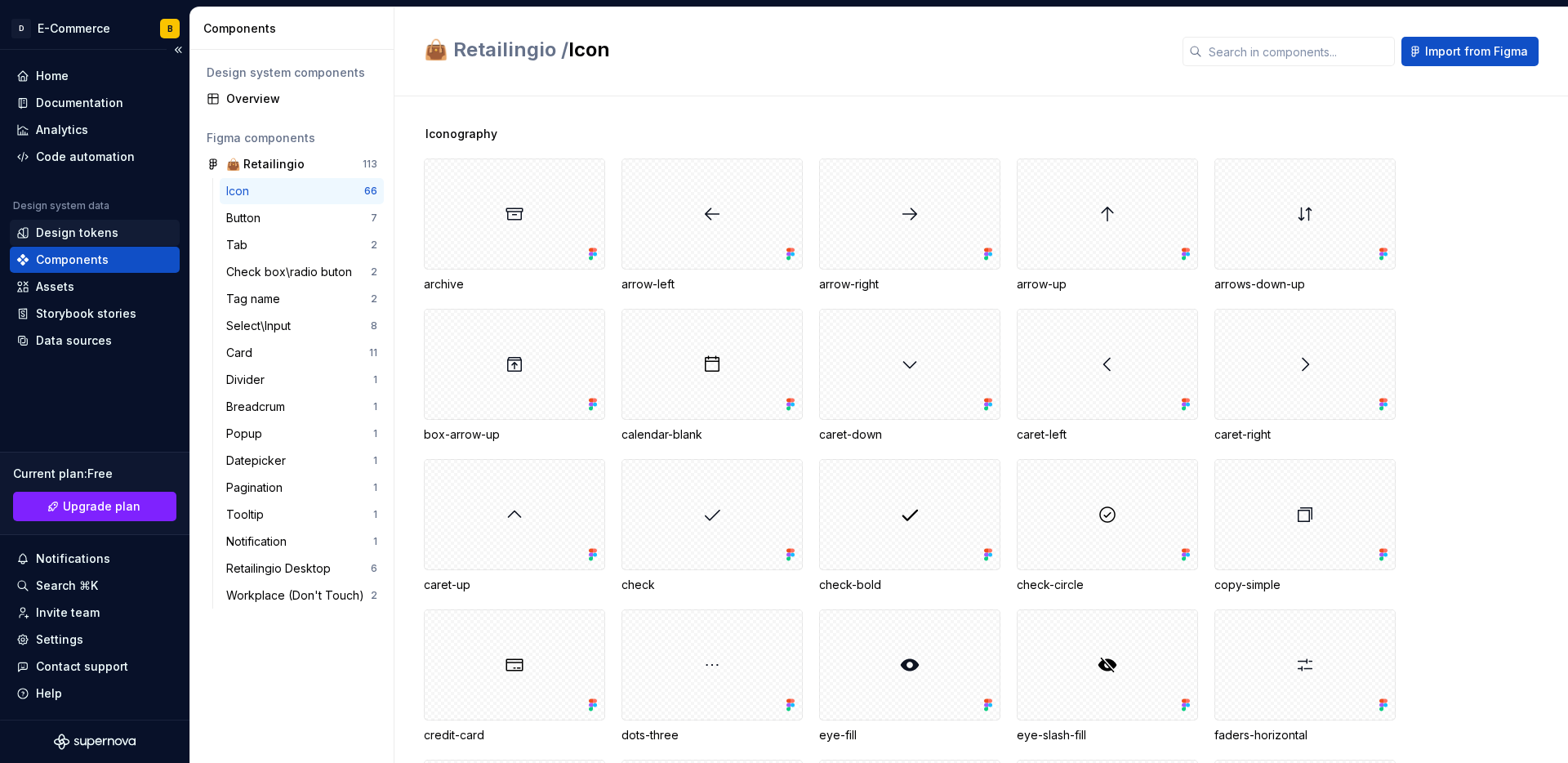
click at [52, 234] on div "Design tokens" at bounding box center [77, 232] width 82 height 16
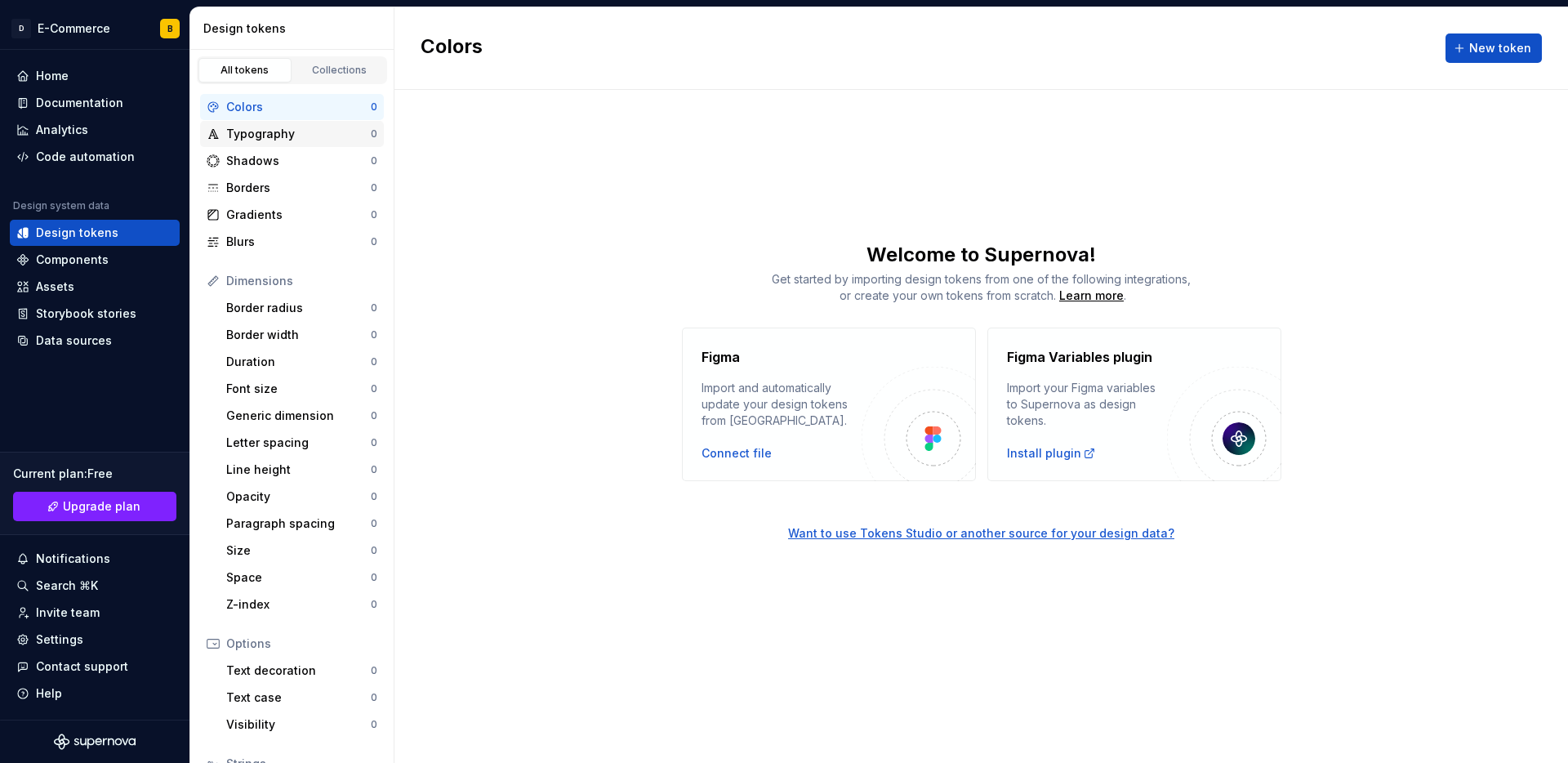
click at [258, 136] on div "Typography" at bounding box center [298, 134] width 144 height 16
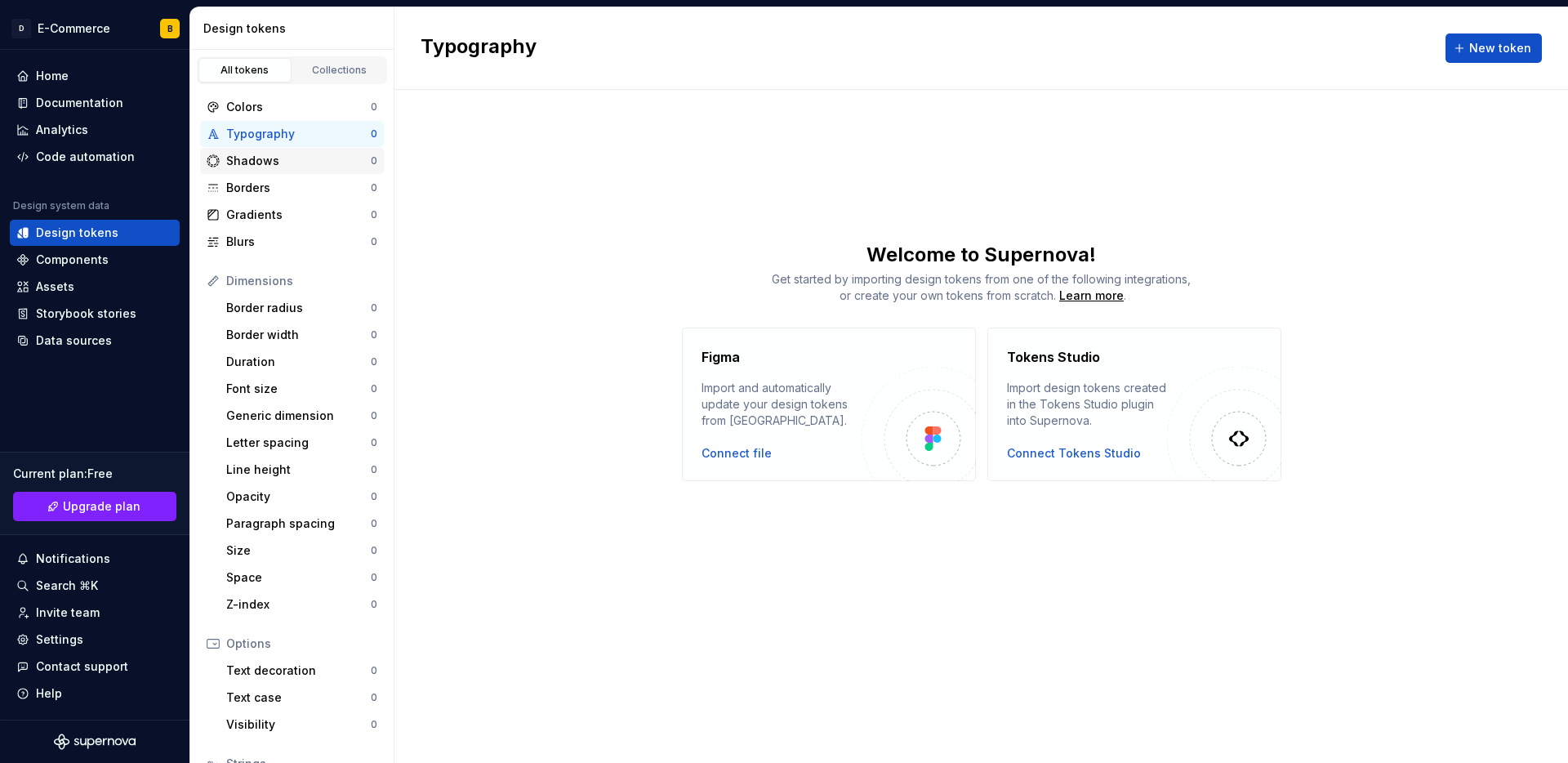
click at [262, 170] on div "Shadows 0" at bounding box center [292, 161] width 184 height 26
click at [34, 258] on div "Components" at bounding box center [94, 259] width 156 height 16
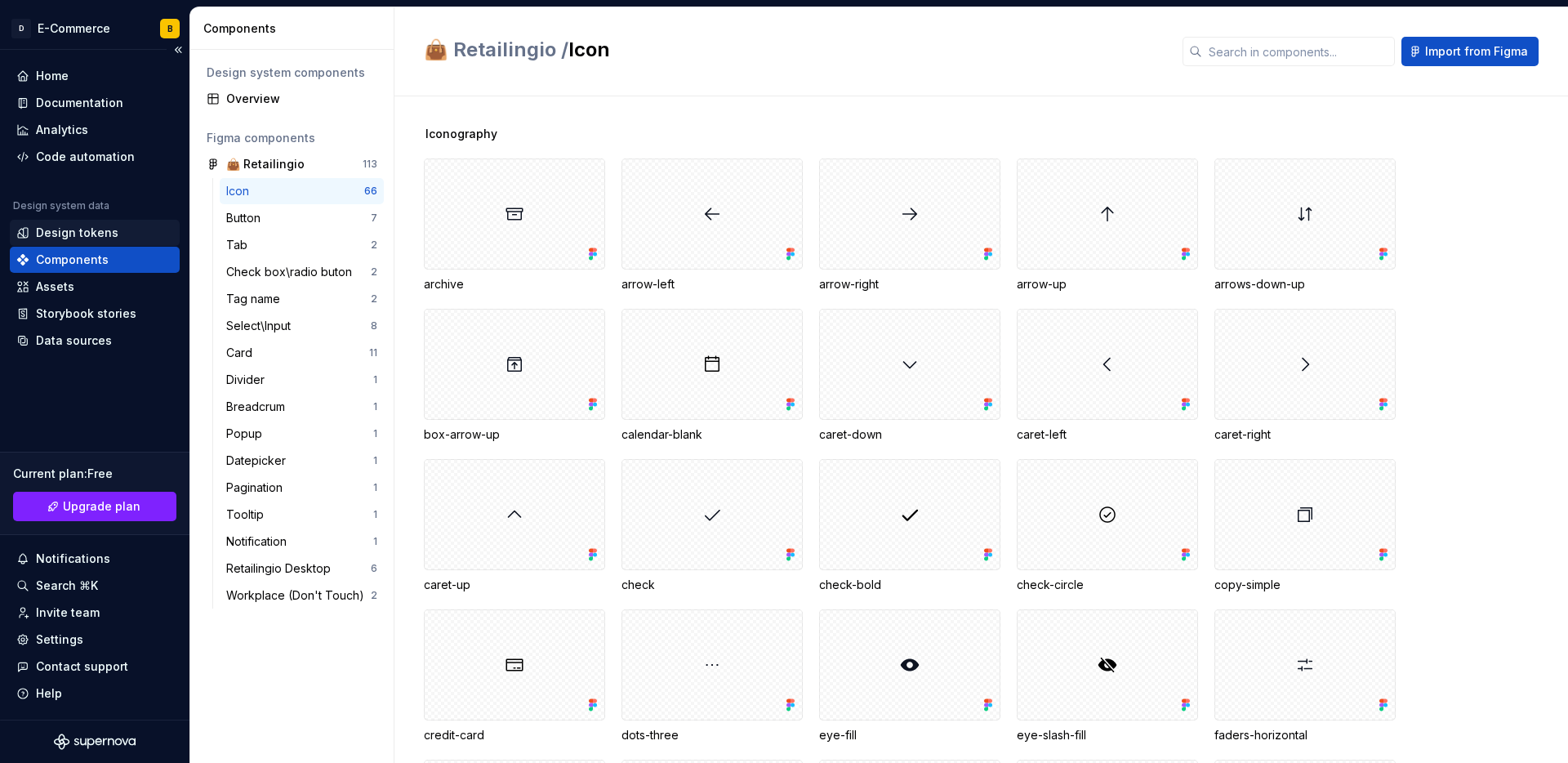
click at [75, 225] on div "Design tokens" at bounding box center [77, 232] width 82 height 16
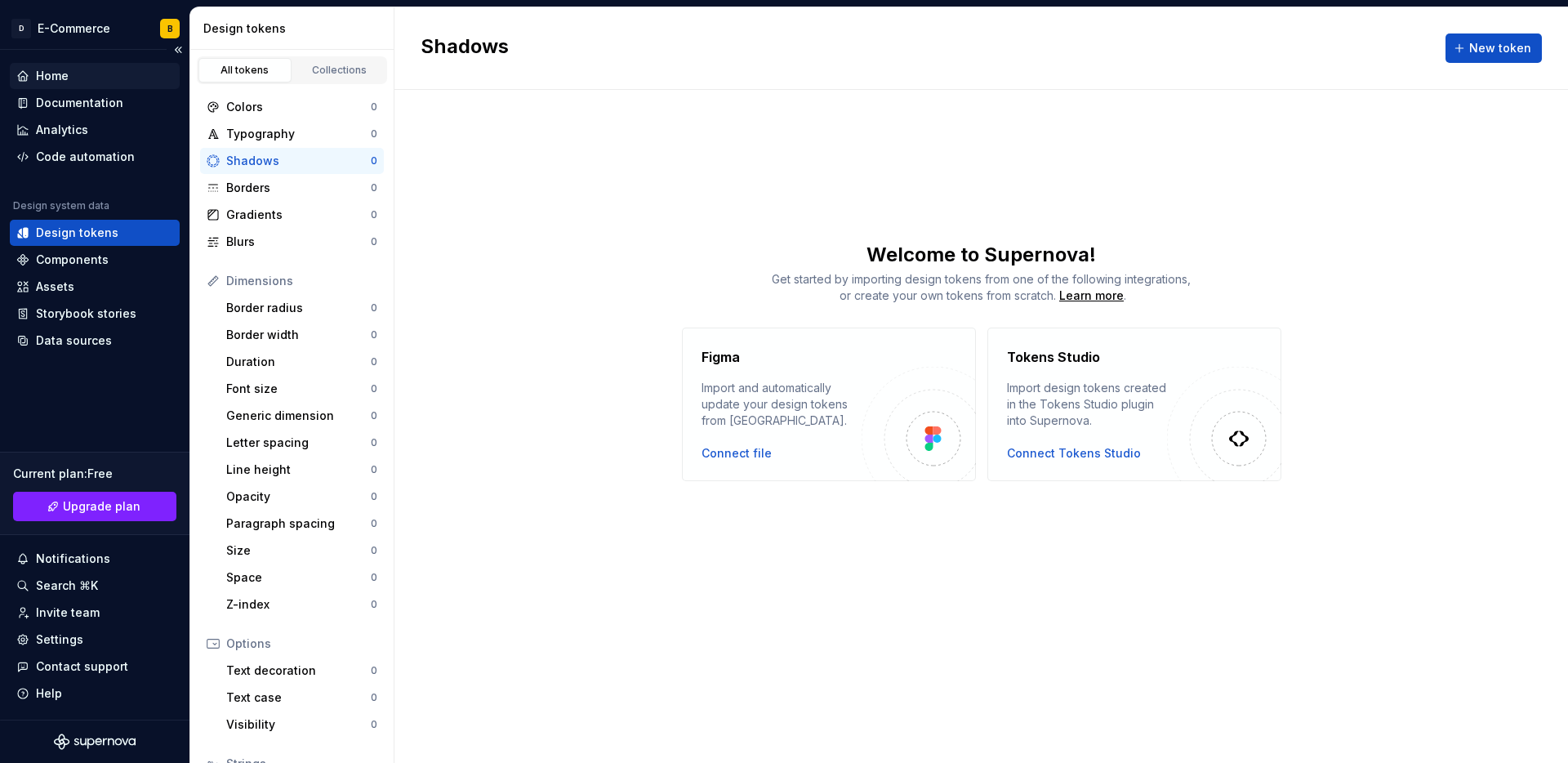
click at [60, 67] on div "Home" at bounding box center [94, 76] width 170 height 26
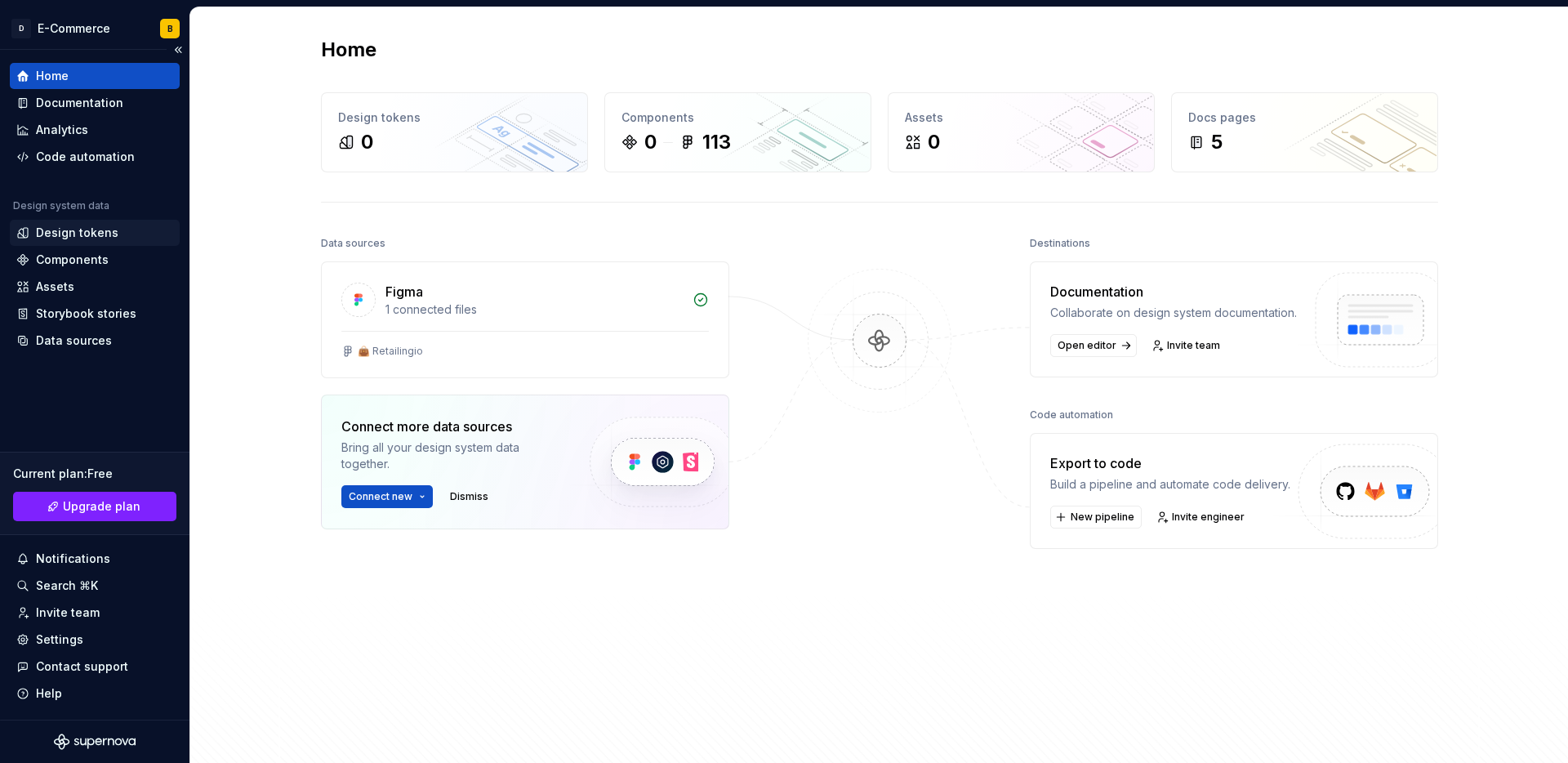
click at [82, 235] on div "Design tokens" at bounding box center [77, 232] width 82 height 16
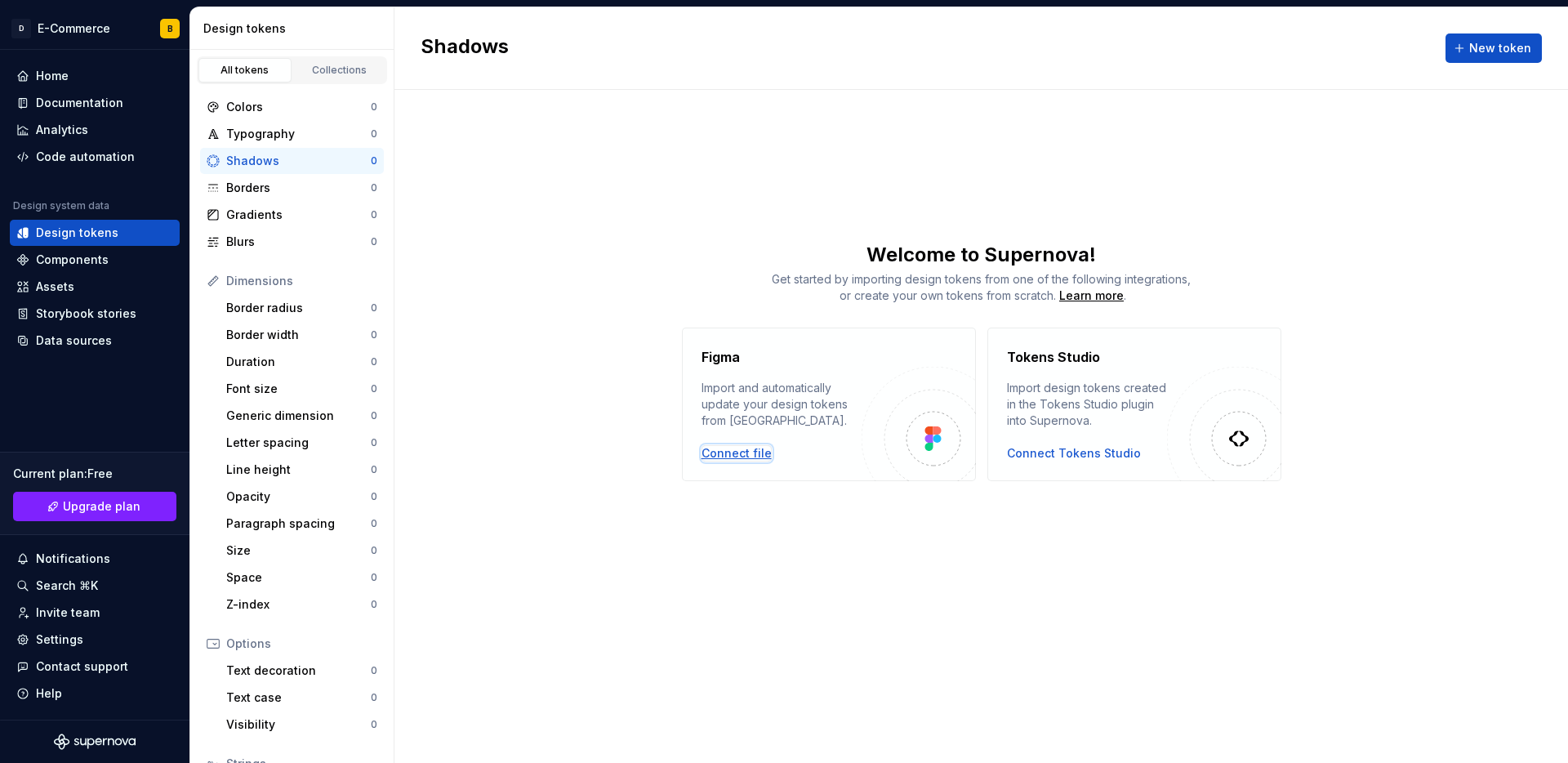
click at [712, 460] on div "Connect file" at bounding box center [736, 453] width 70 height 16
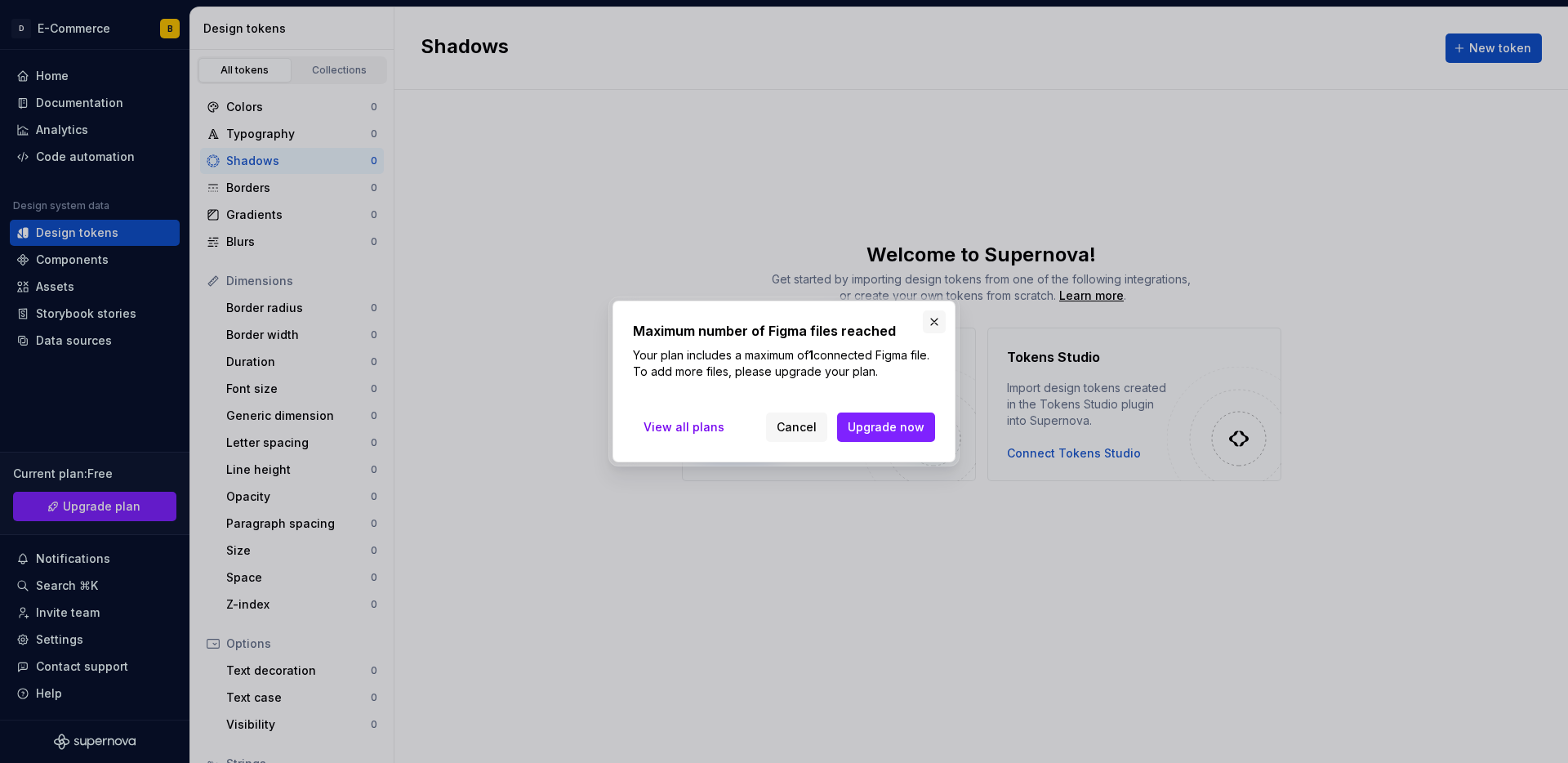
click at [931, 314] on button "button" at bounding box center [934, 321] width 22 height 22
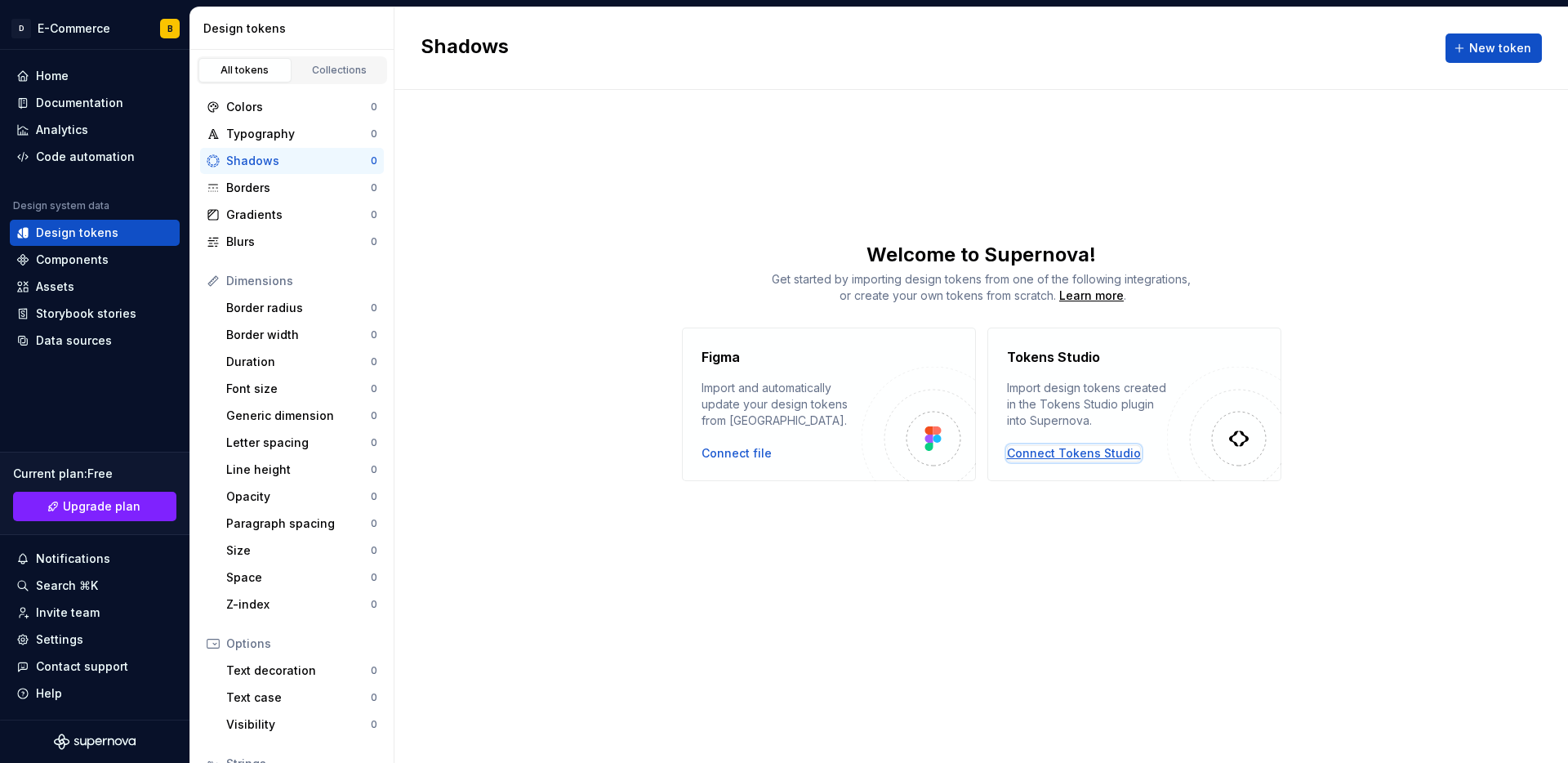
click at [1112, 455] on div "Connect Tokens Studio" at bounding box center [1074, 453] width 134 height 16
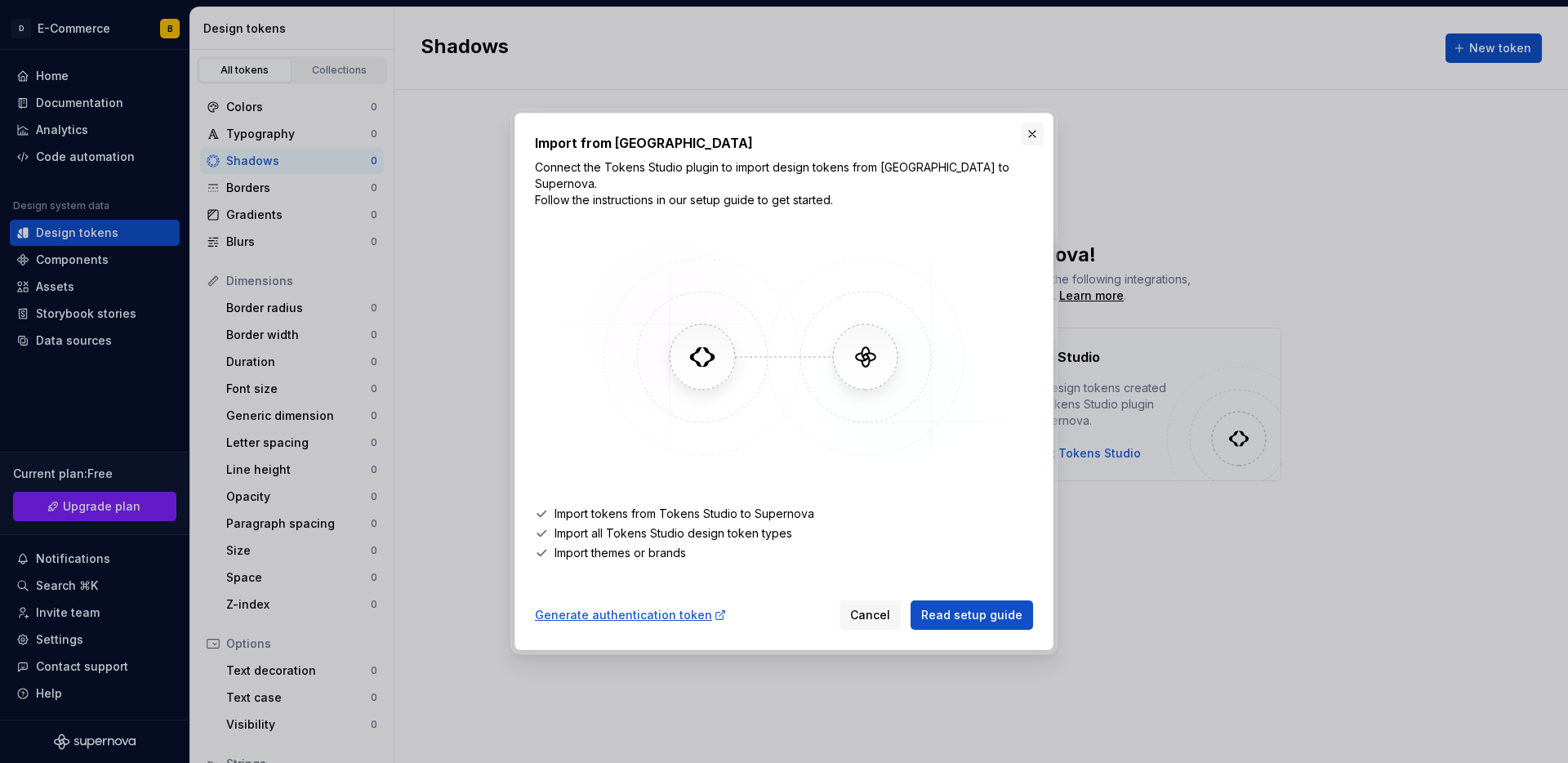
click at [1028, 143] on button "button" at bounding box center [1032, 134] width 22 height 22
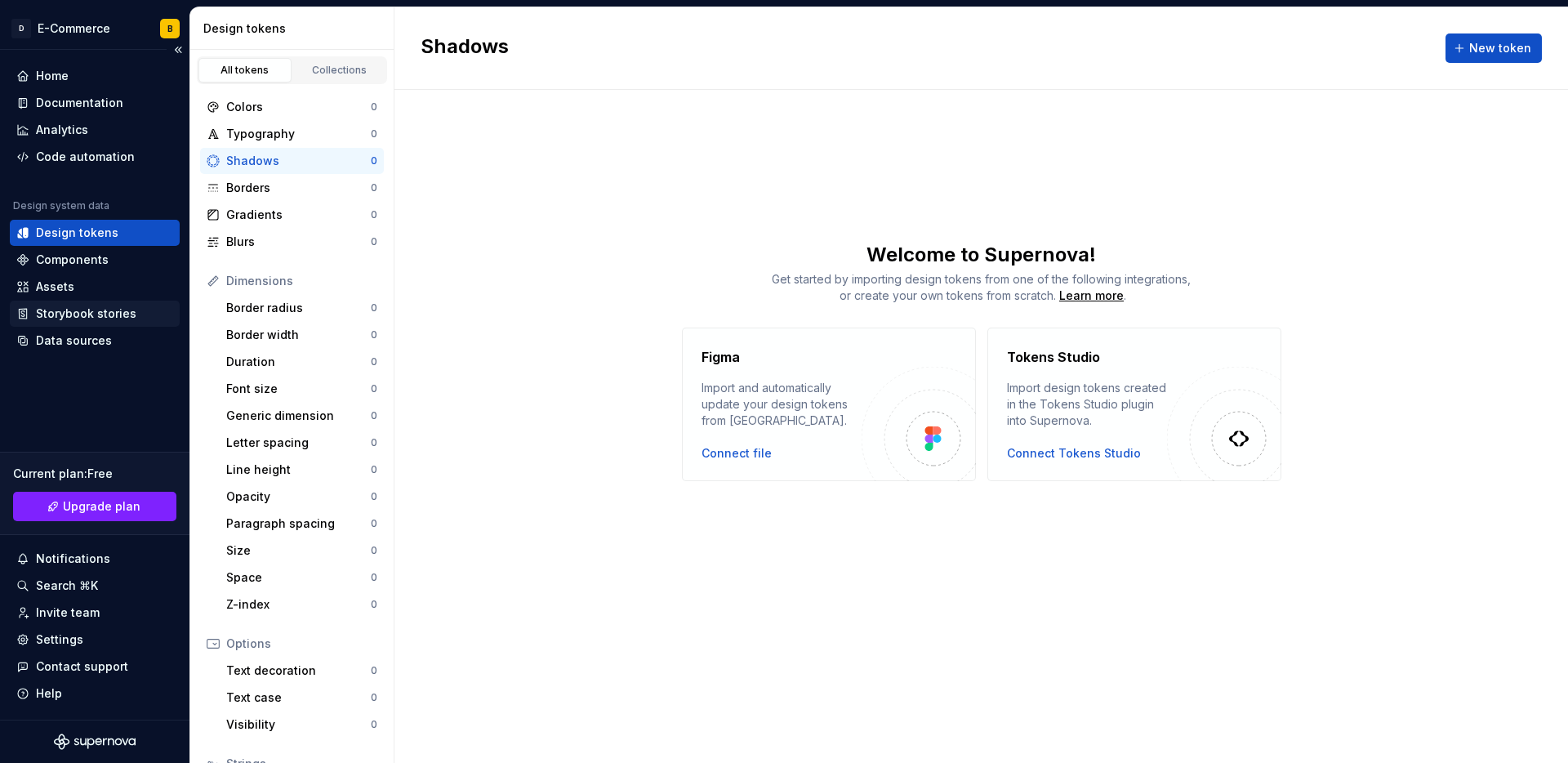
click at [138, 307] on div "Storybook stories" at bounding box center [94, 313] width 156 height 16
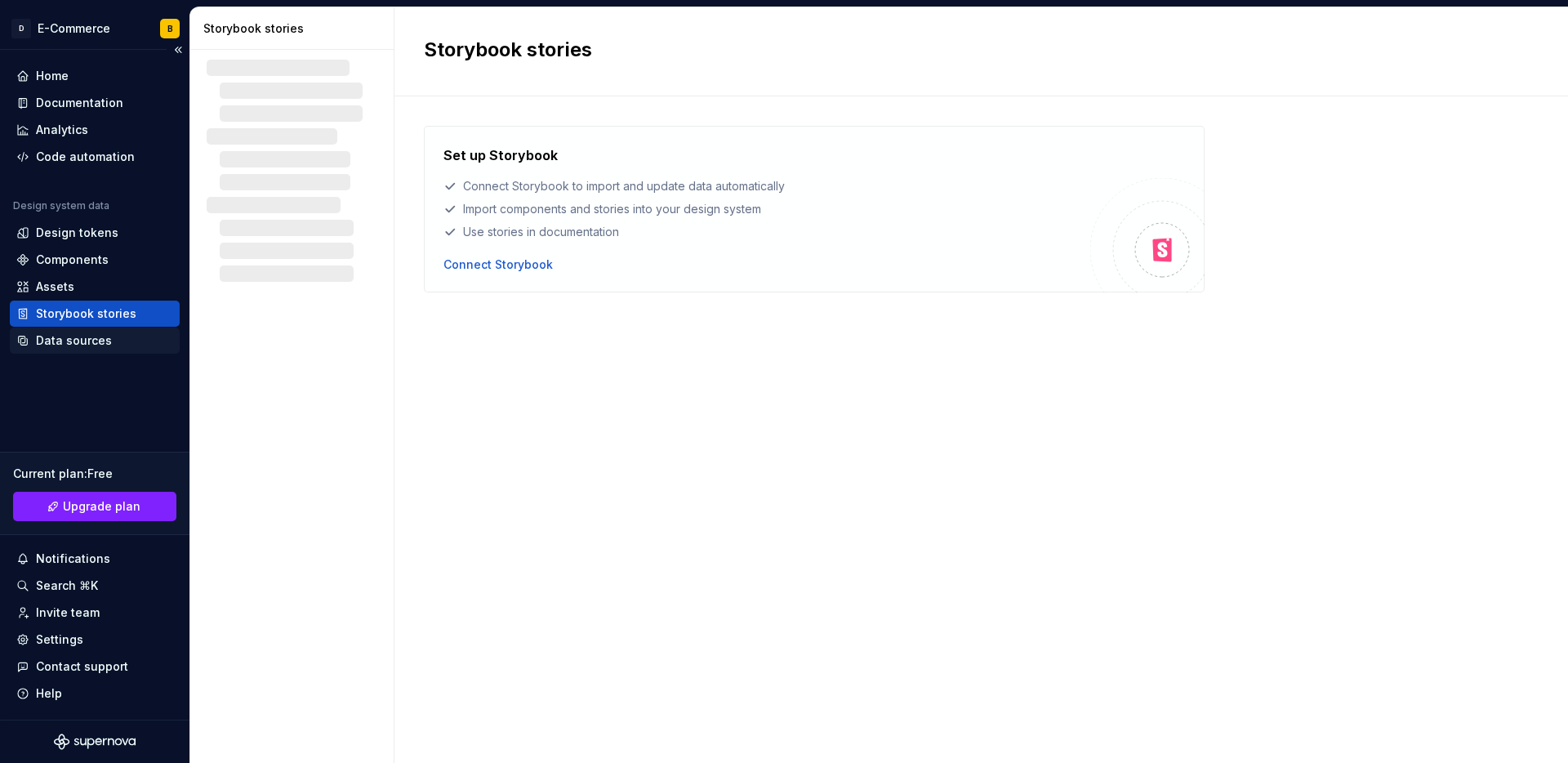
click at [99, 338] on div "Data sources" at bounding box center [74, 340] width 76 height 16
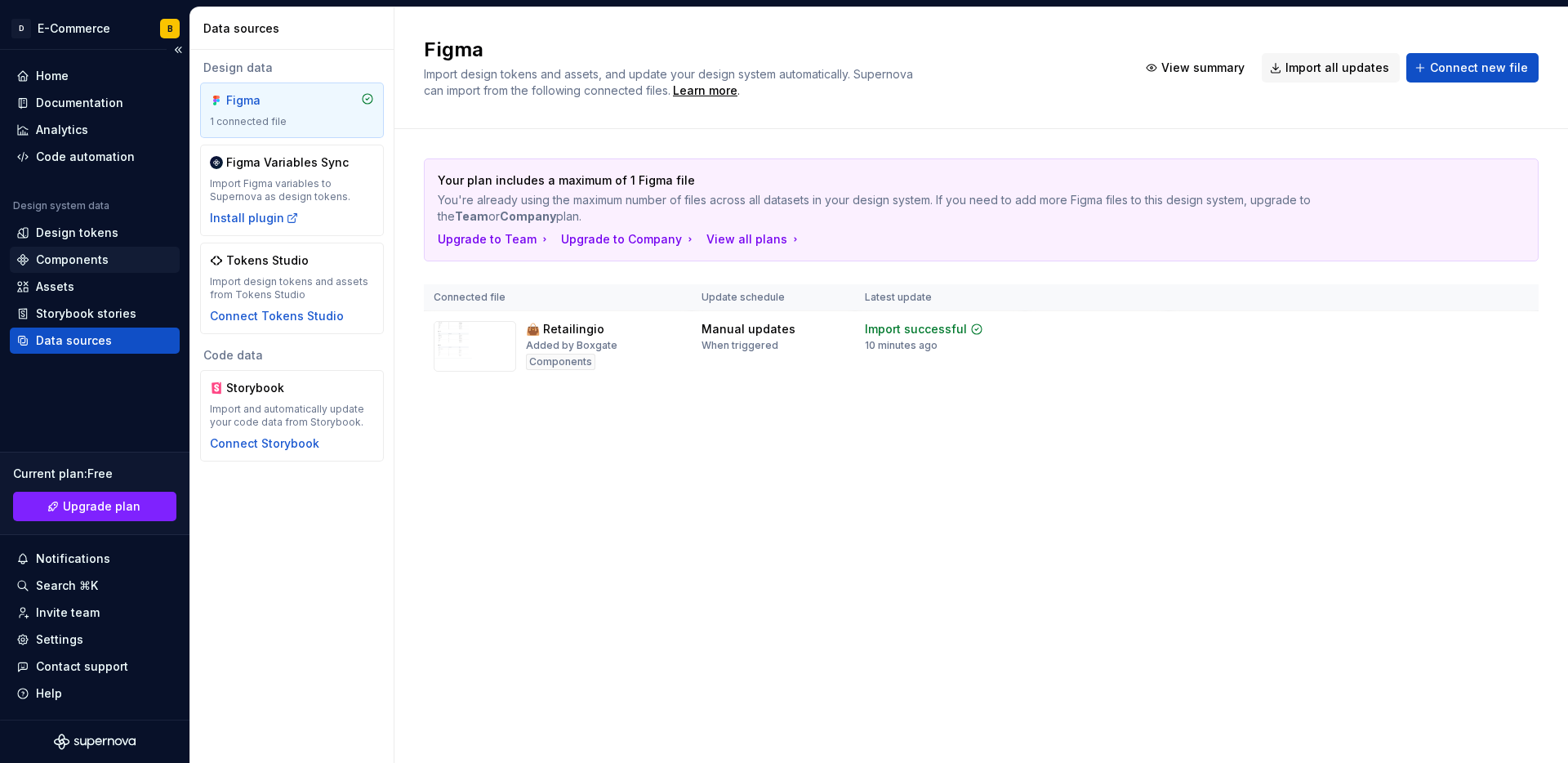
click at [65, 260] on div "Components" at bounding box center [73, 259] width 73 height 16
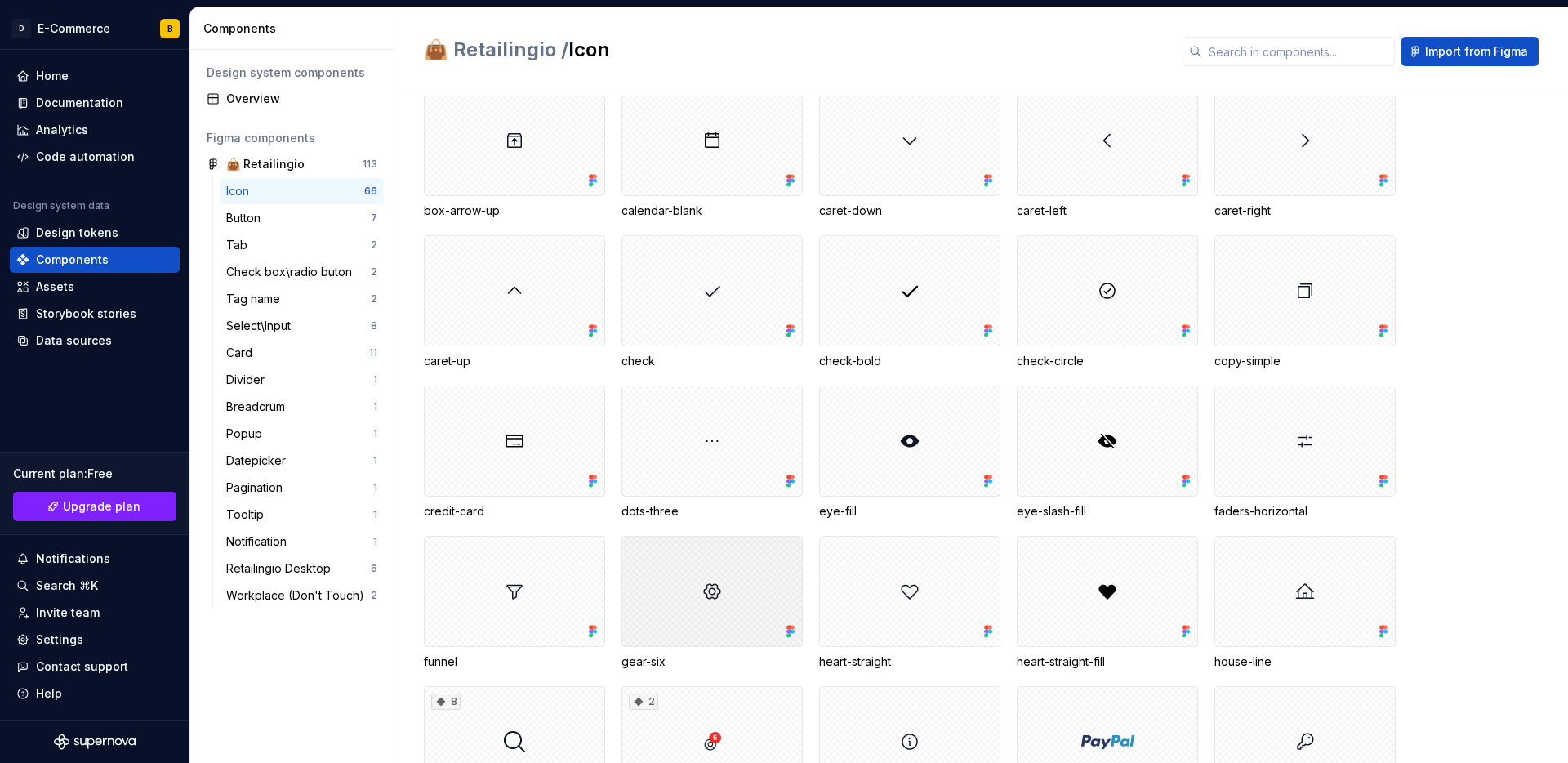
scroll to position [270, 0]
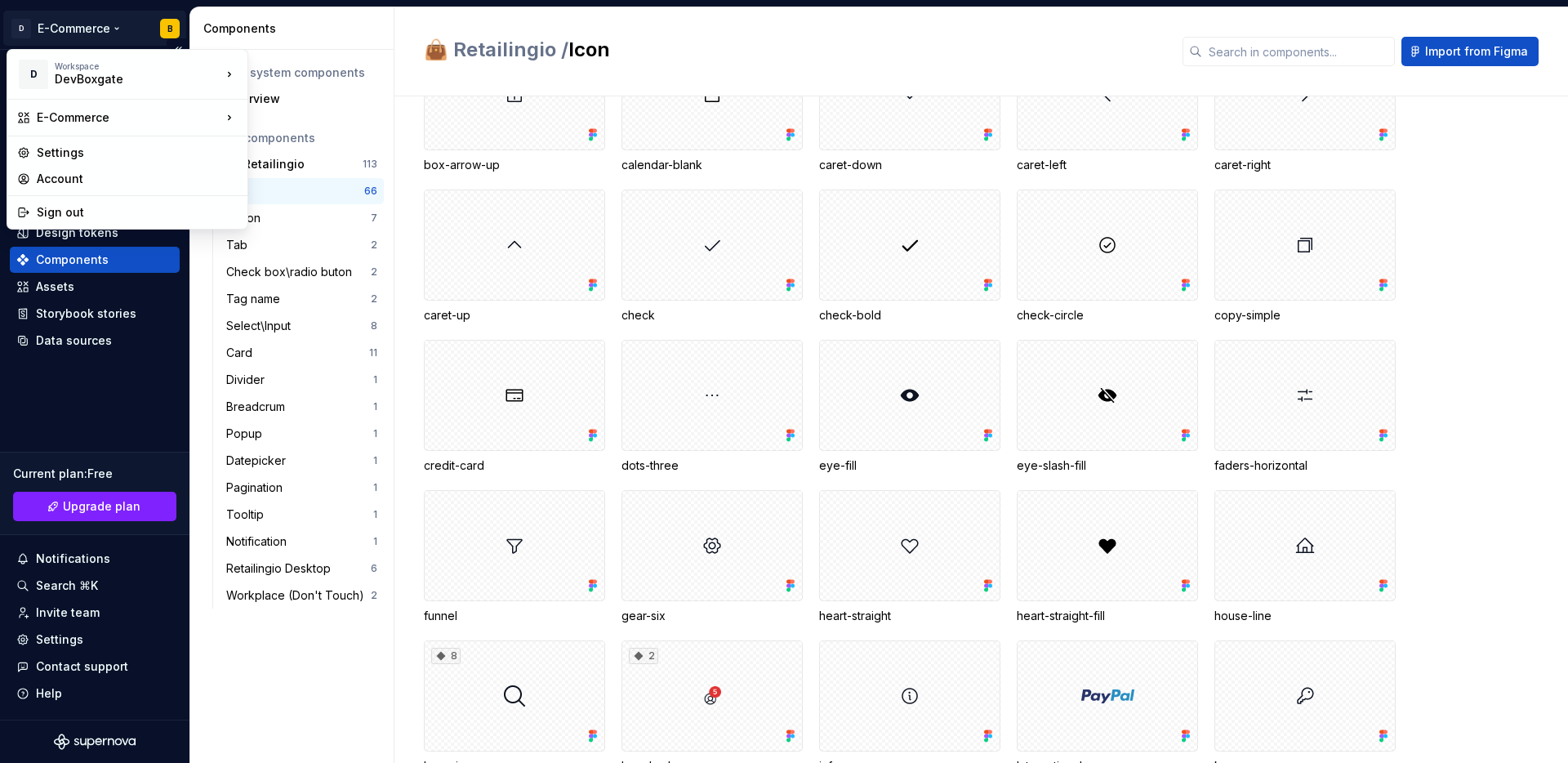
click at [99, 37] on html "D E-Commerce B Home Documentation Analytics Code automation Design system data …" at bounding box center [784, 381] width 1568 height 763
click at [115, 176] on div "Account" at bounding box center [137, 179] width 201 height 16
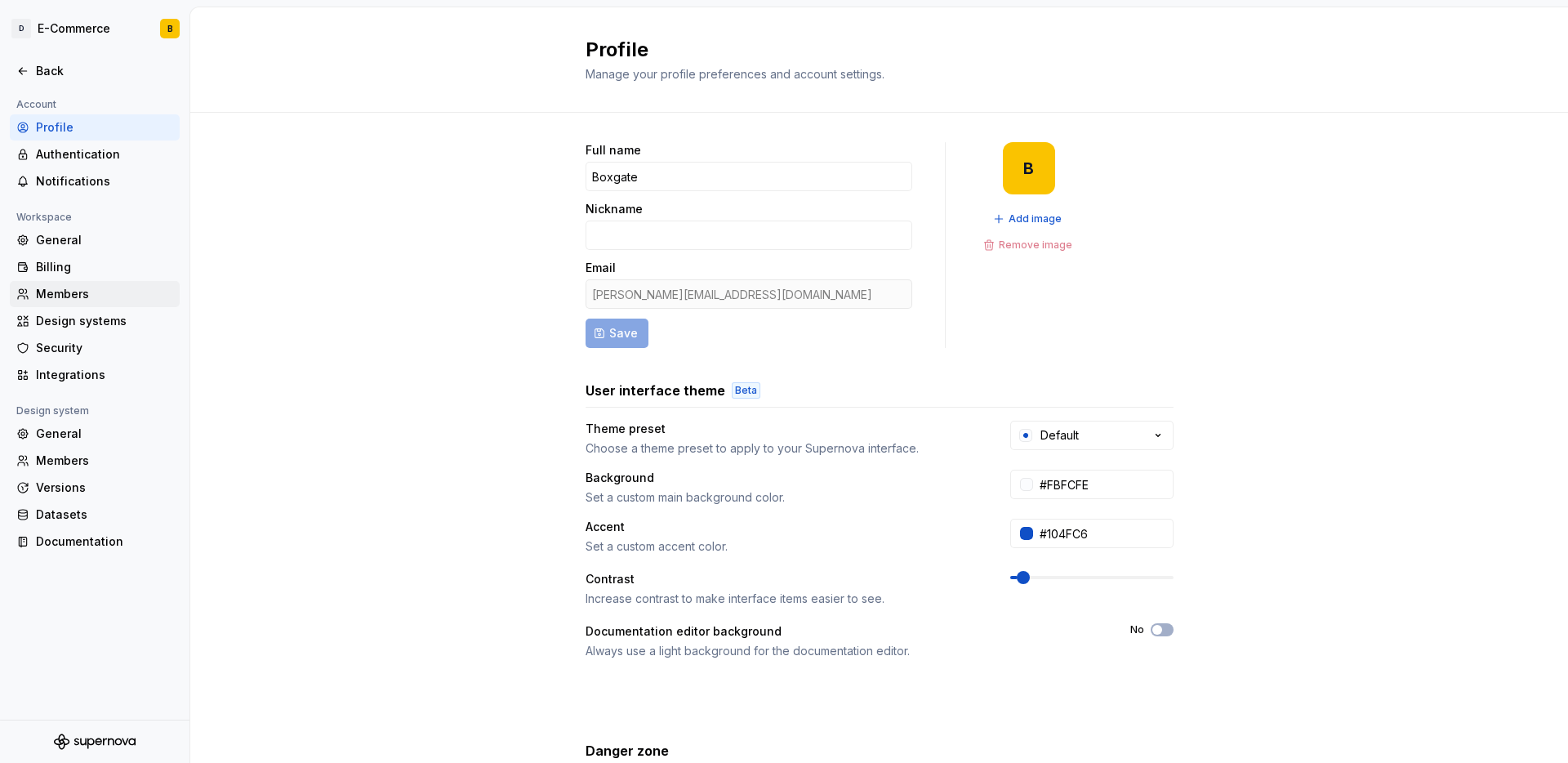
click at [91, 295] on div "Members" at bounding box center [105, 294] width 137 height 16
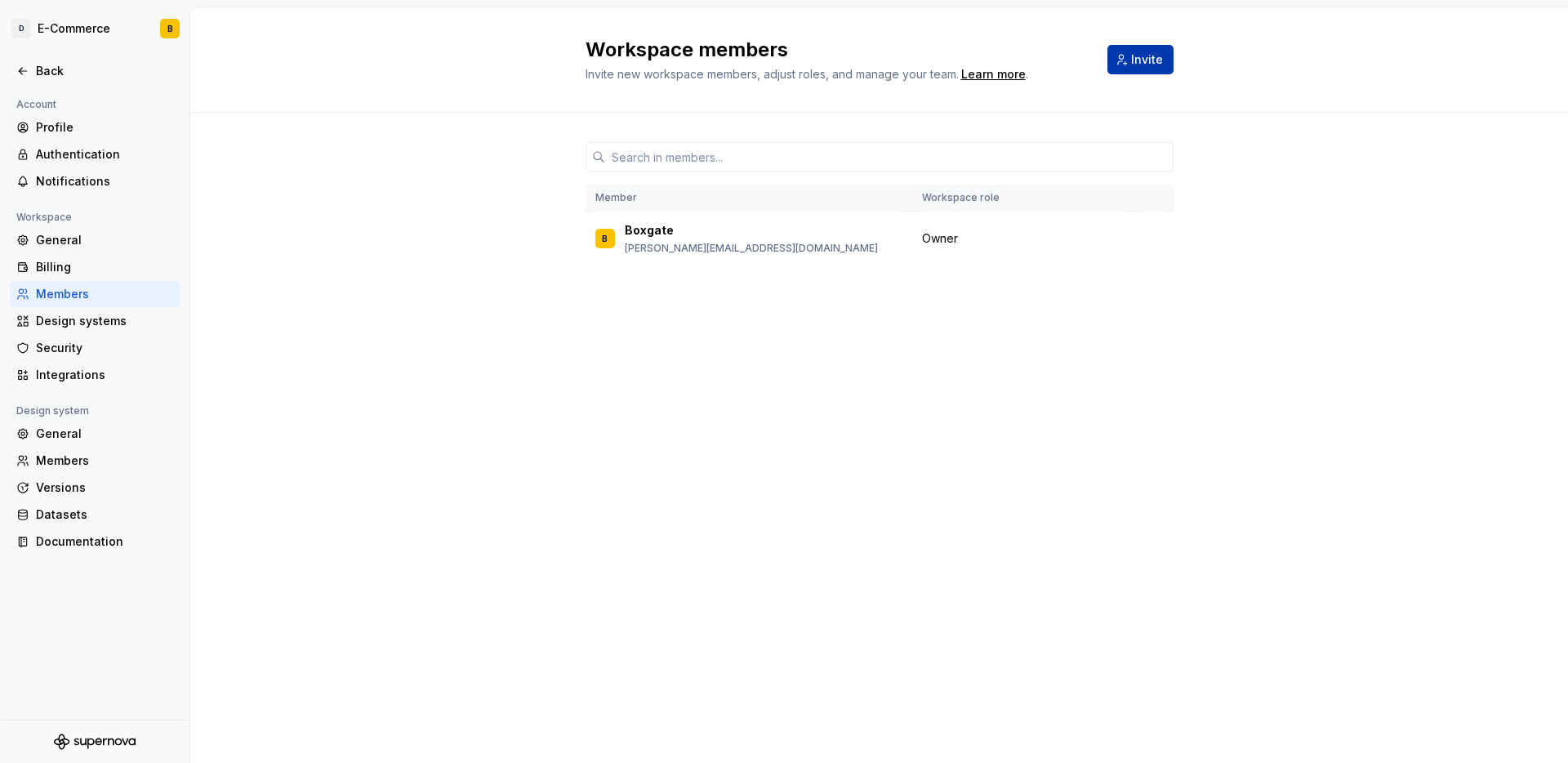
click at [1137, 52] on span "Invite" at bounding box center [1147, 60] width 32 height 16
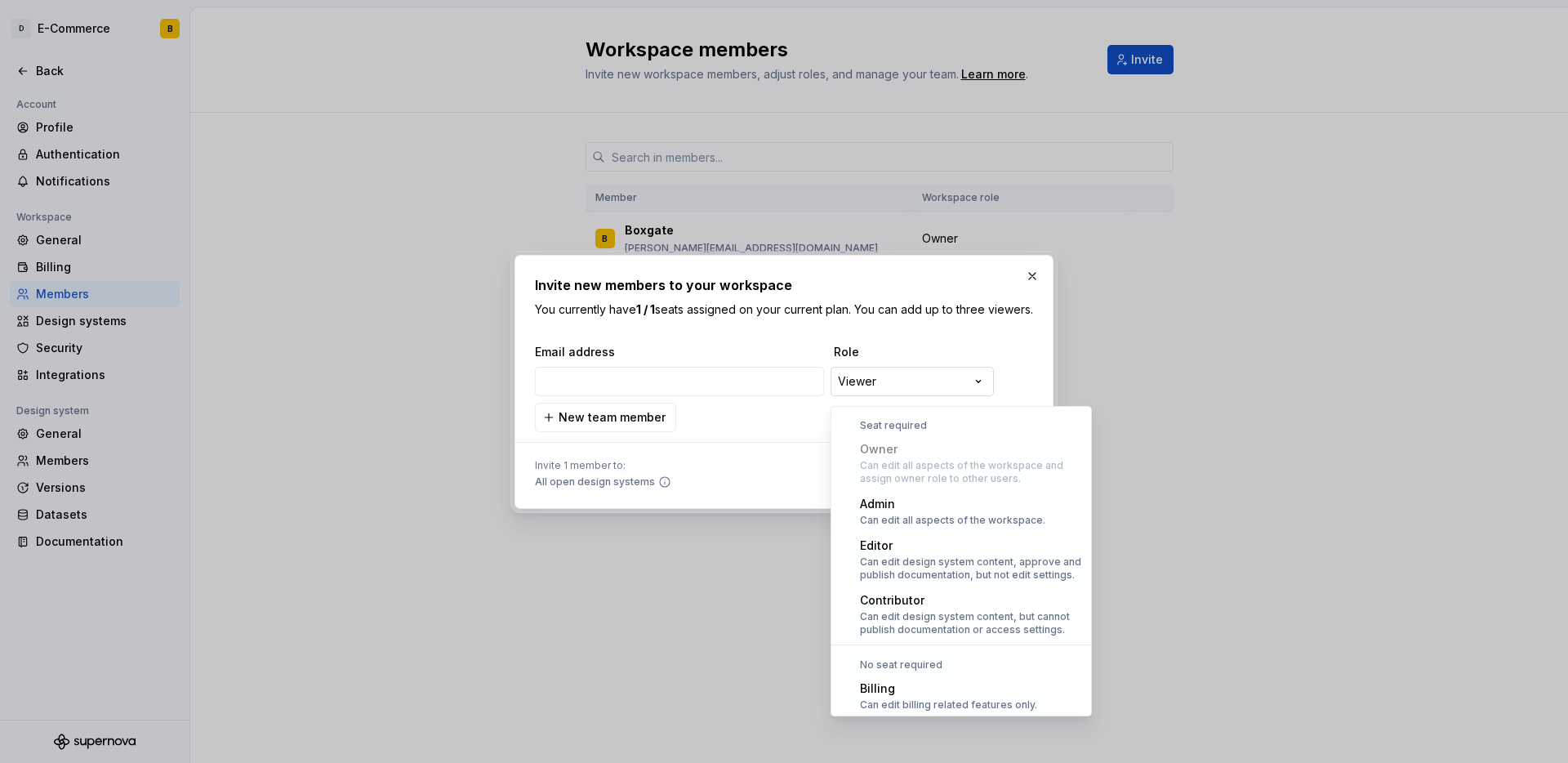
click at [940, 387] on div "**********" at bounding box center [784, 381] width 1568 height 763
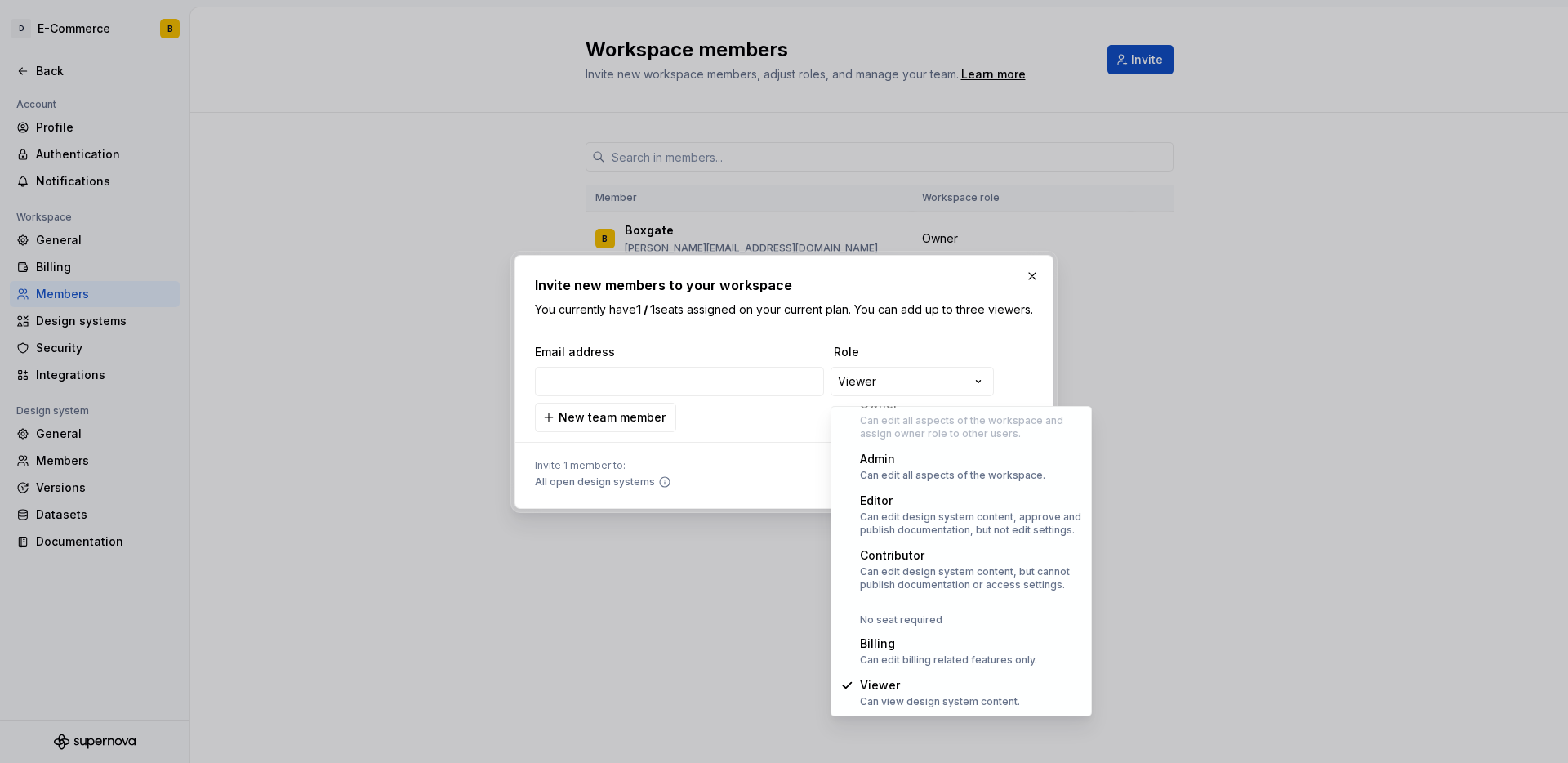
click at [1294, 345] on div at bounding box center [784, 381] width 1568 height 763
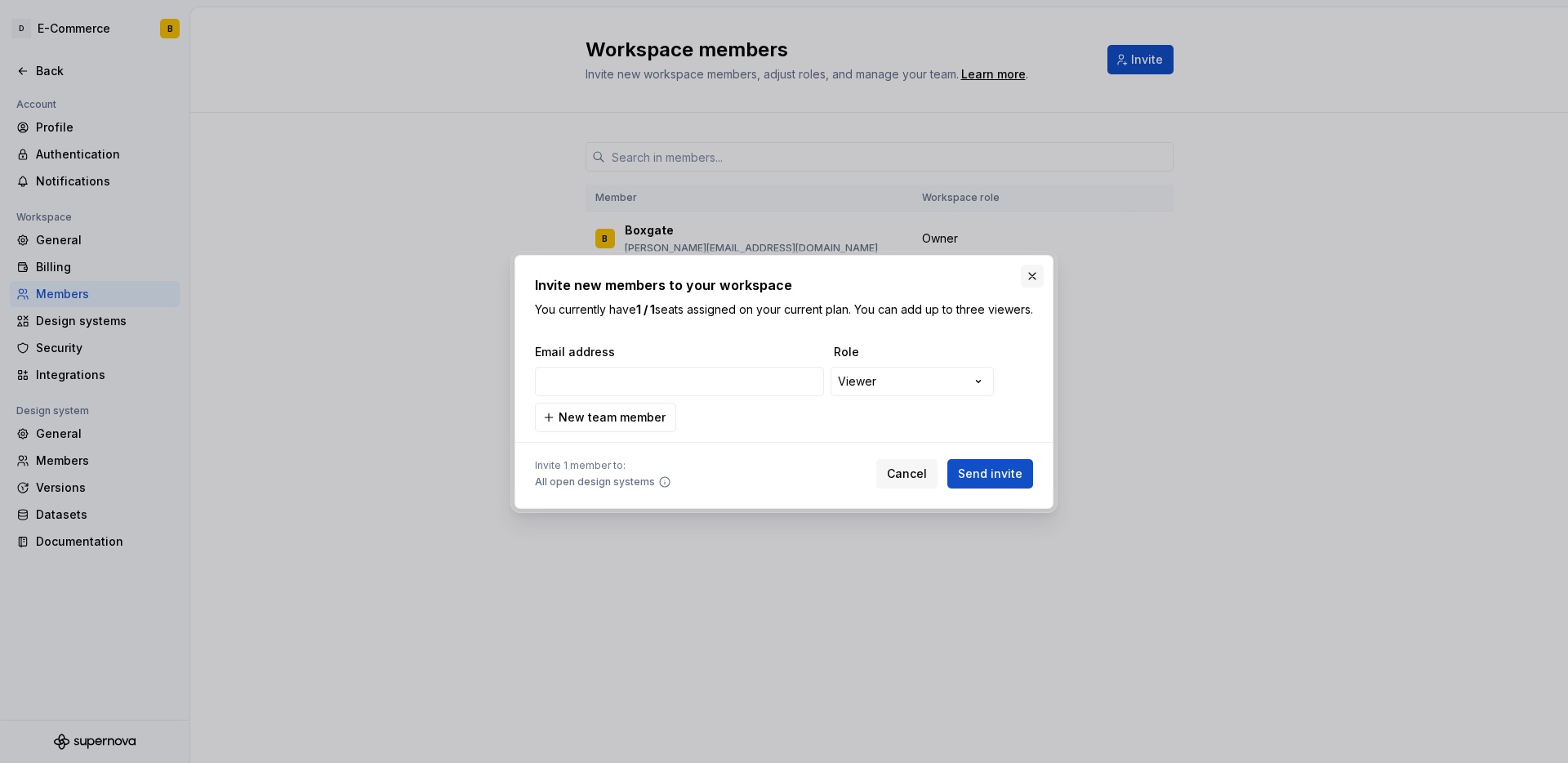
click at [1033, 270] on button "button" at bounding box center [1032, 276] width 22 height 22
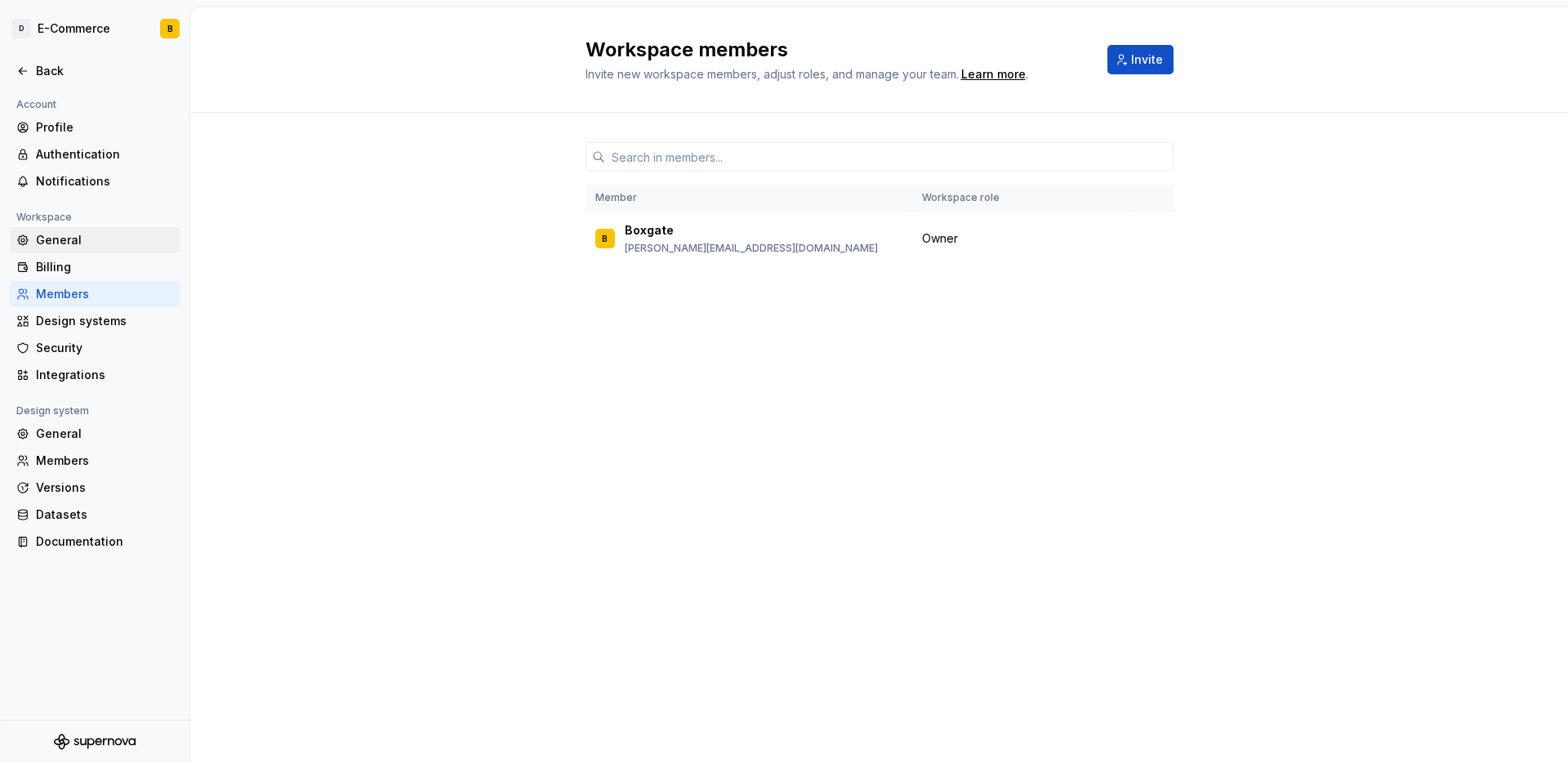
click at [57, 238] on div "General" at bounding box center [105, 239] width 137 height 16
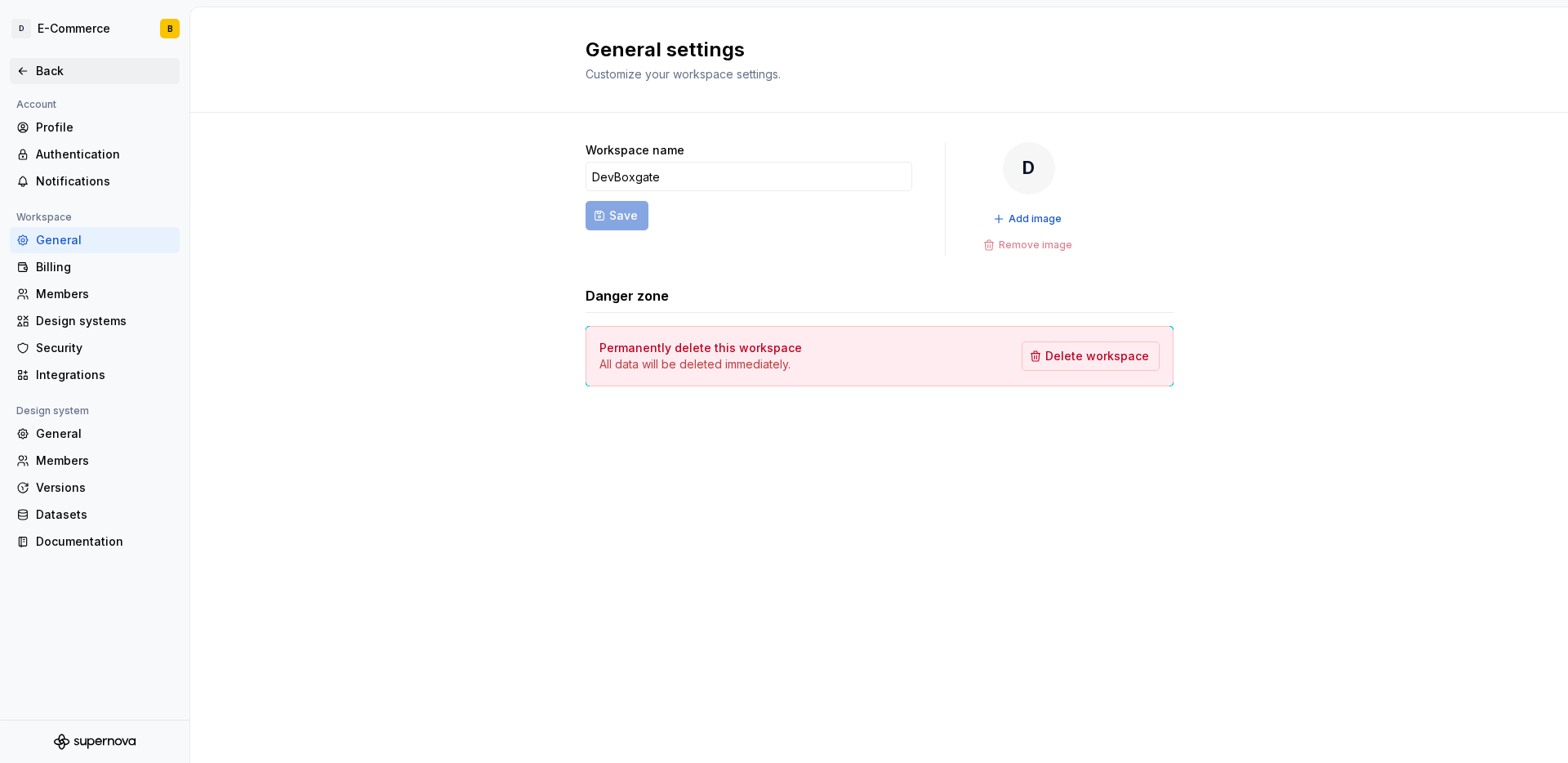
click at [37, 83] on div "Back" at bounding box center [94, 71] width 170 height 26
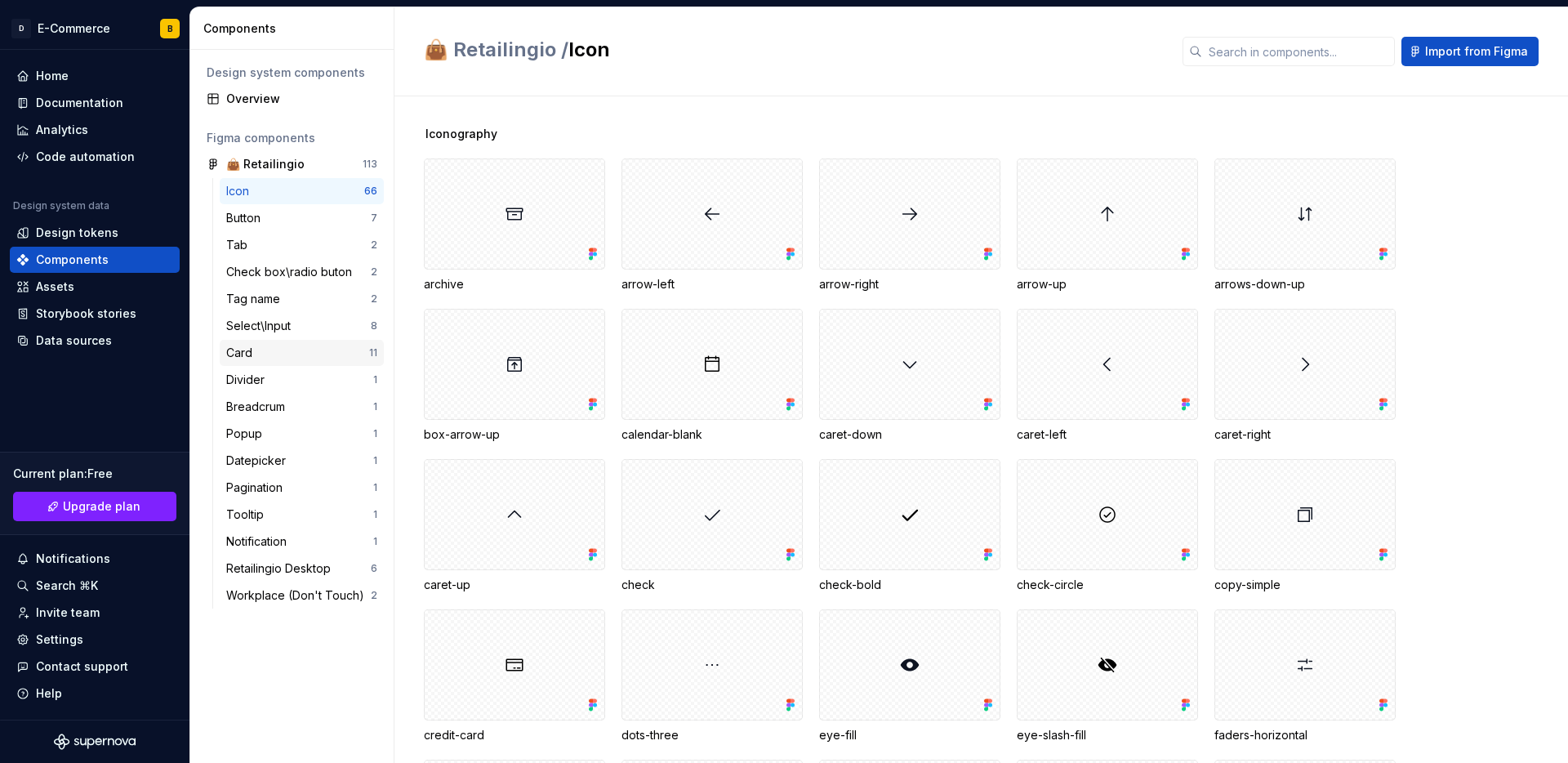
click at [327, 340] on div "Card 11" at bounding box center [302, 353] width 164 height 26
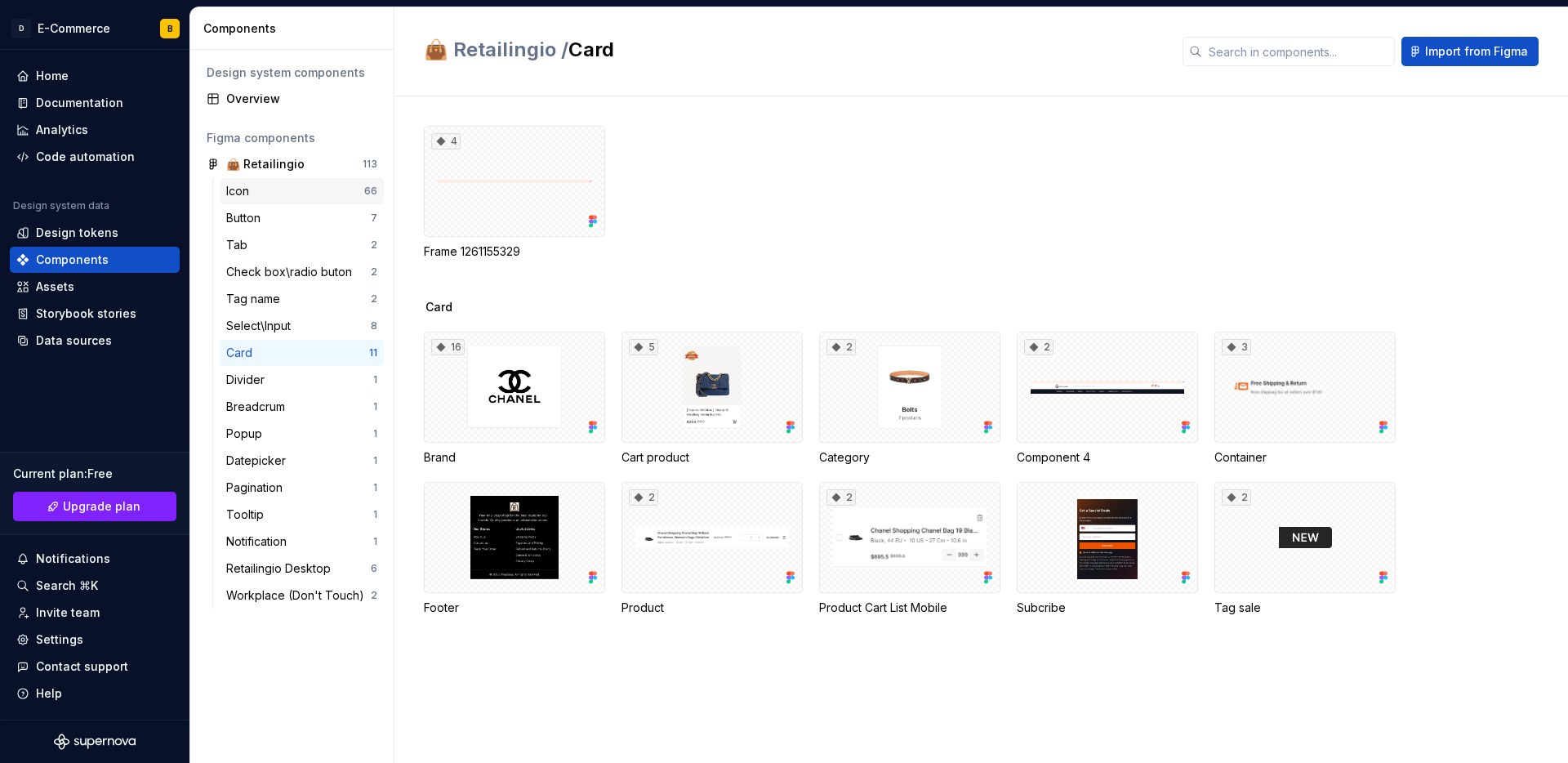
click at [284, 192] on div "Icon" at bounding box center [296, 191] width 138 height 16
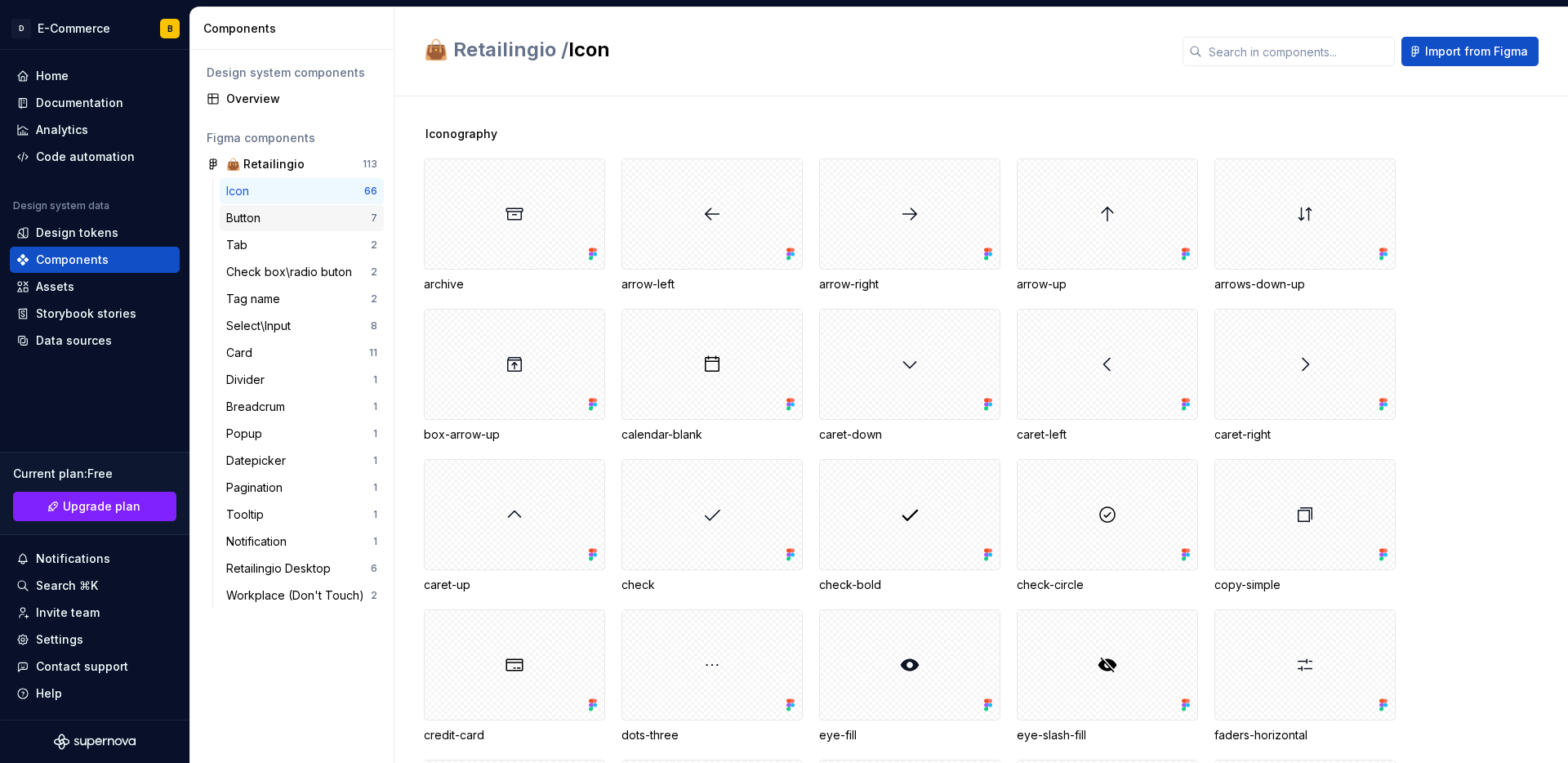
click at [304, 210] on div "Button" at bounding box center [298, 218] width 144 height 16
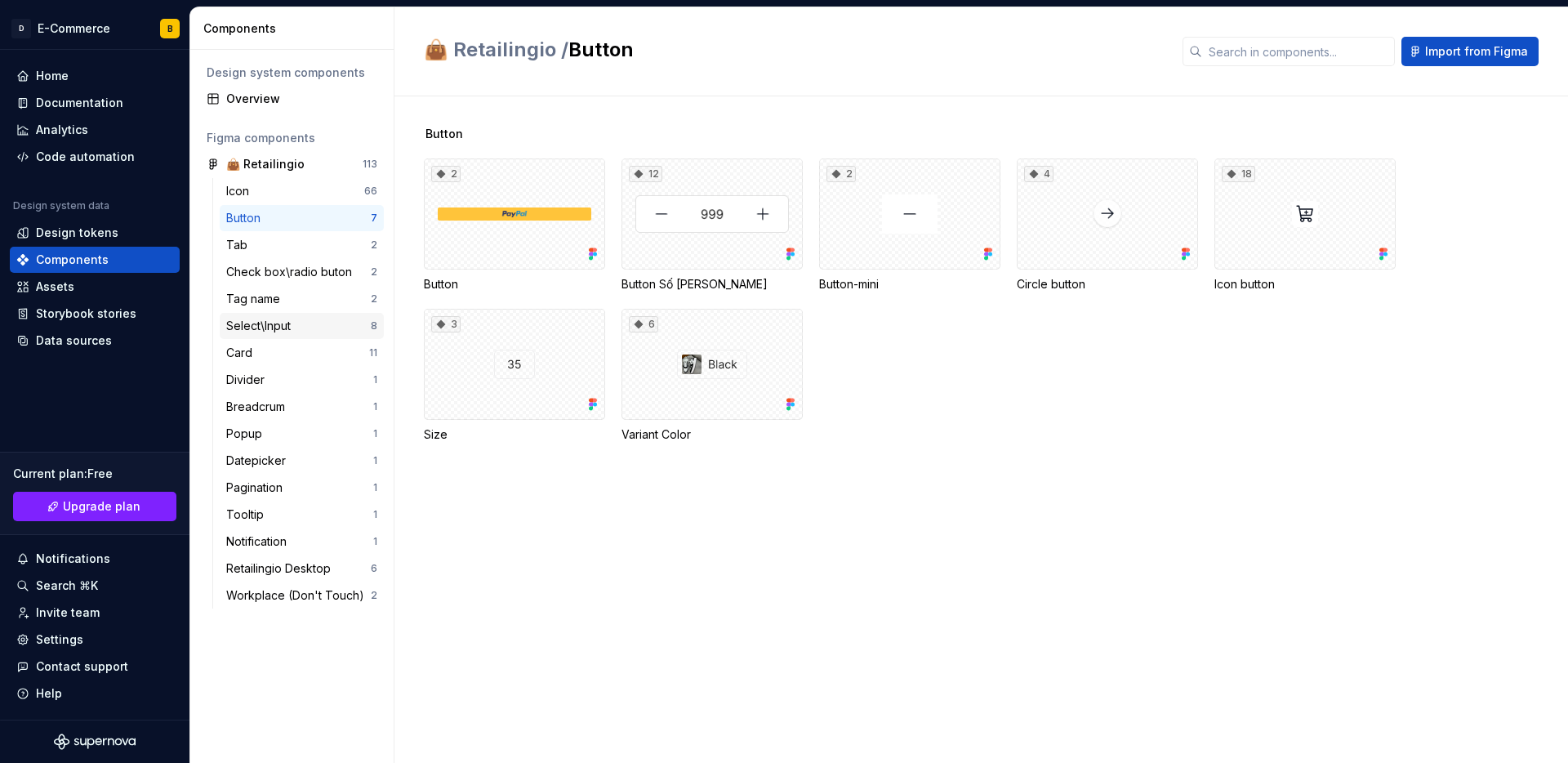
click at [311, 330] on div "Select\Input" at bounding box center [298, 326] width 144 height 16
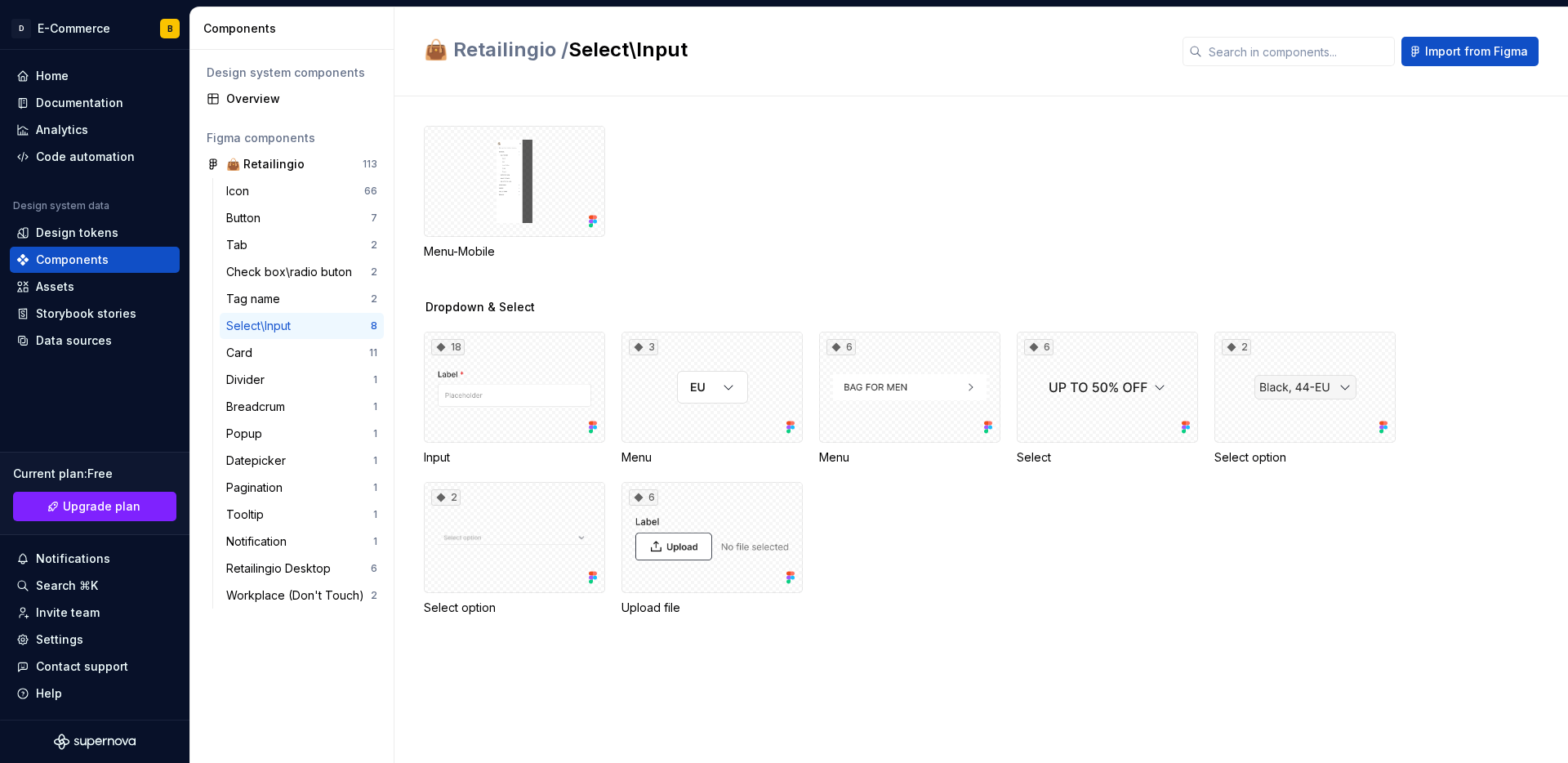
click at [1116, 587] on div "18 Input 3 Menu 6 Menu 6 Select 2 Select option 2 Select option 6 Upload file" at bounding box center [996, 474] width 1144 height 284
click at [133, 604] on div "Invite team" at bounding box center [94, 612] width 156 height 16
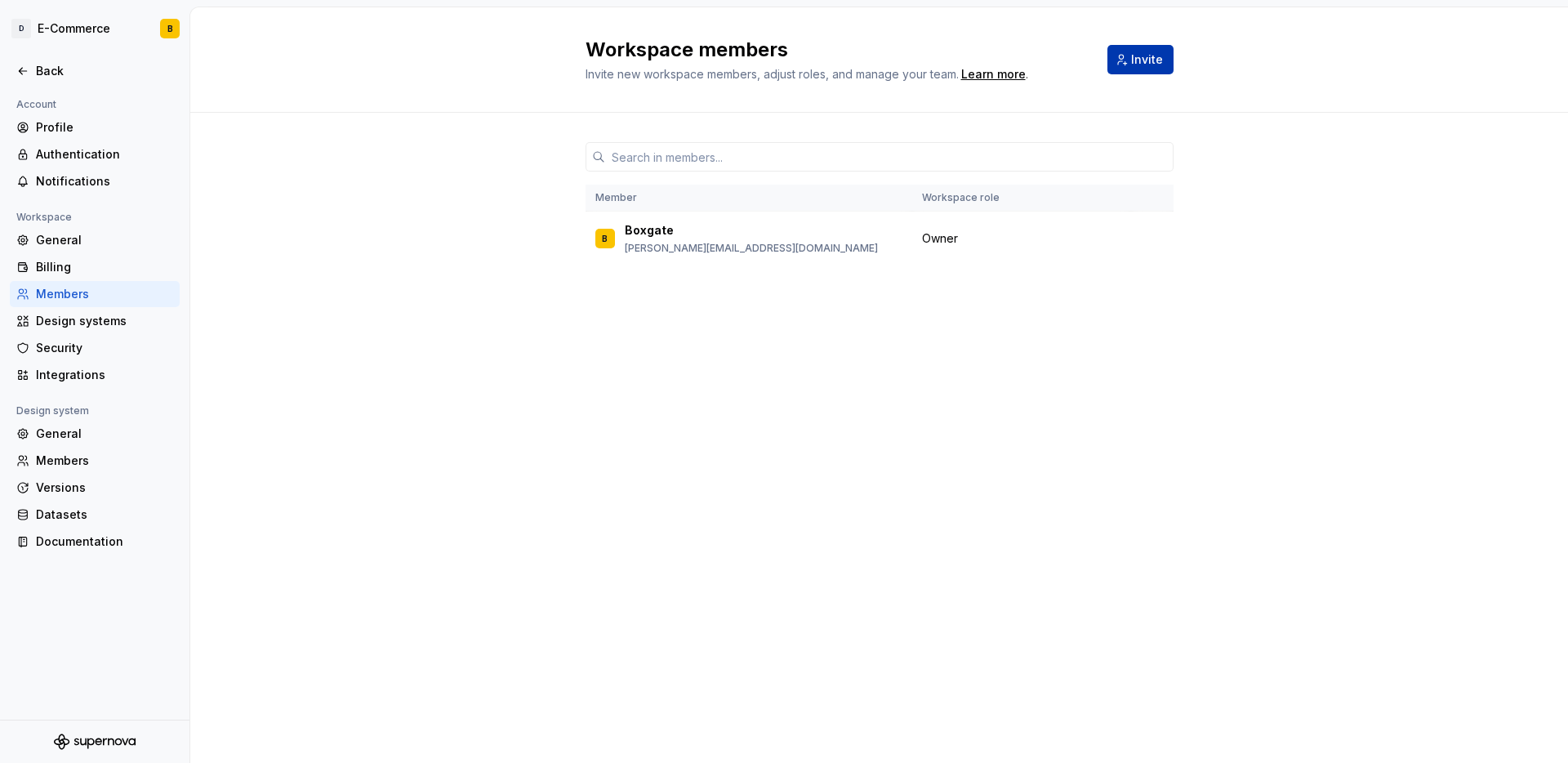
click at [1155, 58] on span "Invite" at bounding box center [1147, 60] width 32 height 16
click at [1006, 75] on div "Learn more" at bounding box center [993, 74] width 65 height 16
click at [92, 275] on div "Billing" at bounding box center [105, 267] width 137 height 16
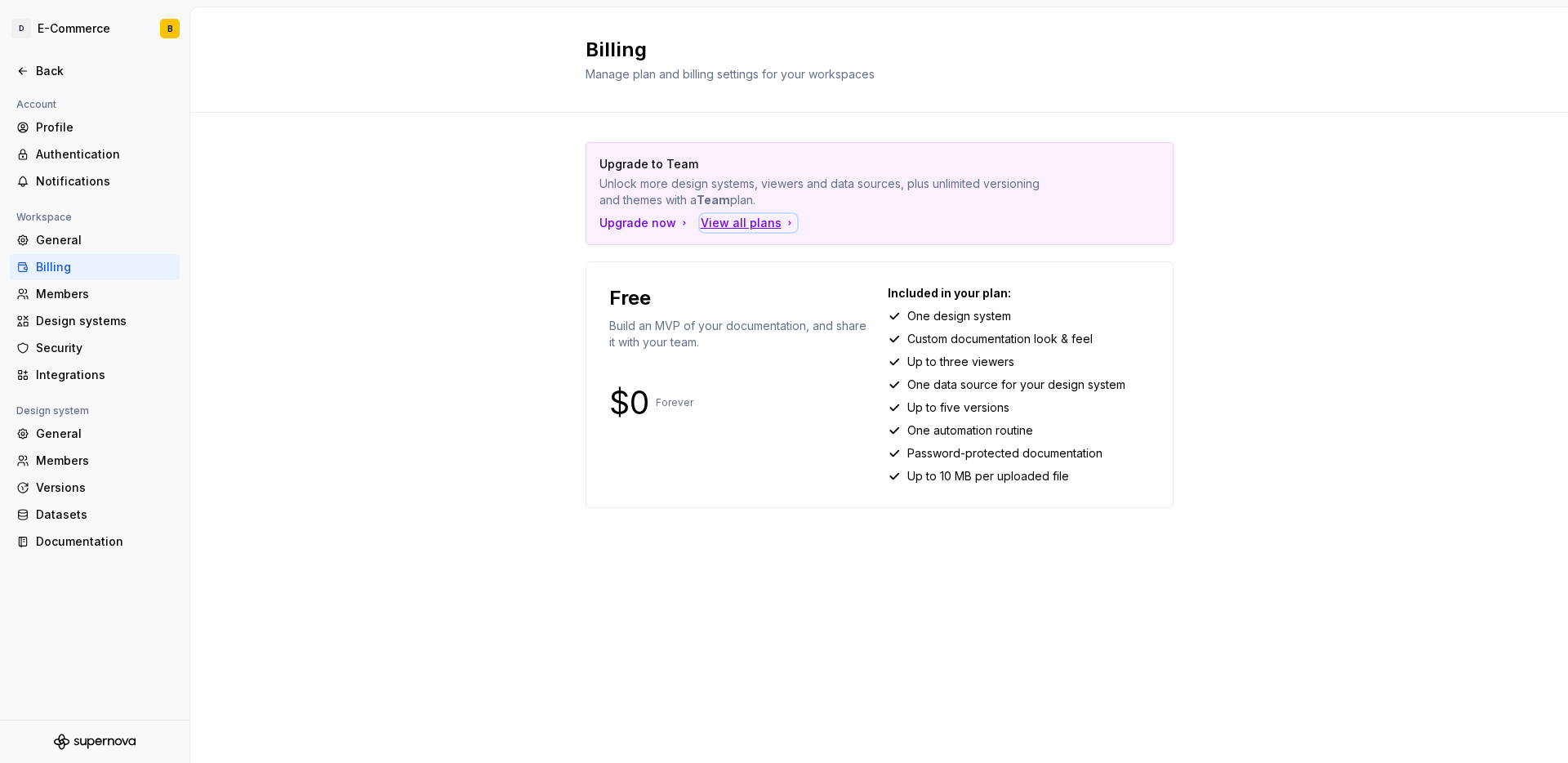
click at [758, 226] on div "View all plans" at bounding box center [749, 223] width 96 height 16
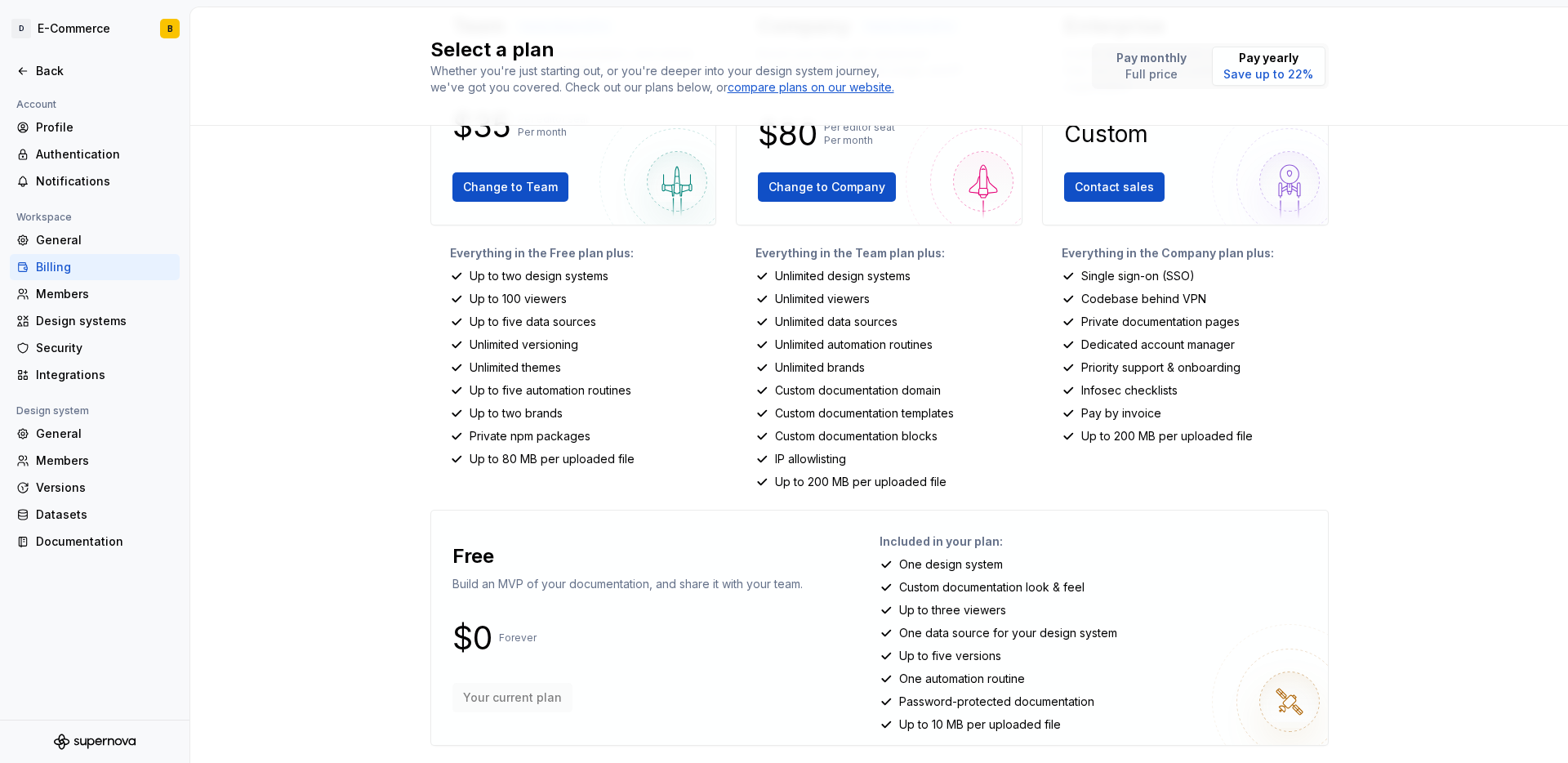
scroll to position [165, 0]
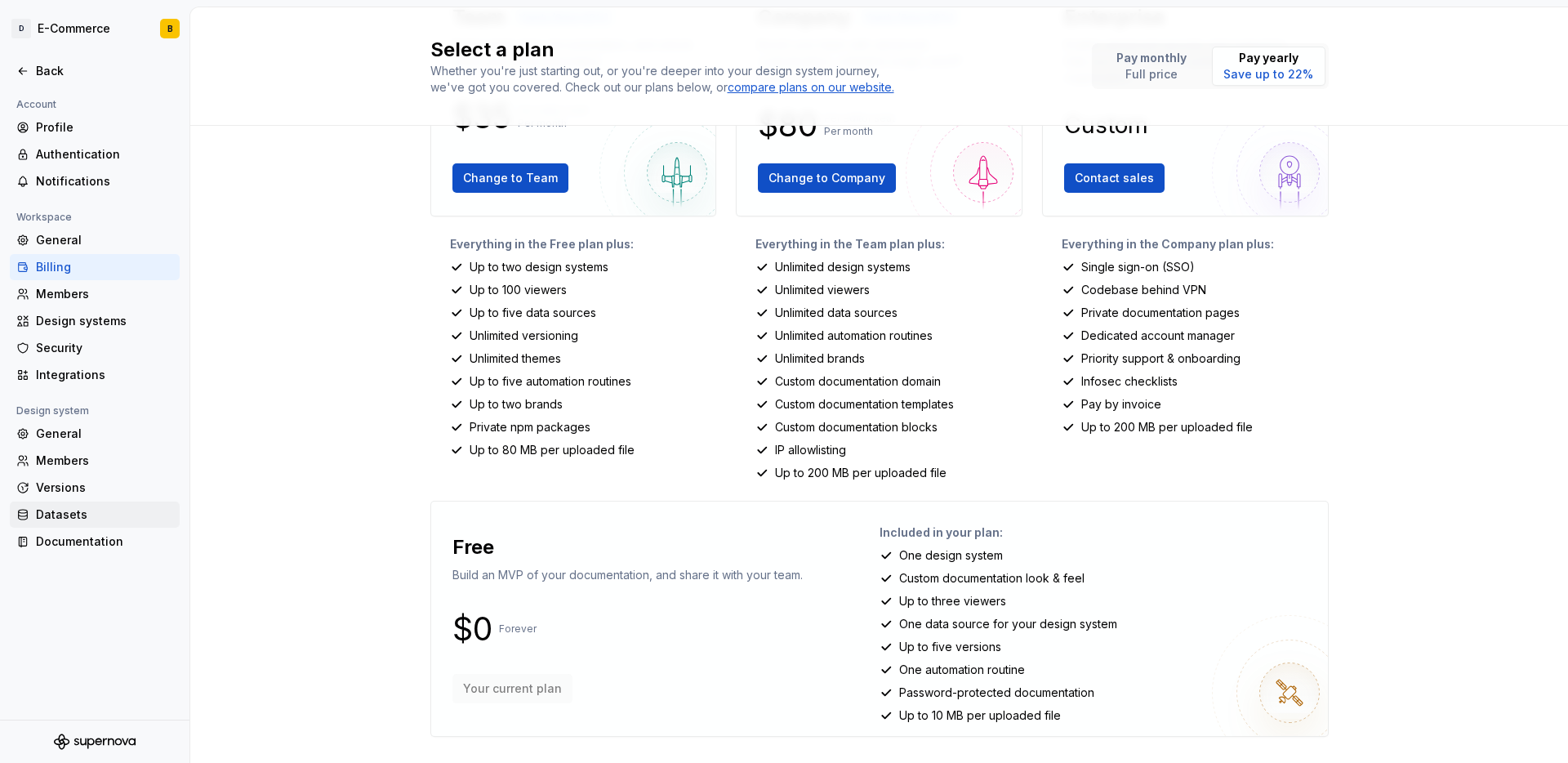
click at [70, 516] on div "Datasets" at bounding box center [105, 514] width 137 height 16
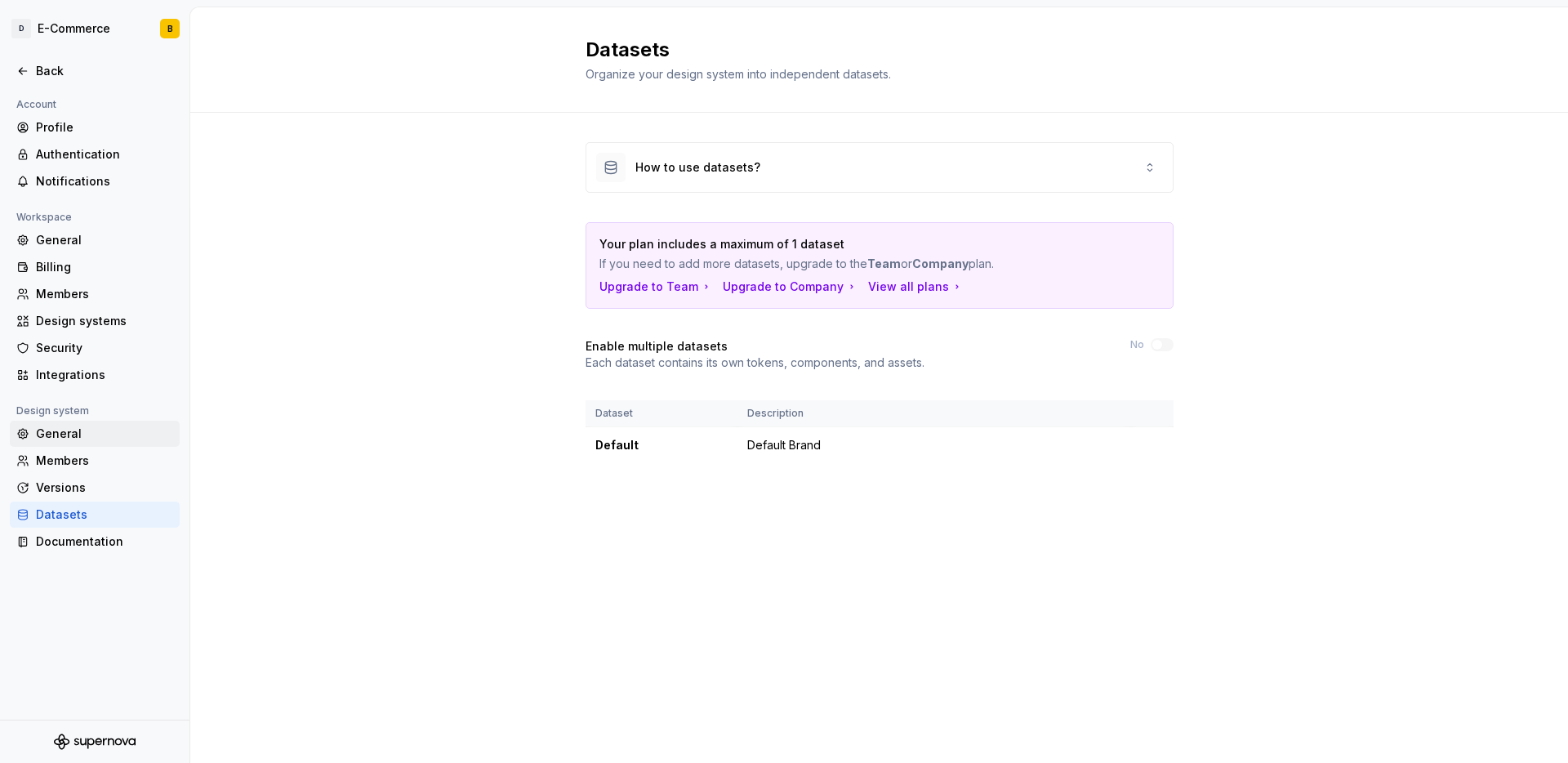
click at [74, 429] on div "General" at bounding box center [105, 433] width 137 height 16
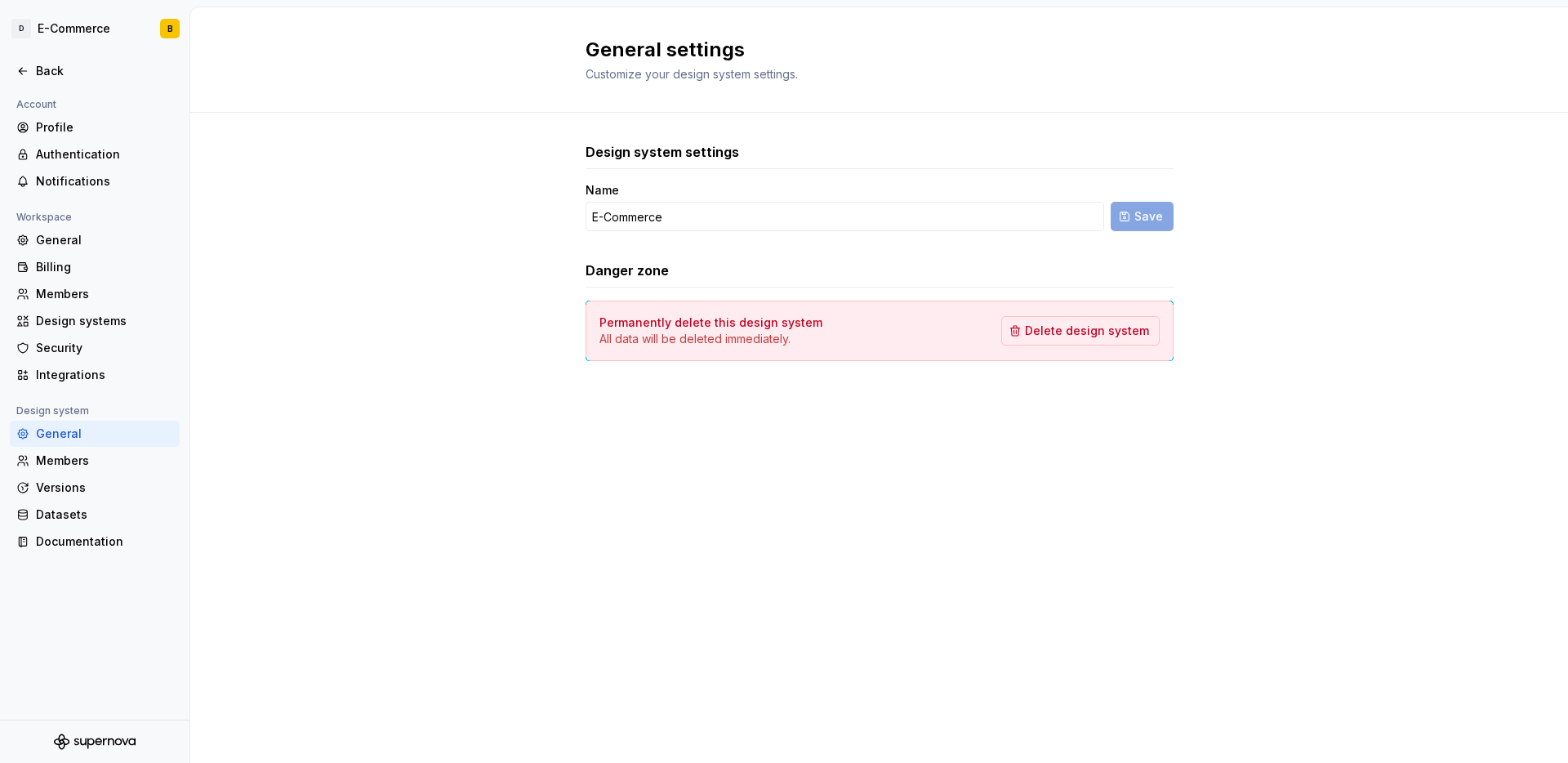
click at [74, 429] on div "General" at bounding box center [105, 433] width 137 height 16
click at [94, 465] on div "Members" at bounding box center [105, 461] width 137 height 16
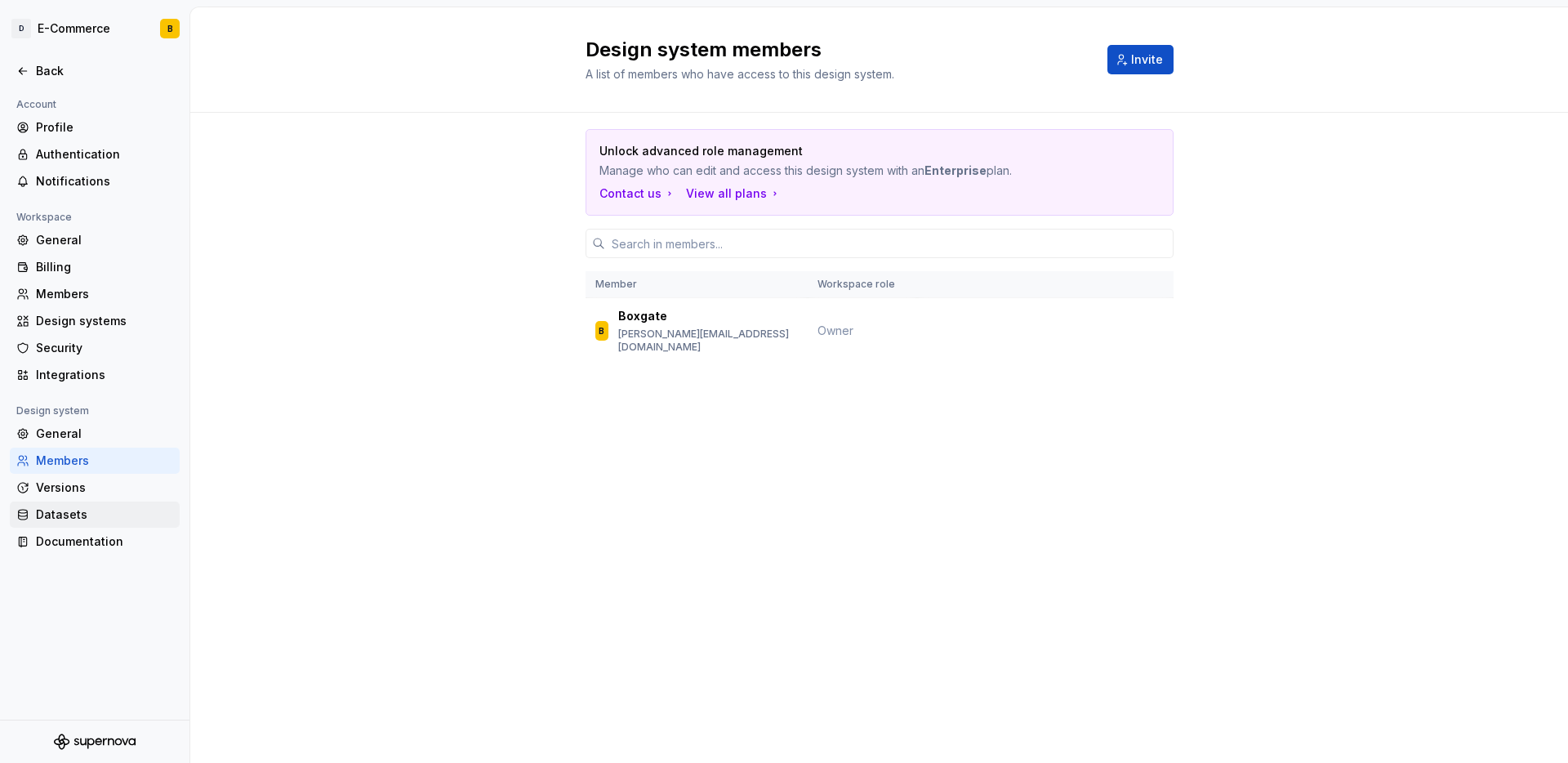
click at [97, 512] on div "Datasets" at bounding box center [105, 514] width 137 height 16
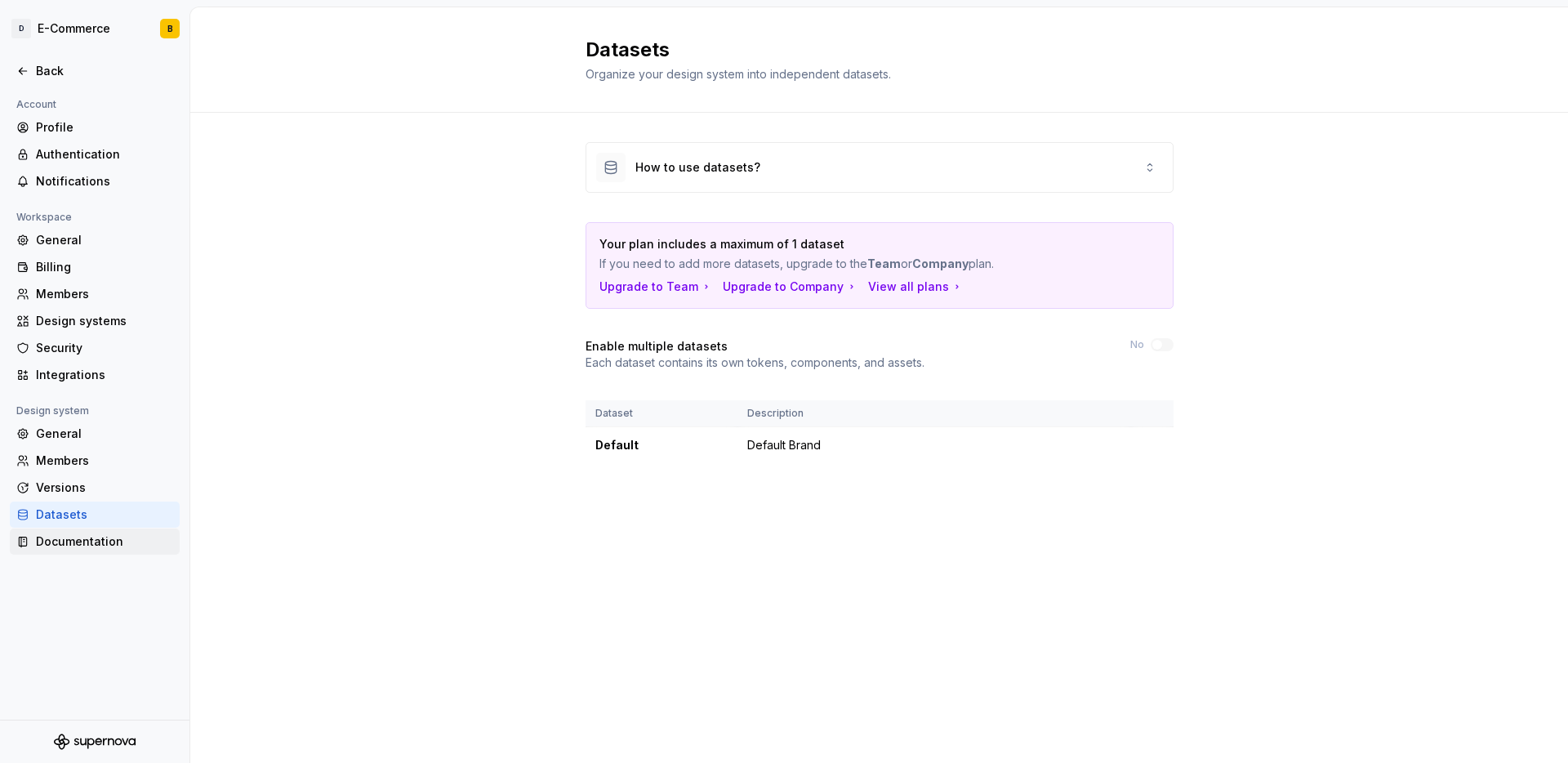
click at [96, 543] on div "Documentation" at bounding box center [105, 541] width 137 height 16
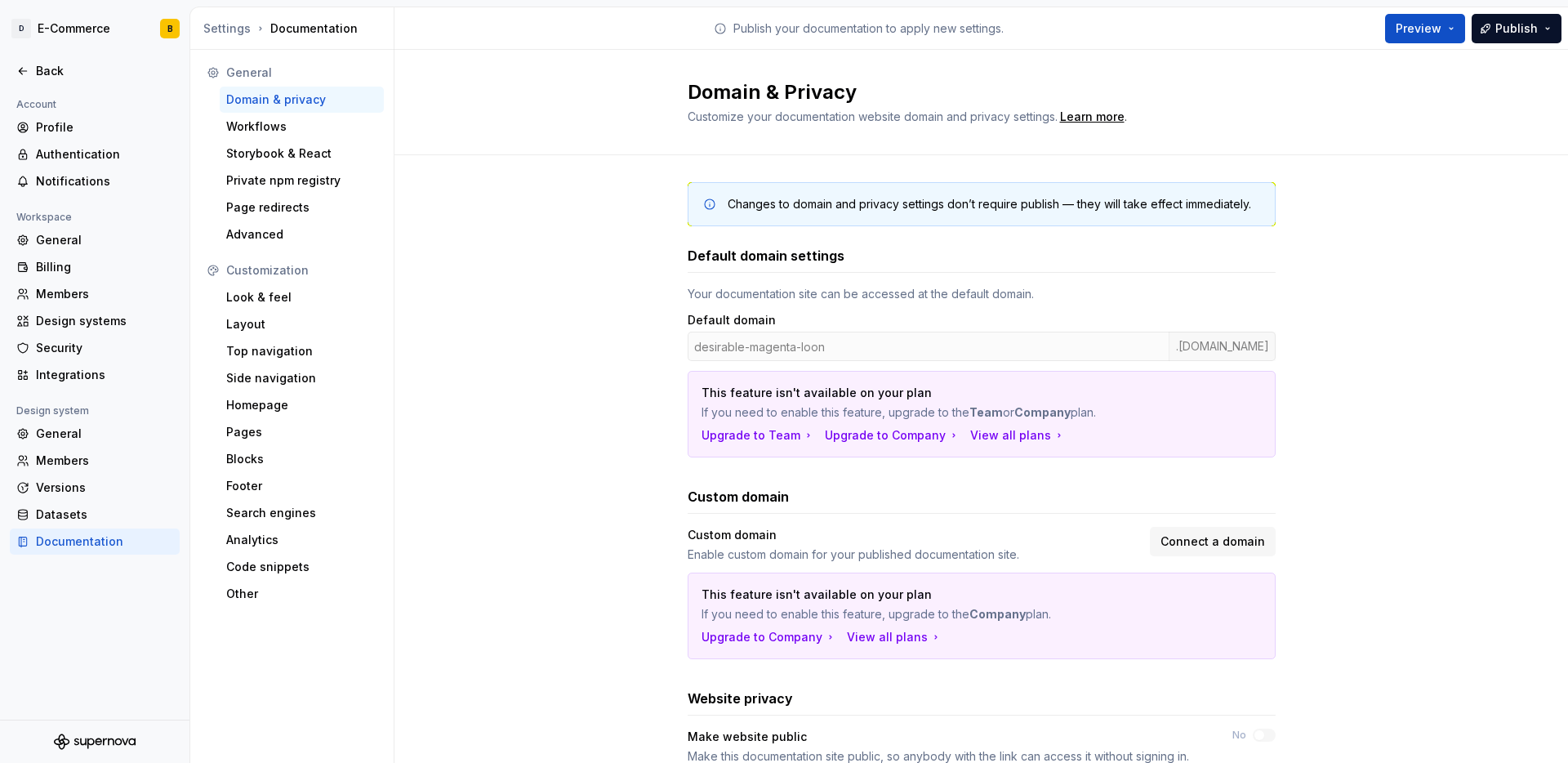
scroll to position [3, 0]
click at [108, 239] on div "General" at bounding box center [105, 239] width 137 height 16
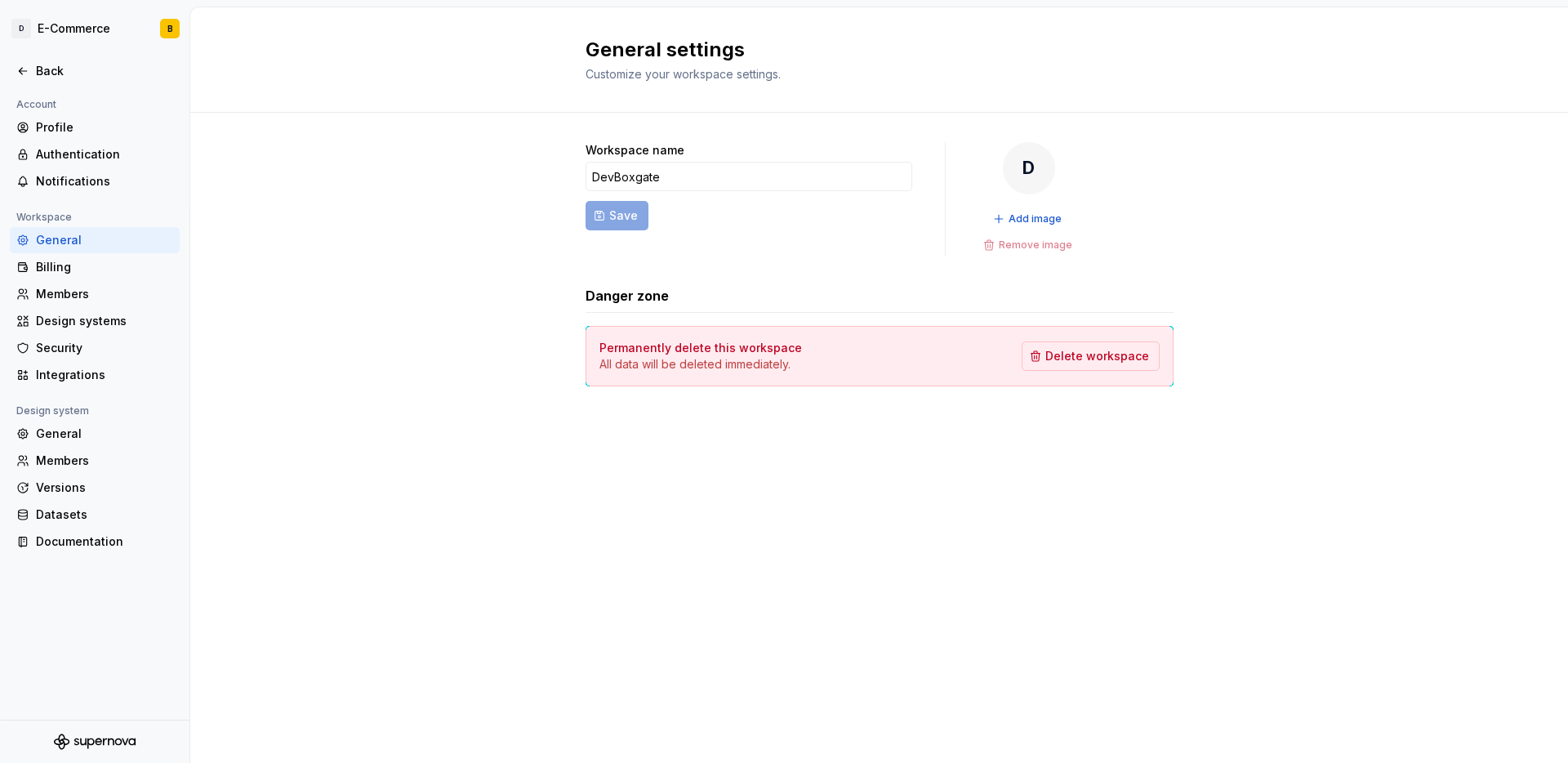
click at [1367, 346] on div "Workspace name DevBoxgate Save D Add image Remove image Danger zone Permanently…" at bounding box center [879, 280] width 1378 height 335
click at [72, 321] on div "Design systems" at bounding box center [105, 321] width 137 height 16
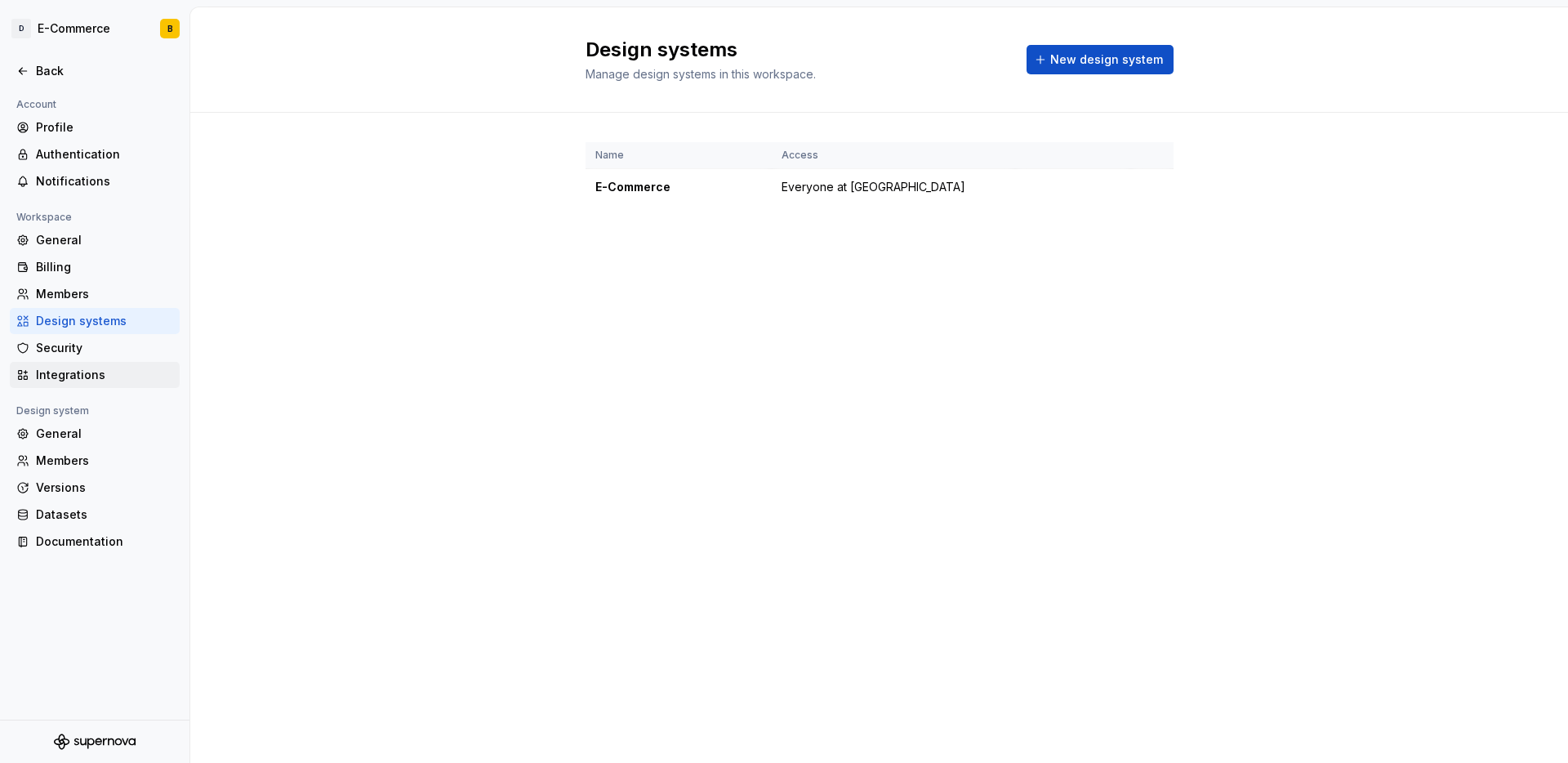
click at [92, 363] on div "Integrations" at bounding box center [94, 375] width 170 height 26
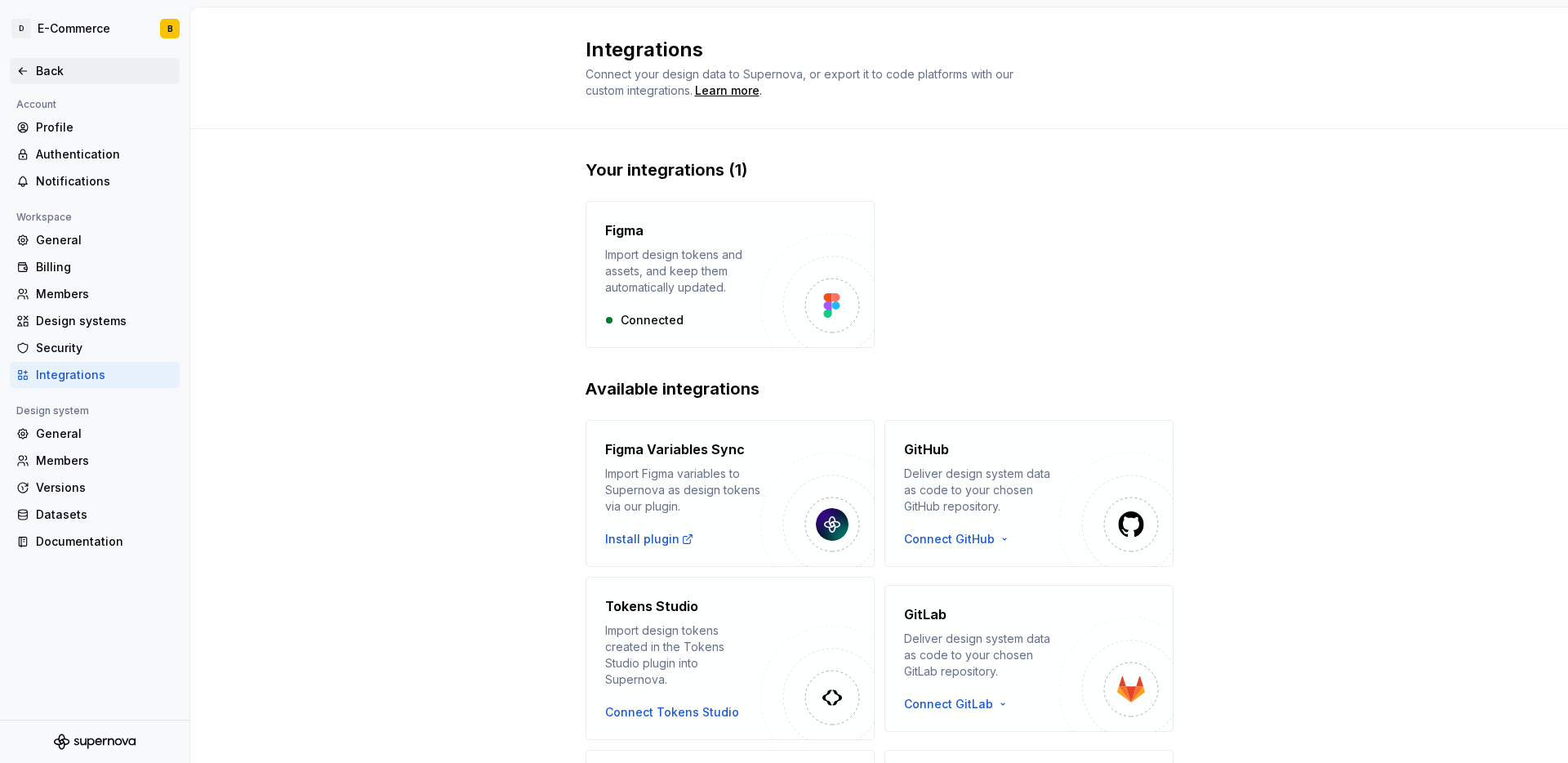
click at [62, 77] on div "Back" at bounding box center [105, 71] width 137 height 16
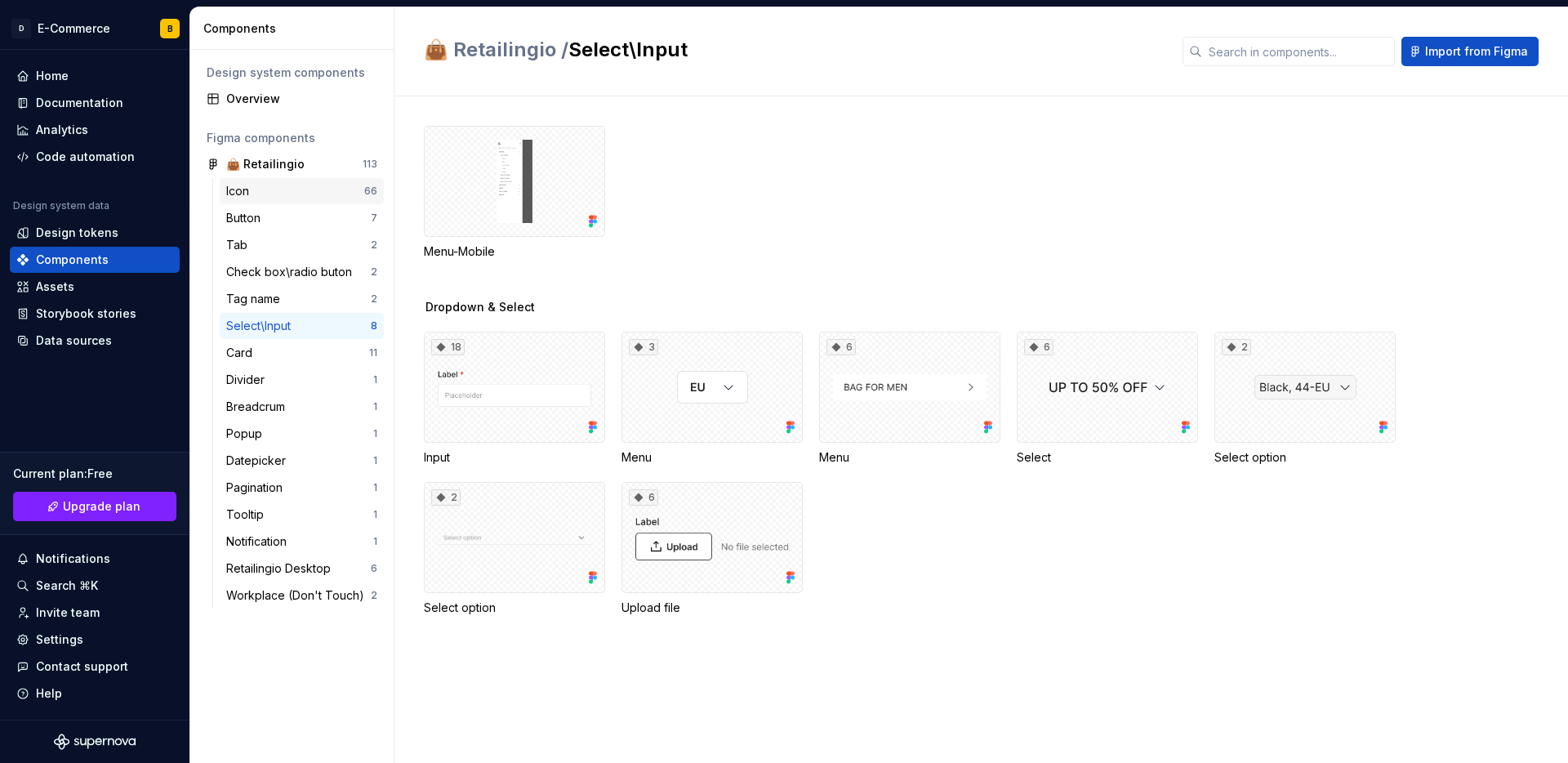
click at [268, 188] on div "Icon" at bounding box center [296, 191] width 138 height 16
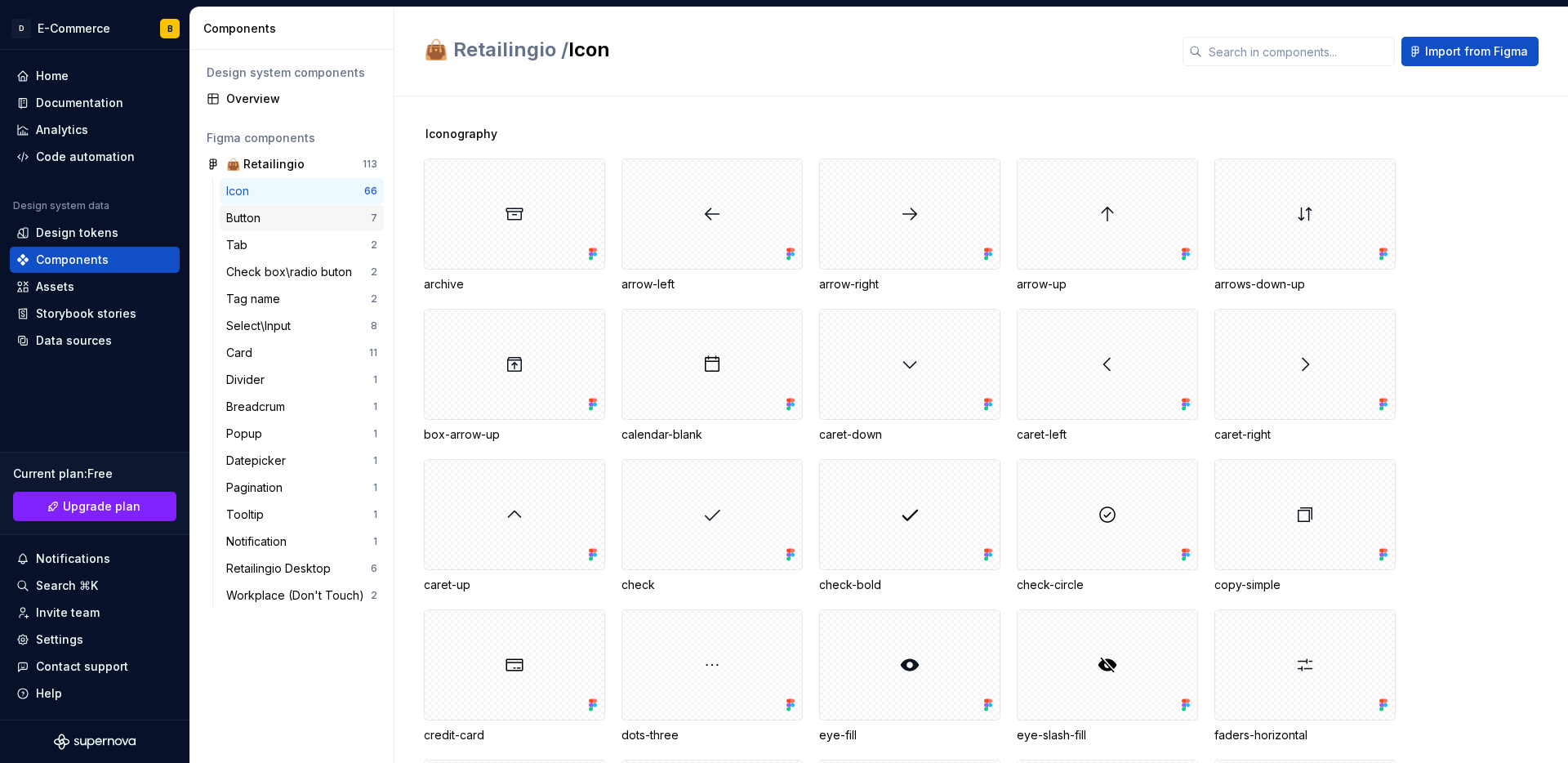
click at [269, 210] on div "Button" at bounding box center [298, 218] width 144 height 16
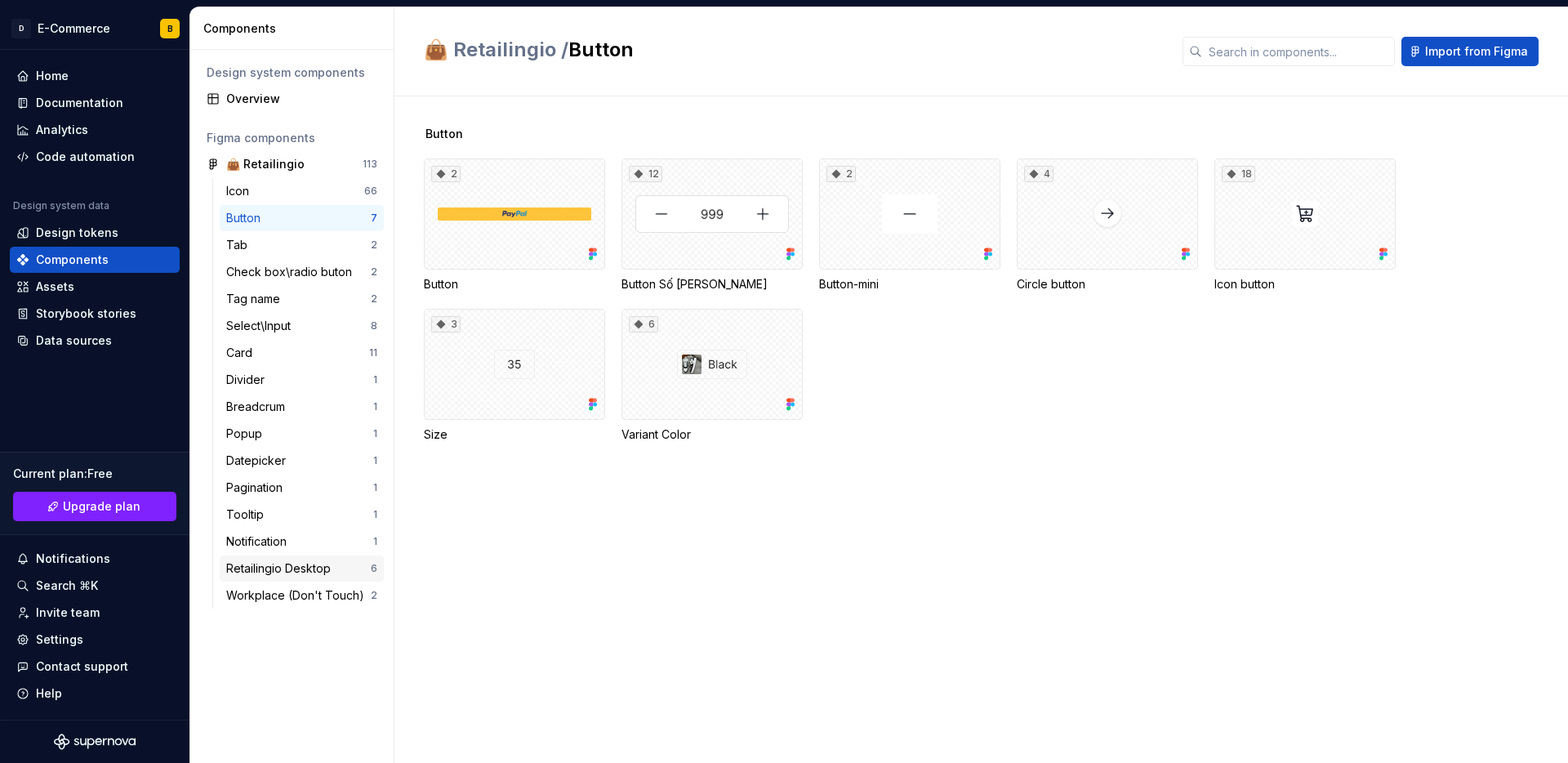
click at [346, 557] on div "Retailingio Desktop 6" at bounding box center [302, 569] width 164 height 26
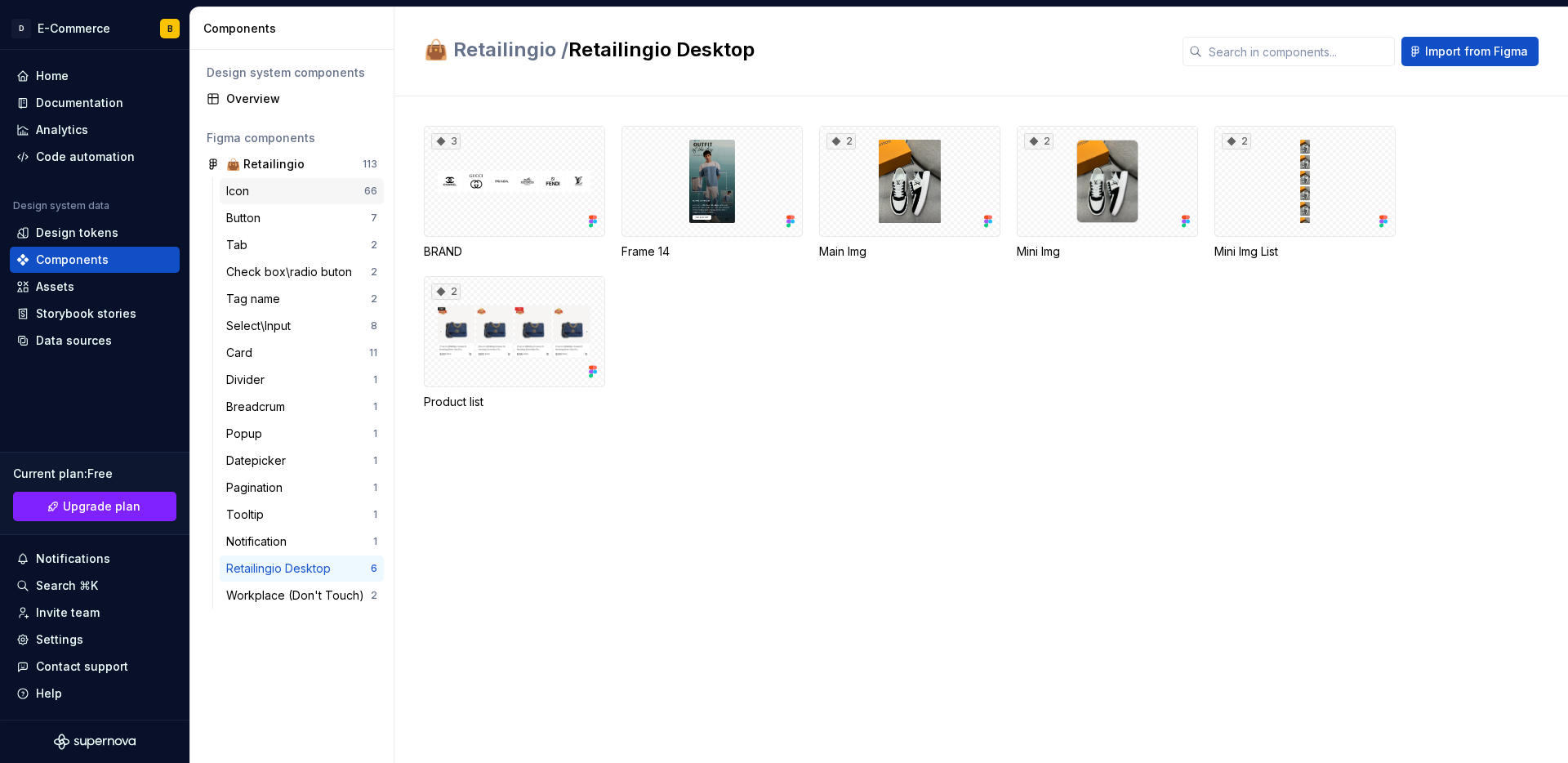
click at [300, 198] on div "Icon" at bounding box center [296, 191] width 138 height 16
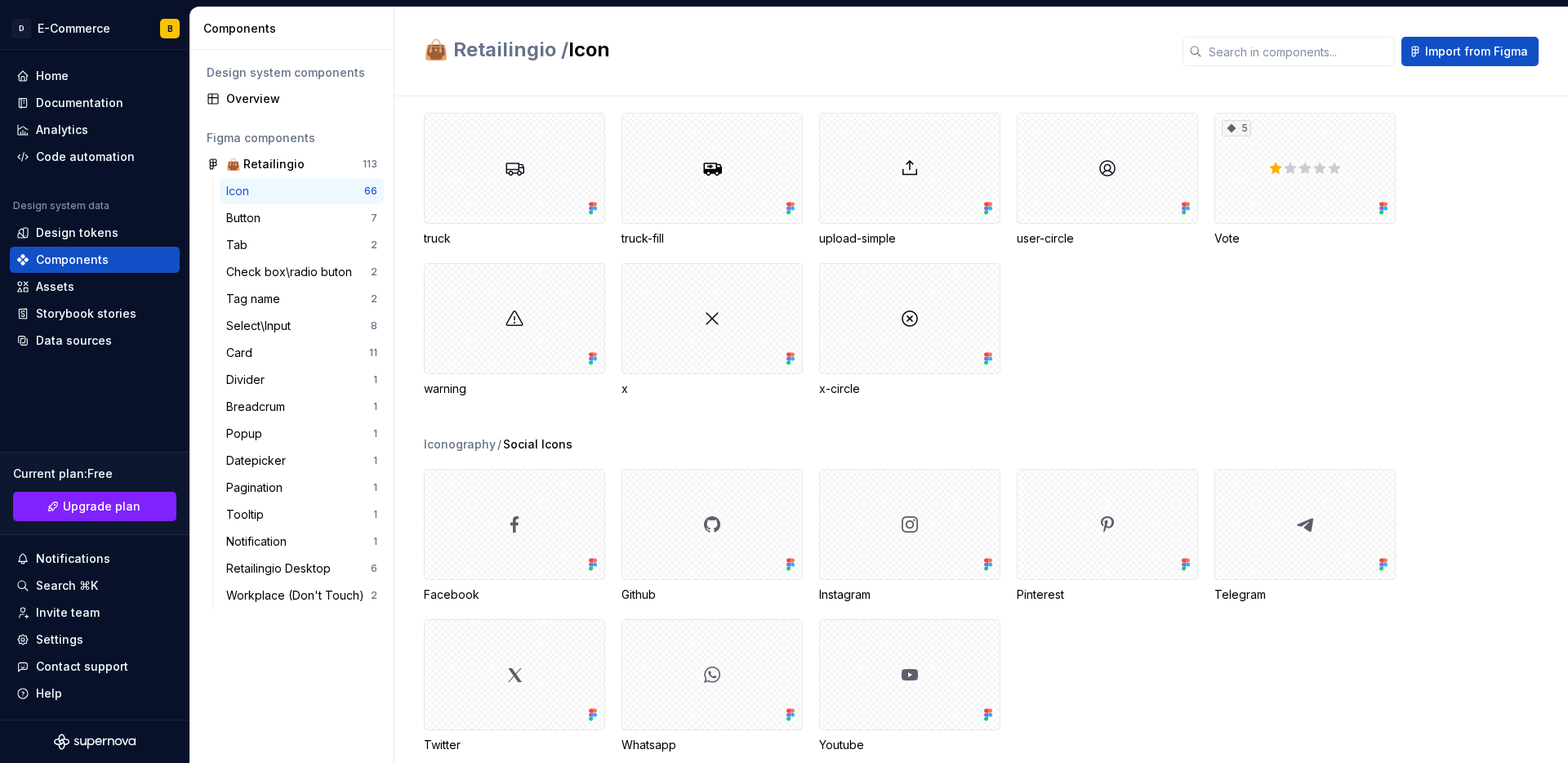
scroll to position [1548, 0]
click at [252, 385] on div "Divider" at bounding box center [249, 379] width 45 height 16
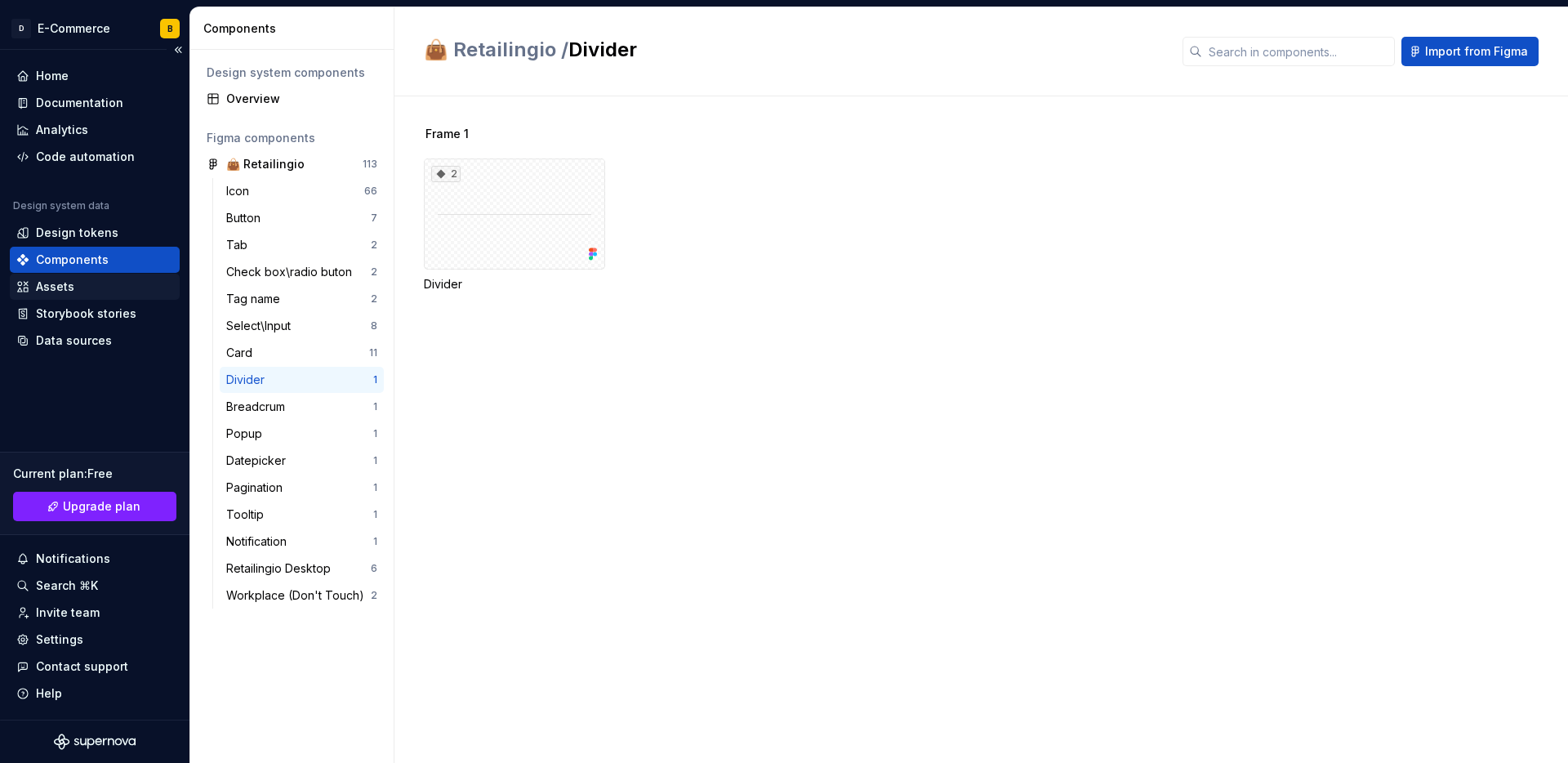
click at [80, 286] on div "Assets" at bounding box center [94, 286] width 156 height 16
